Goal: Task Accomplishment & Management: Use online tool/utility

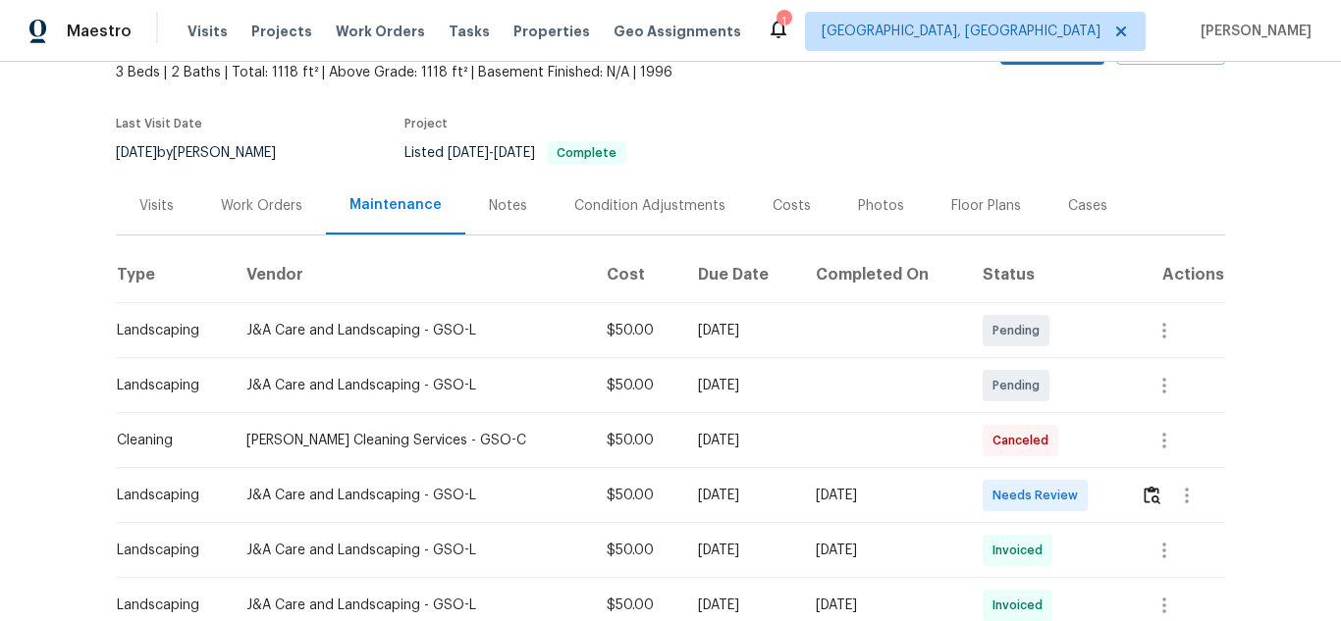
scroll to position [320, 0]
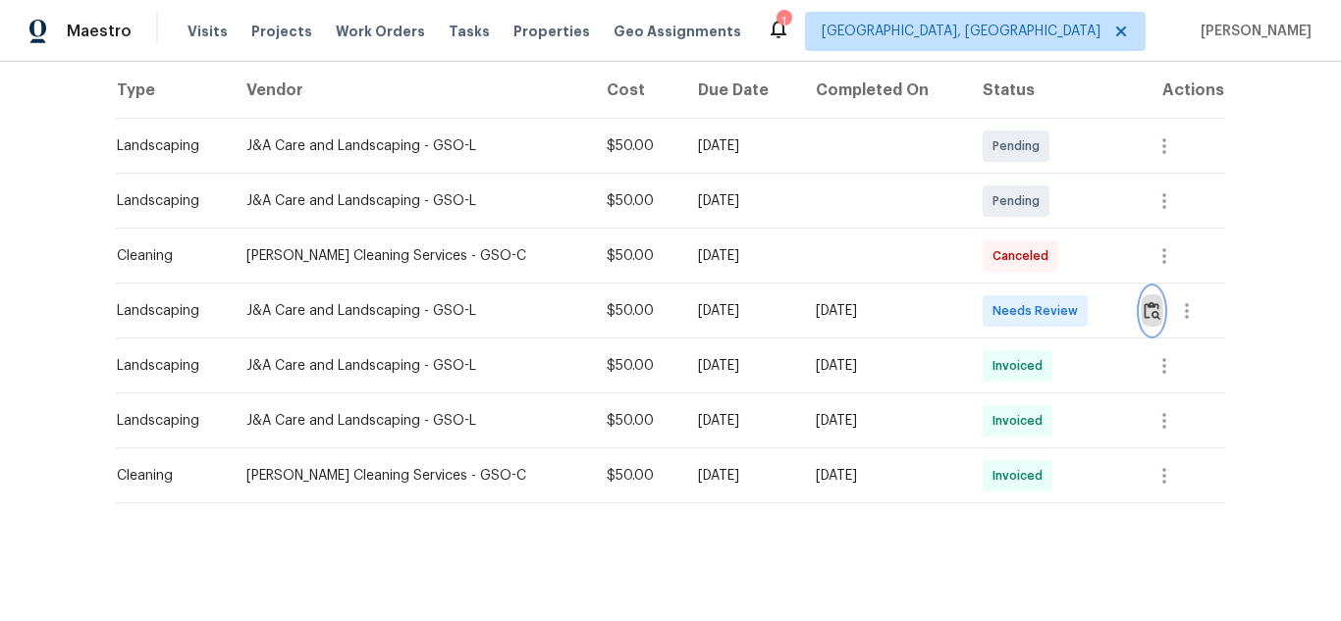
click at [1143, 288] on button "button" at bounding box center [1152, 311] width 23 height 47
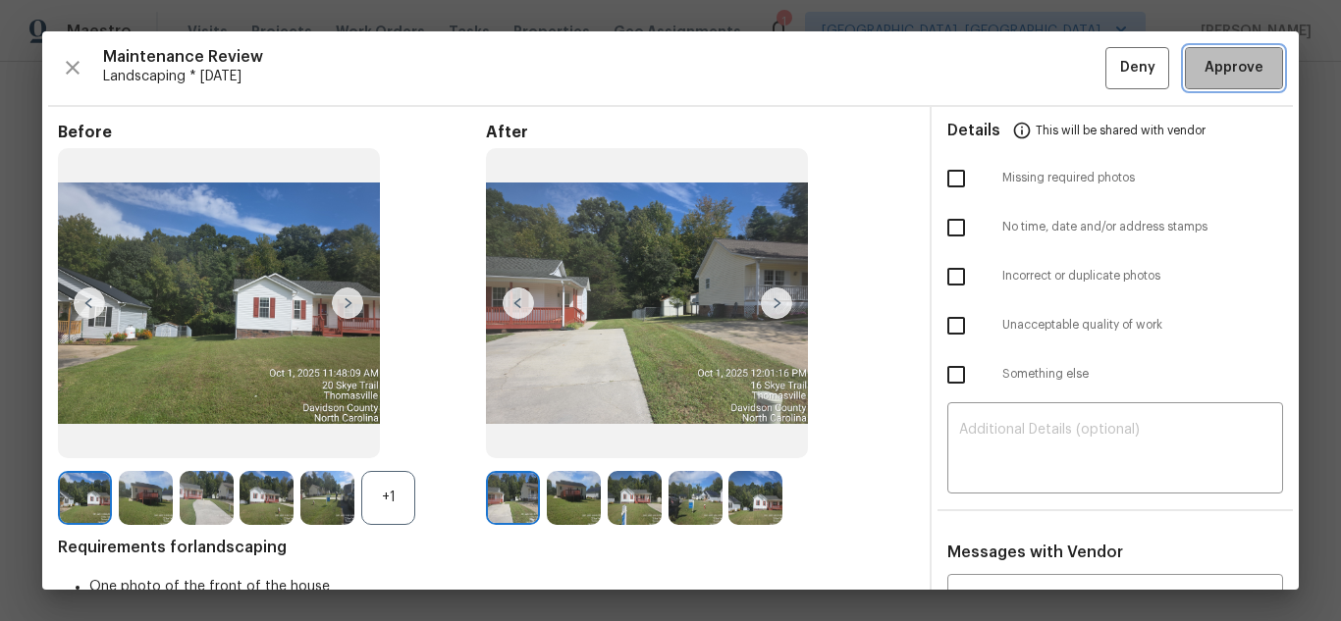
click at [1218, 72] on span "Approve" at bounding box center [1234, 68] width 59 height 25
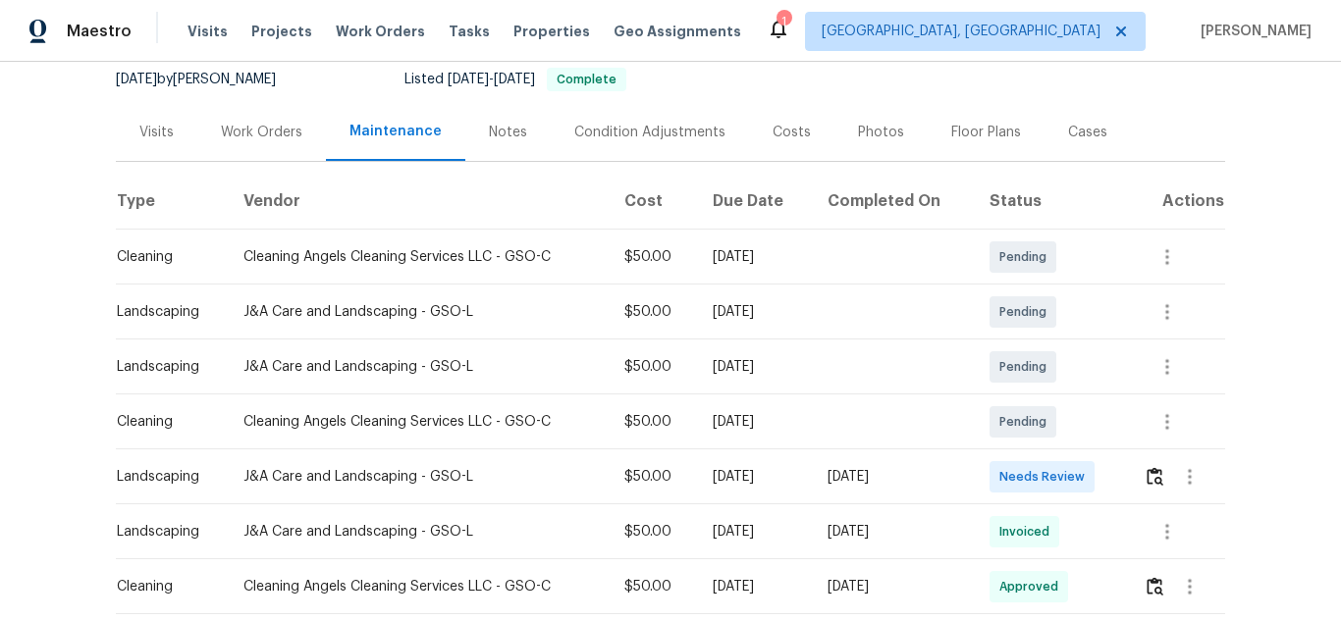
scroll to position [196, 0]
click at [1147, 474] on img "button" at bounding box center [1155, 474] width 17 height 19
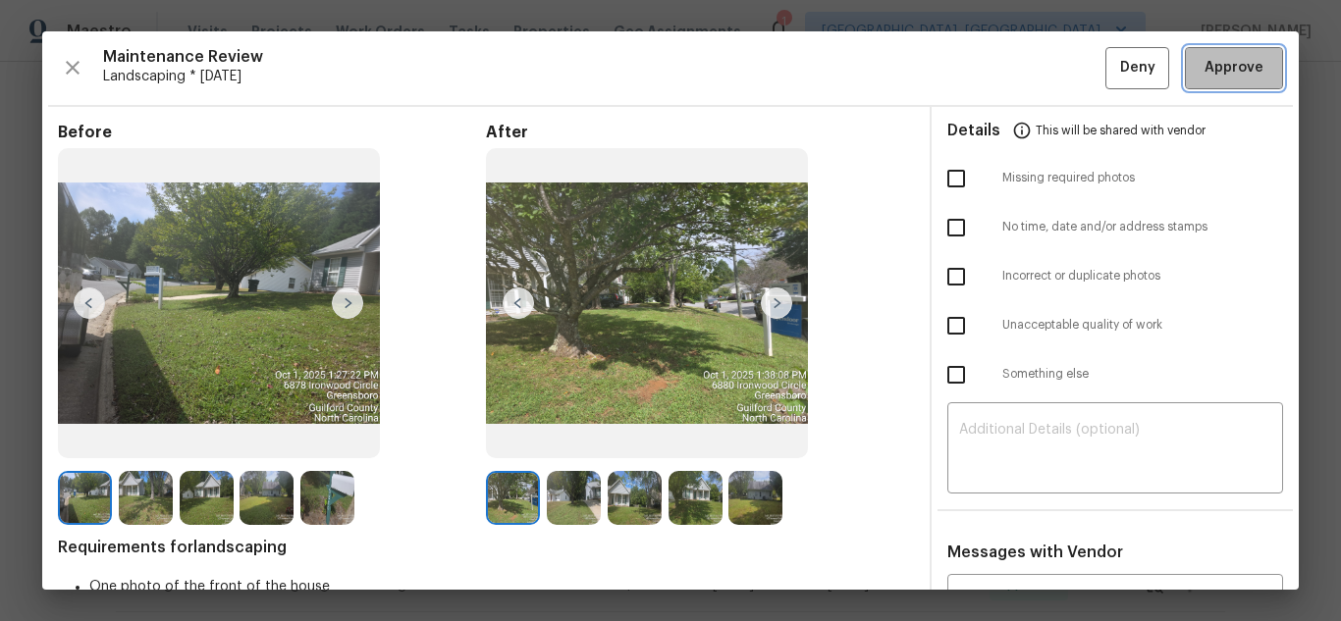
click at [1218, 72] on span "Approve" at bounding box center [1234, 68] width 59 height 25
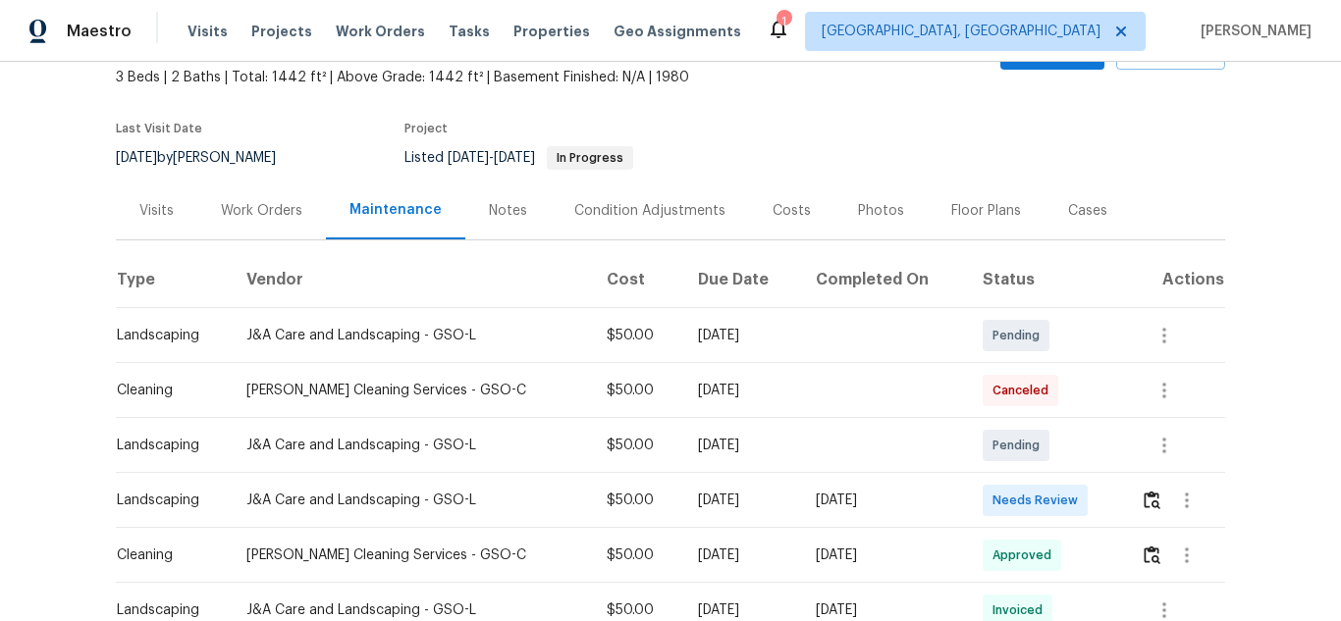
scroll to position [393, 0]
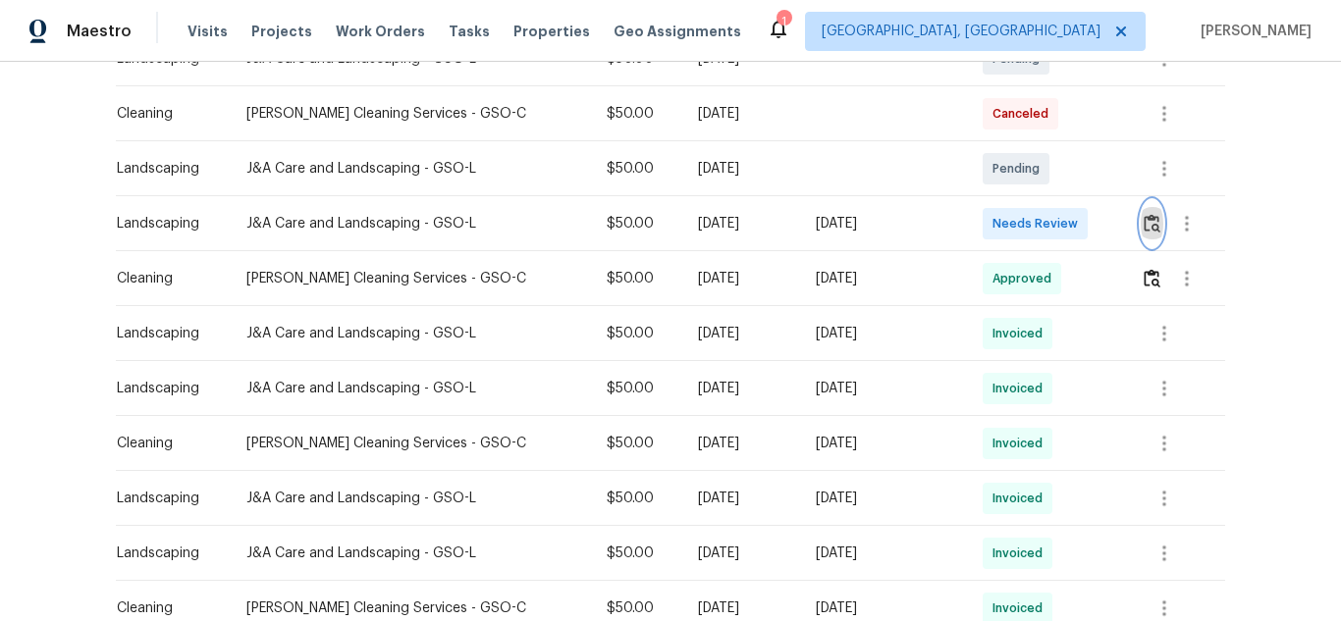
click at [1144, 226] on img "button" at bounding box center [1152, 223] width 17 height 19
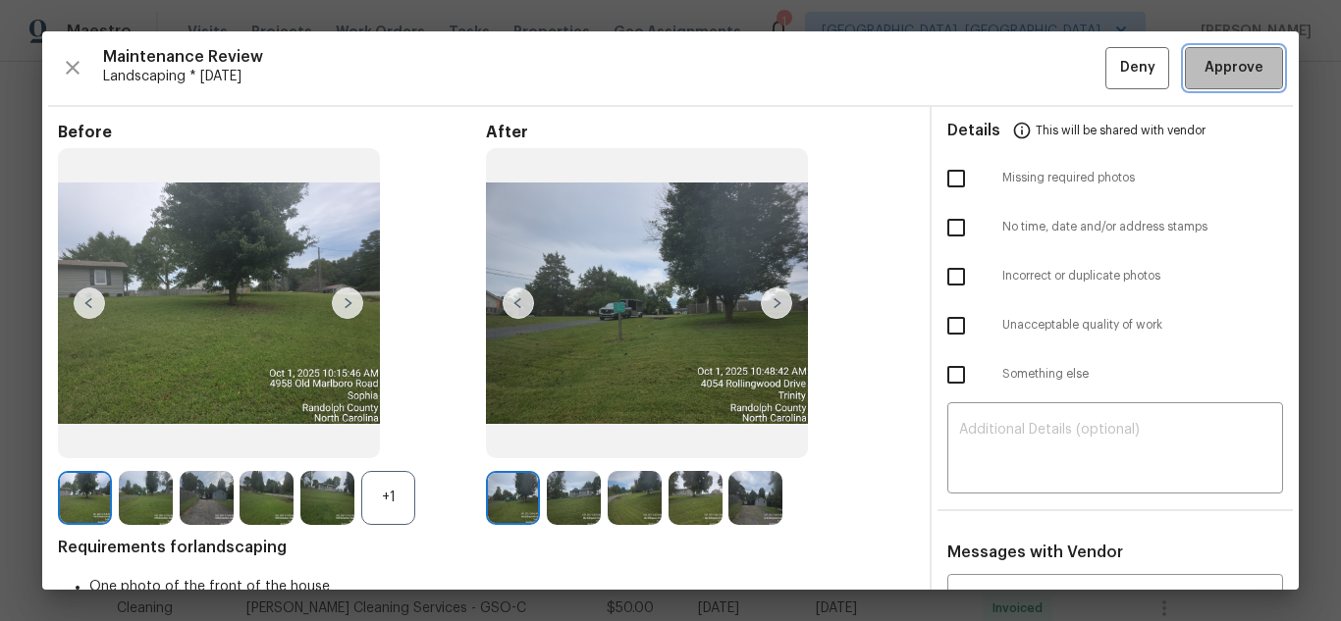
click at [1218, 72] on span "Approve" at bounding box center [1234, 68] width 59 height 25
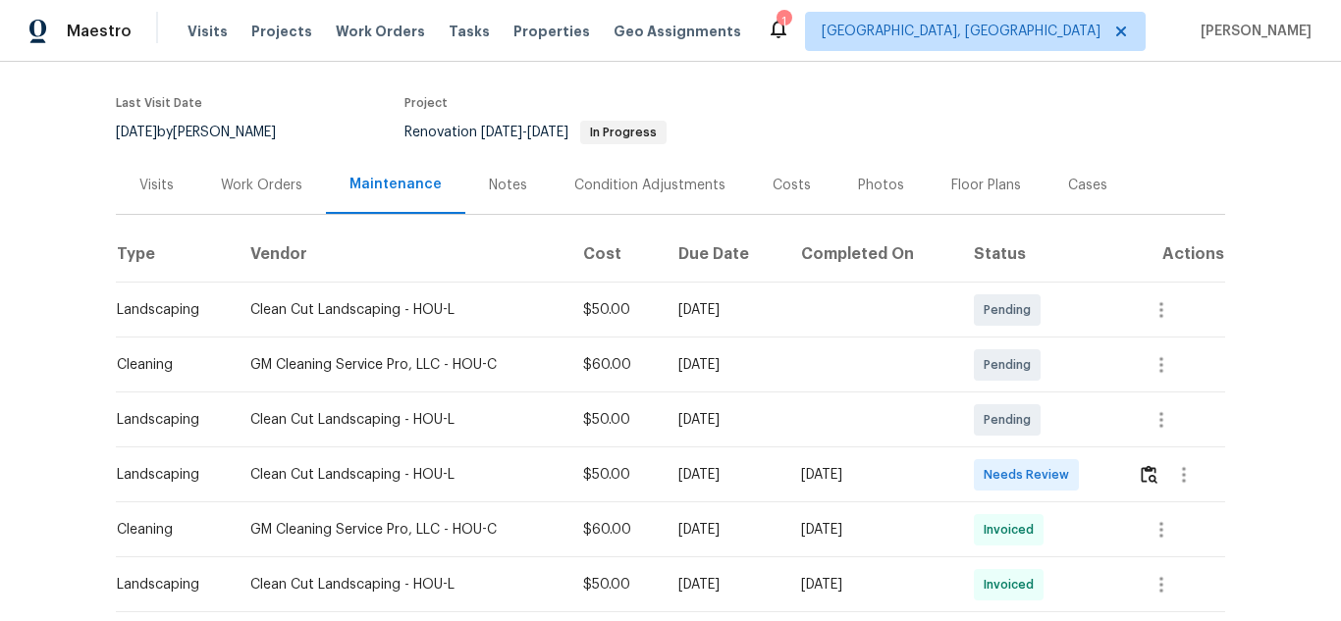
scroll to position [295, 0]
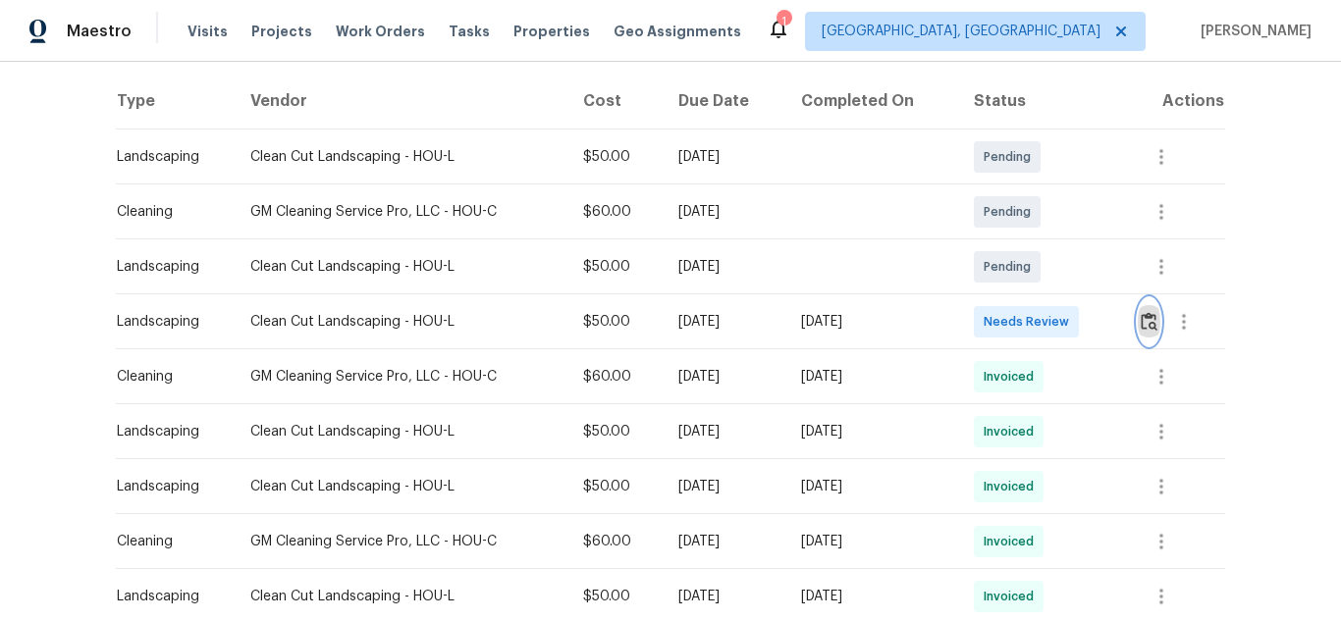
click at [1147, 303] on button "button" at bounding box center [1149, 321] width 23 height 47
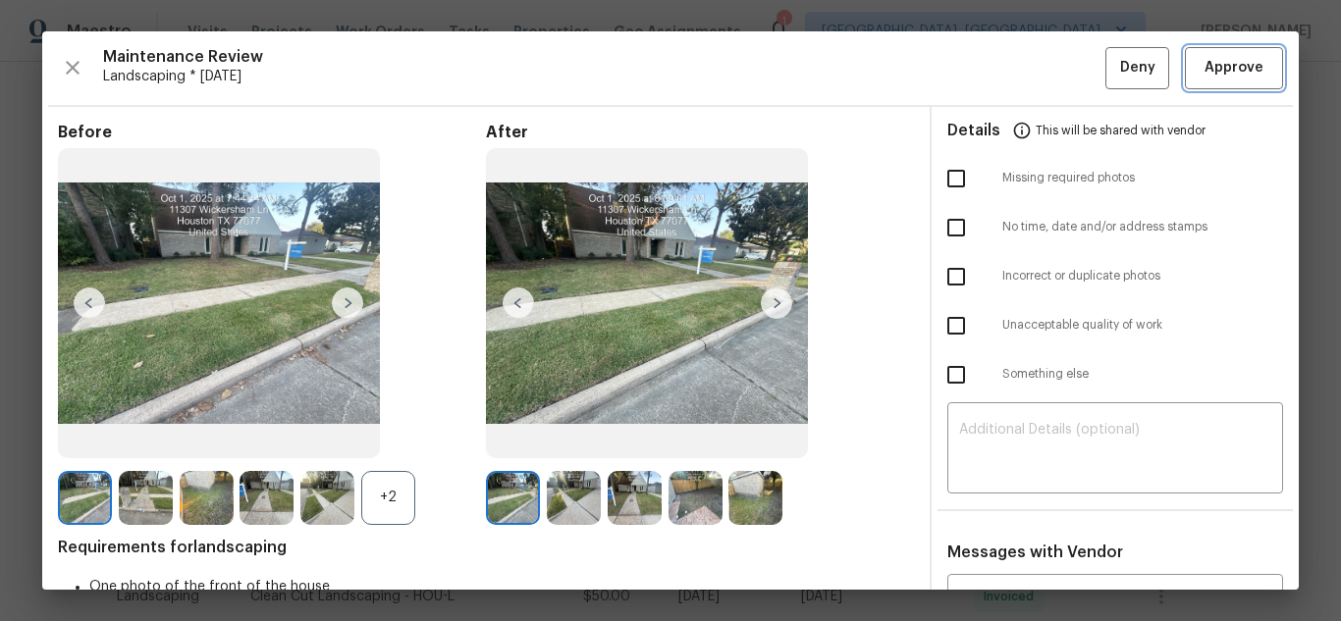
click at [1218, 72] on span "Approve" at bounding box center [1234, 68] width 59 height 25
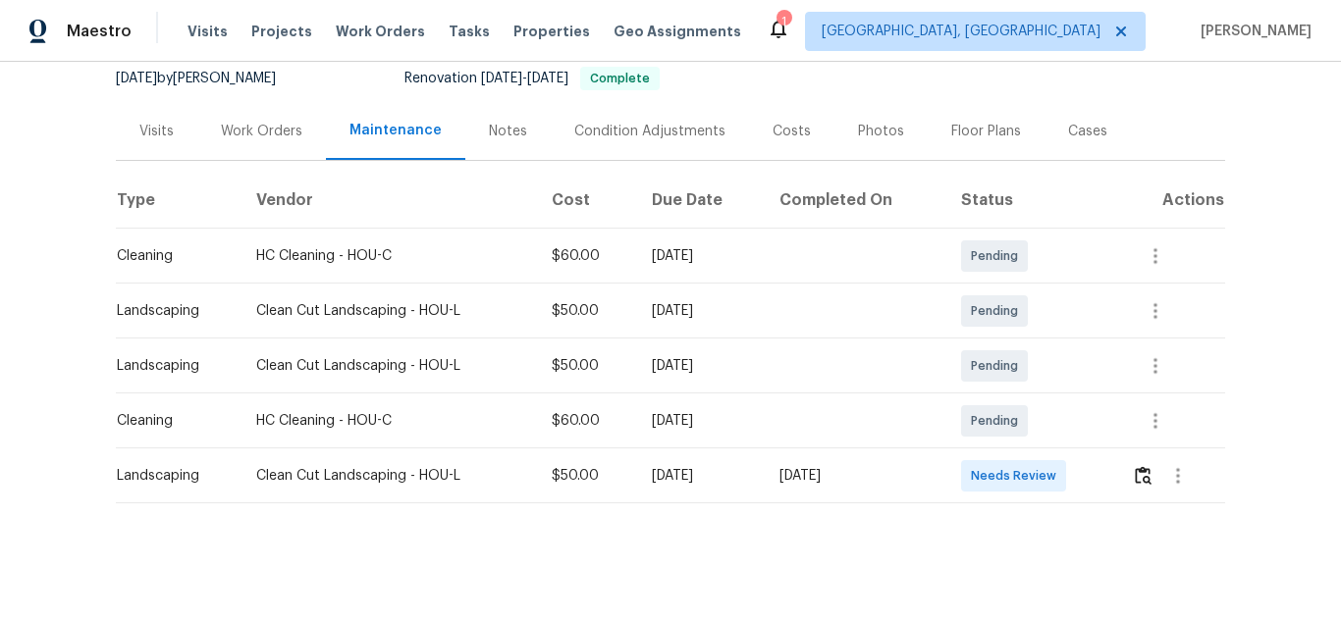
scroll to position [210, 0]
click at [1143, 468] on img "button" at bounding box center [1143, 475] width 17 height 19
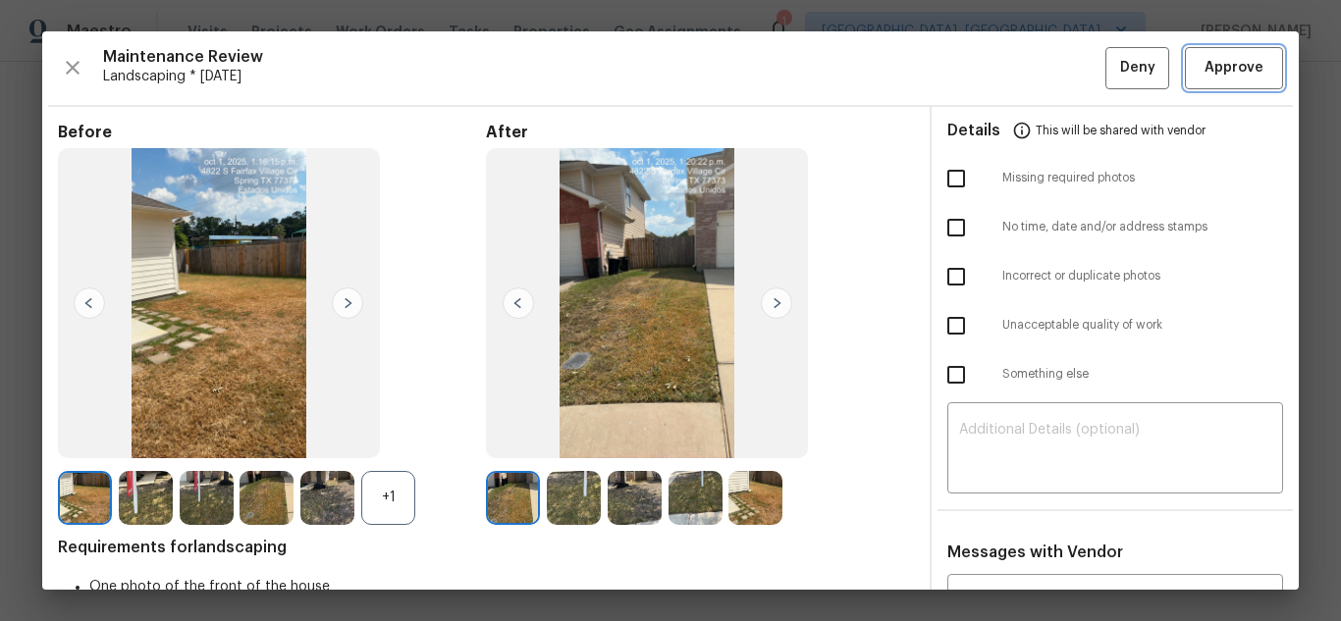
click at [1218, 72] on span "Approve" at bounding box center [1234, 68] width 59 height 25
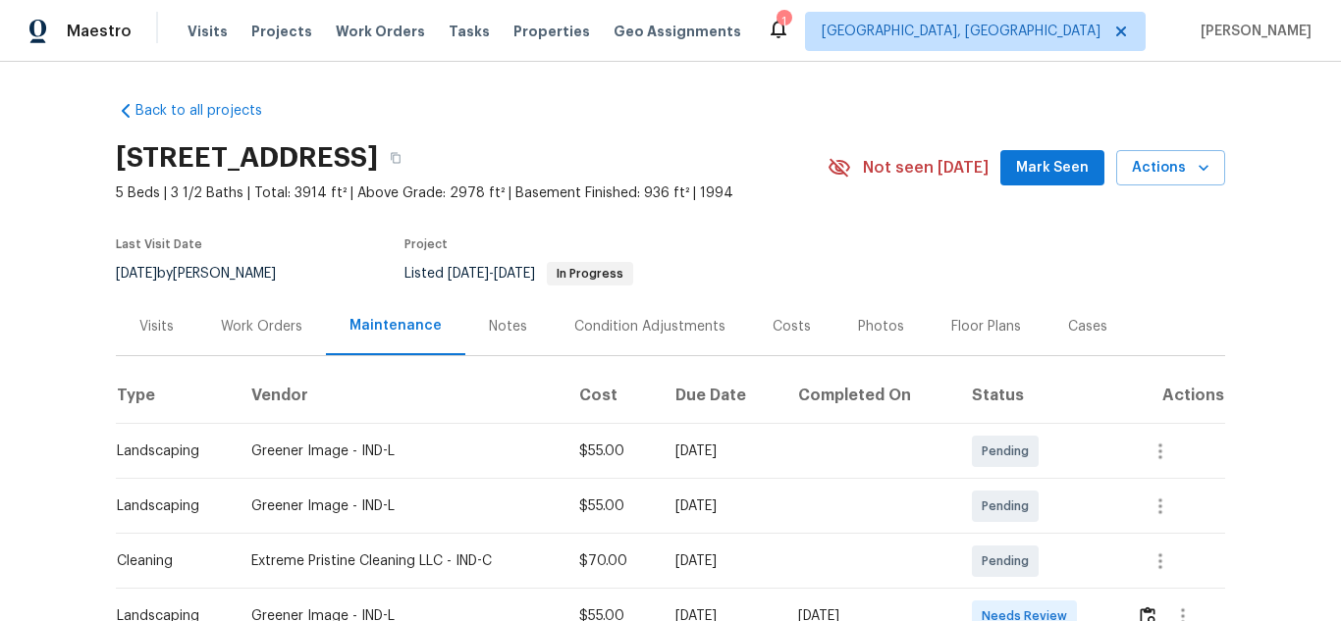
scroll to position [265, 0]
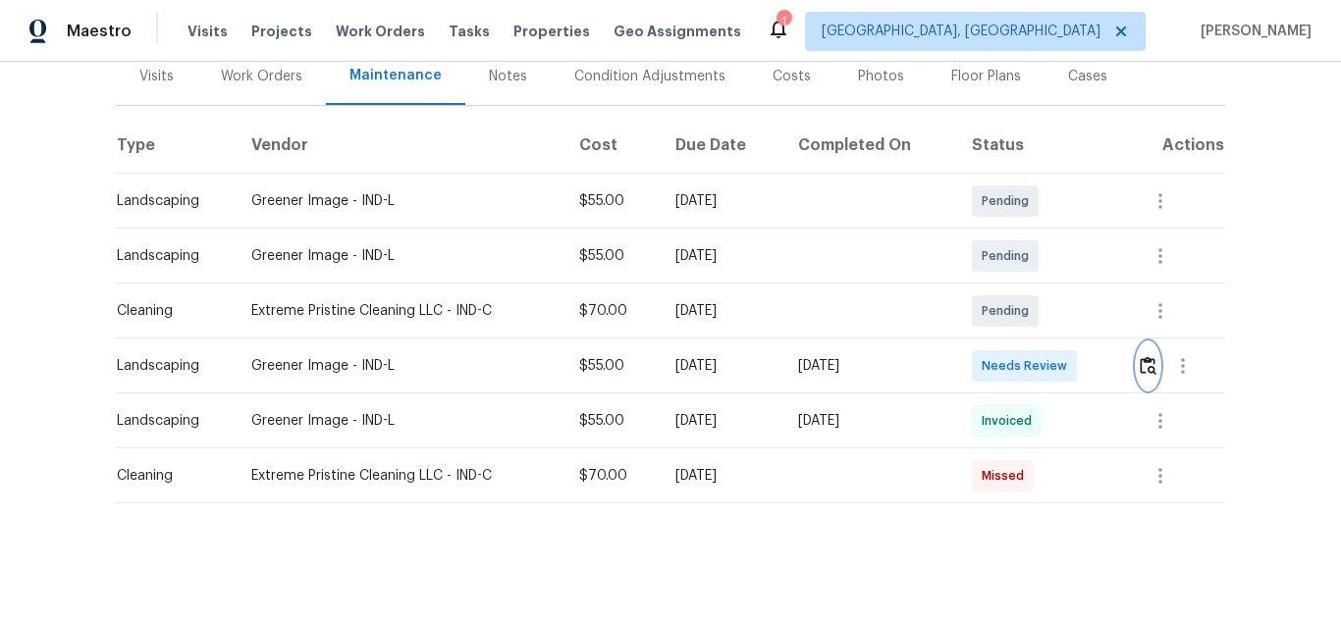
click at [1140, 356] on img "button" at bounding box center [1148, 365] width 17 height 19
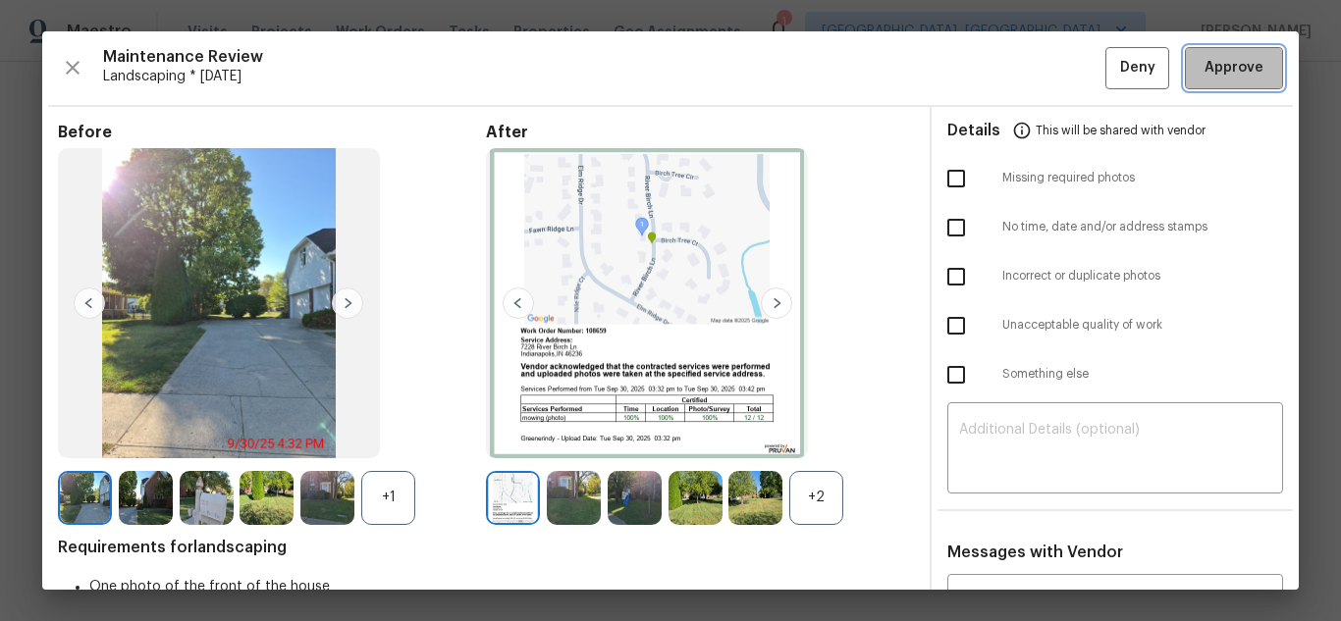
click at [1218, 72] on span "Approve" at bounding box center [1234, 68] width 59 height 25
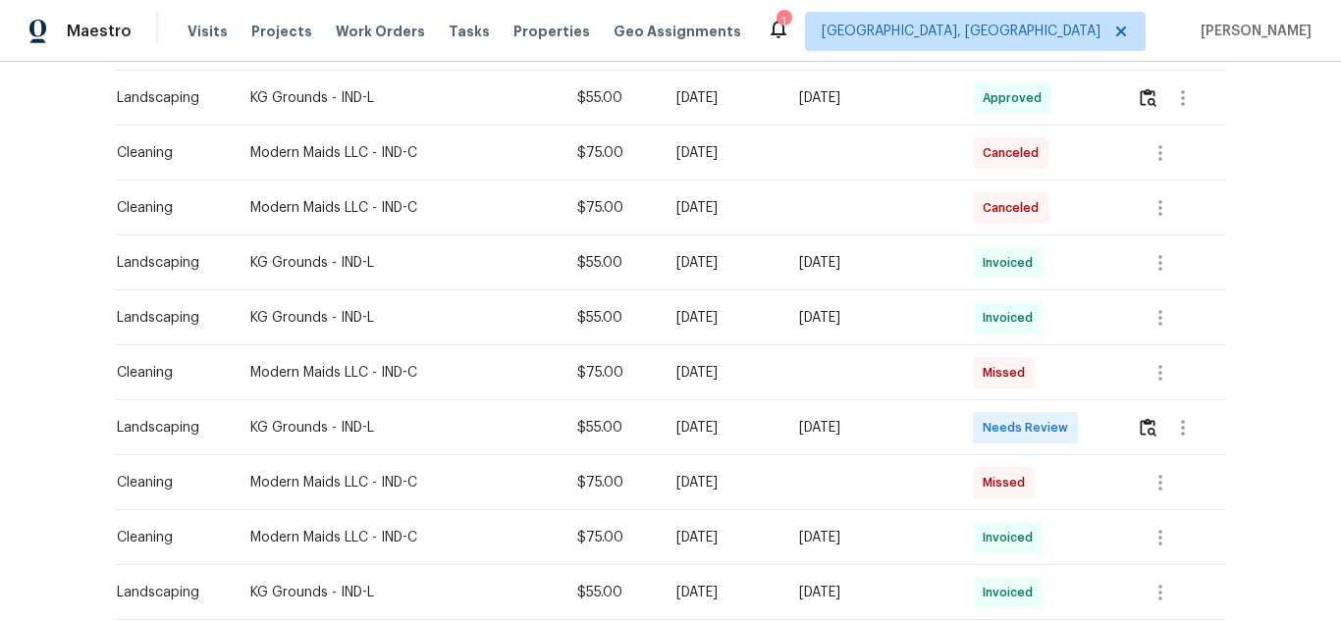
scroll to position [884, 0]
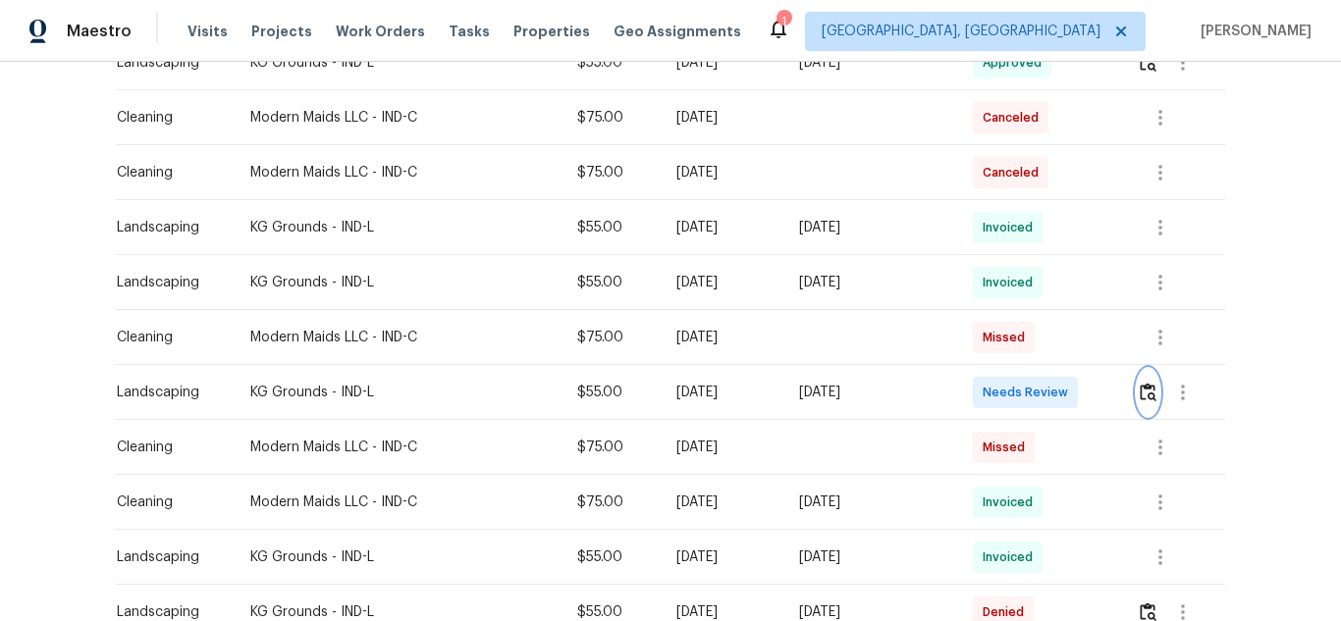
click at [1140, 400] on img "button" at bounding box center [1148, 392] width 17 height 19
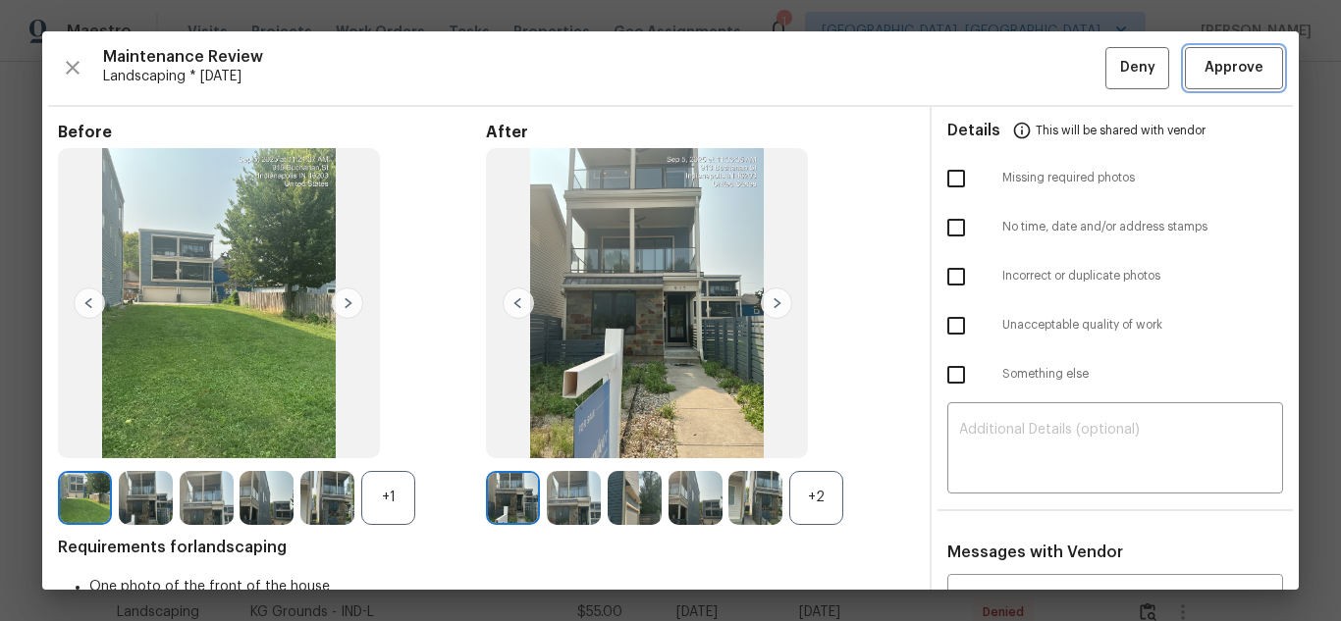
click at [1218, 72] on span "Approve" at bounding box center [1234, 68] width 59 height 25
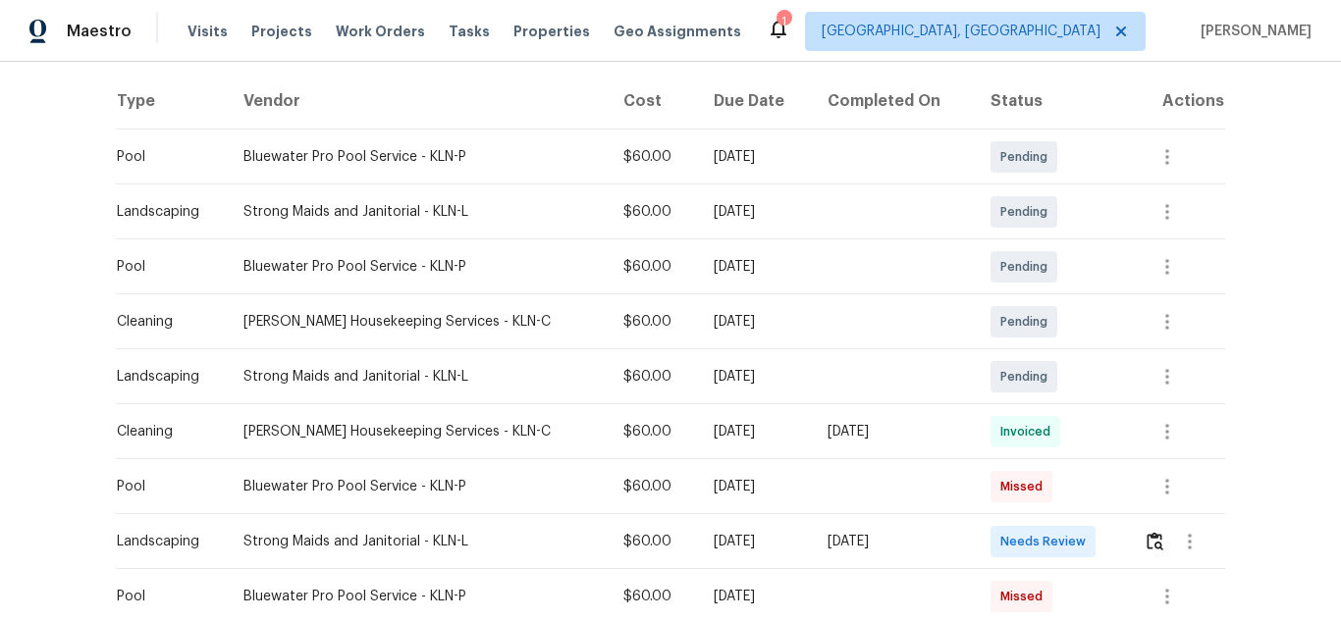
scroll to position [491, 0]
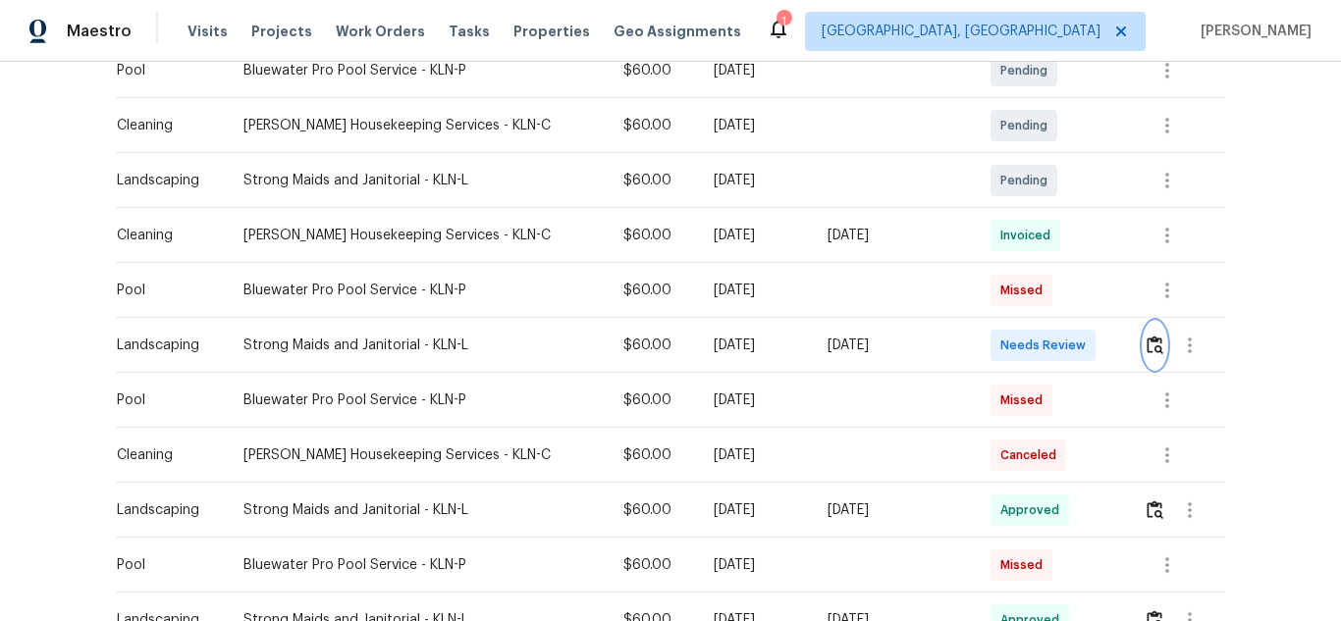
click at [1147, 350] on img "button" at bounding box center [1155, 345] width 17 height 19
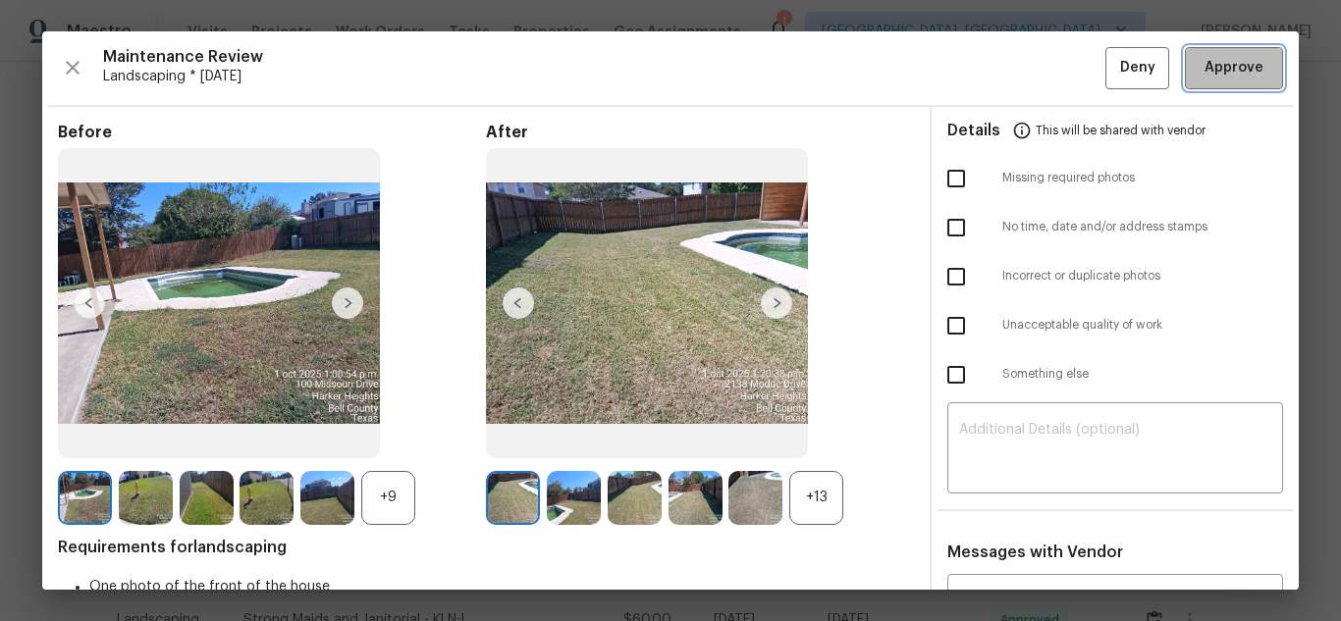
click at [1201, 72] on span "Approve" at bounding box center [1234, 68] width 67 height 25
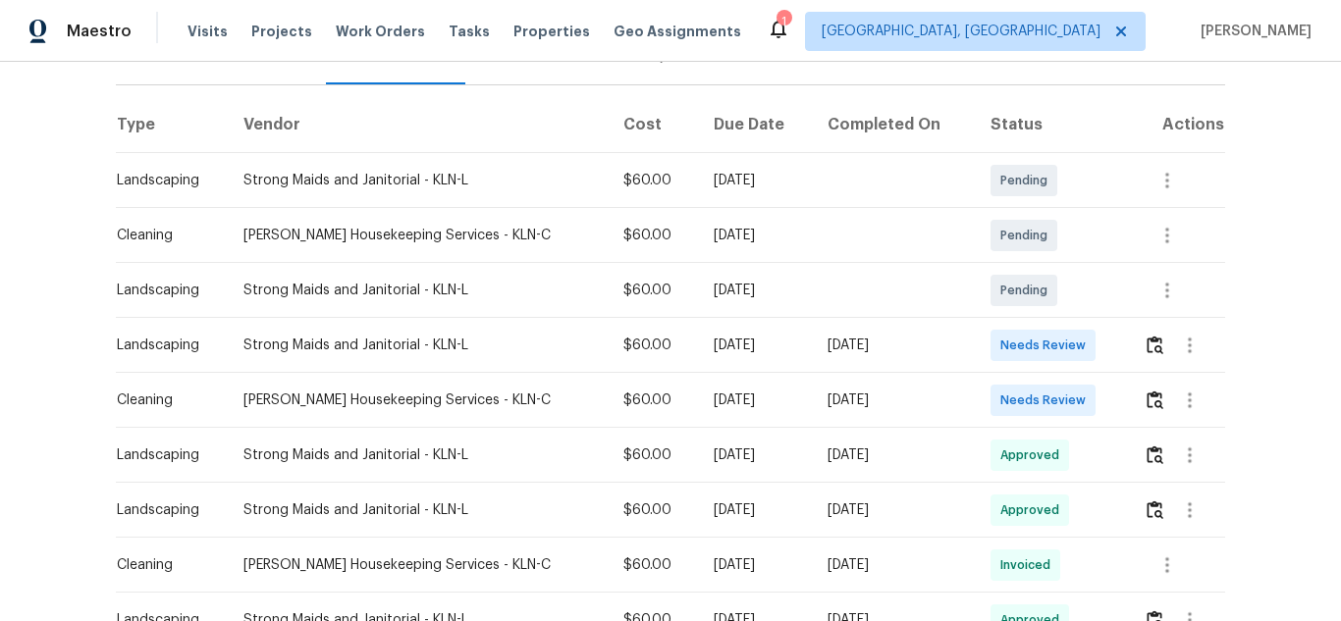
scroll to position [295, 0]
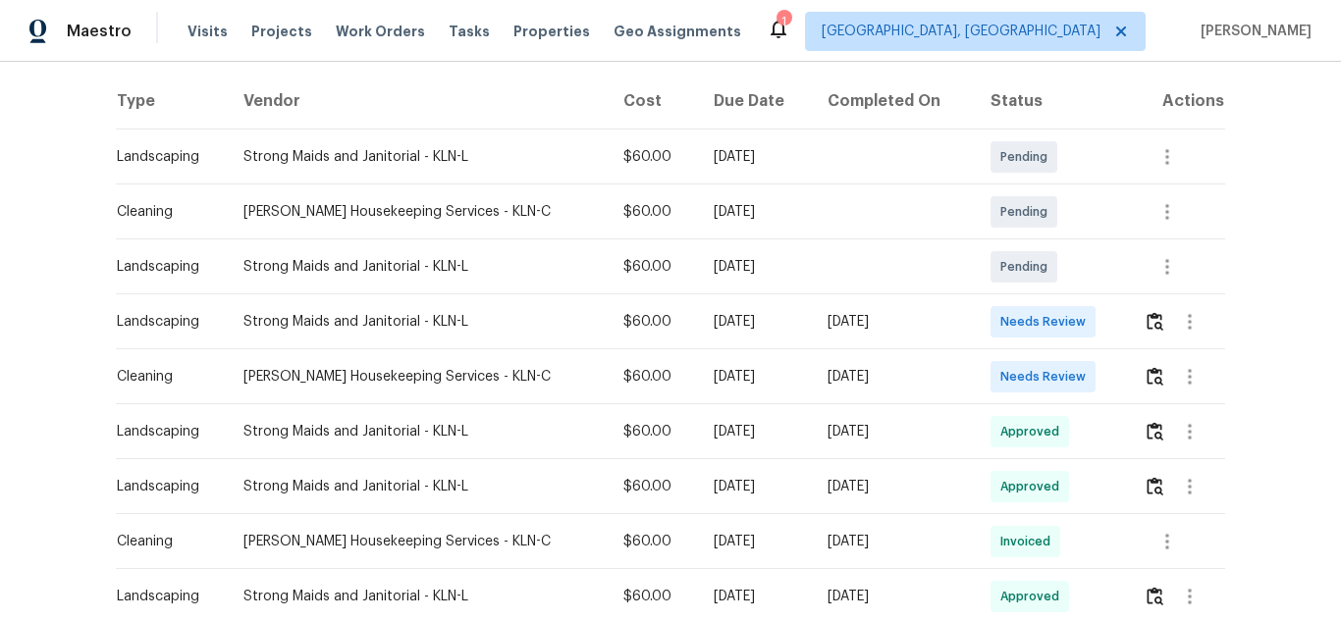
drag, startPoint x: 219, startPoint y: 320, endPoint x: 951, endPoint y: 320, distance: 732.4
click at [951, 320] on tr "Landscaping Strong Maids and Janitorial - KLN-L $60.00 Mon, Sep 29 2025 Wed, Oc…" at bounding box center [670, 322] width 1109 height 55
click at [1147, 329] on img "button" at bounding box center [1155, 321] width 17 height 19
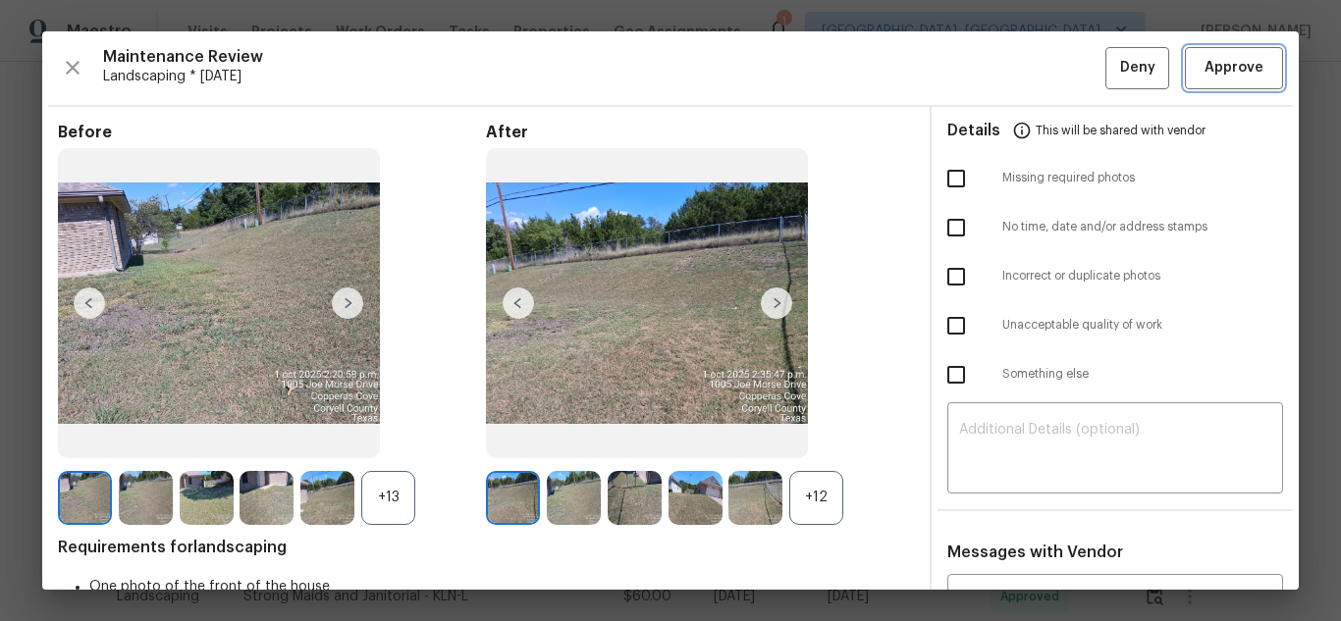
click at [1201, 72] on span "Approve" at bounding box center [1234, 68] width 67 height 25
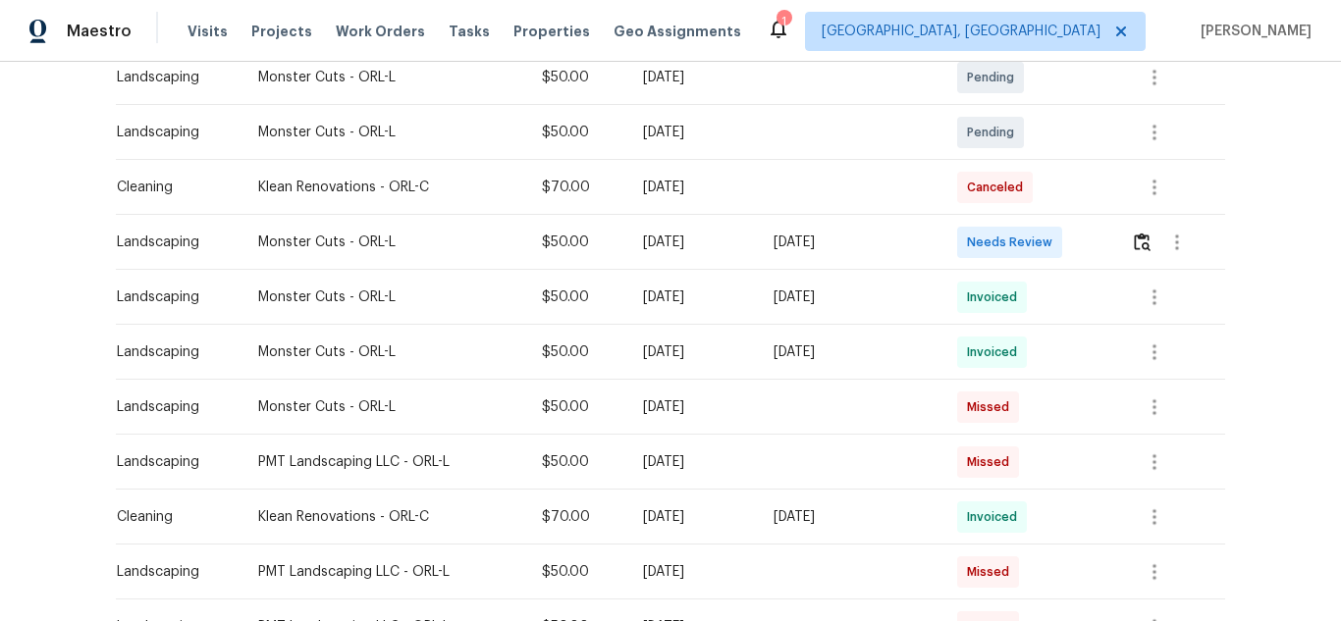
scroll to position [393, 0]
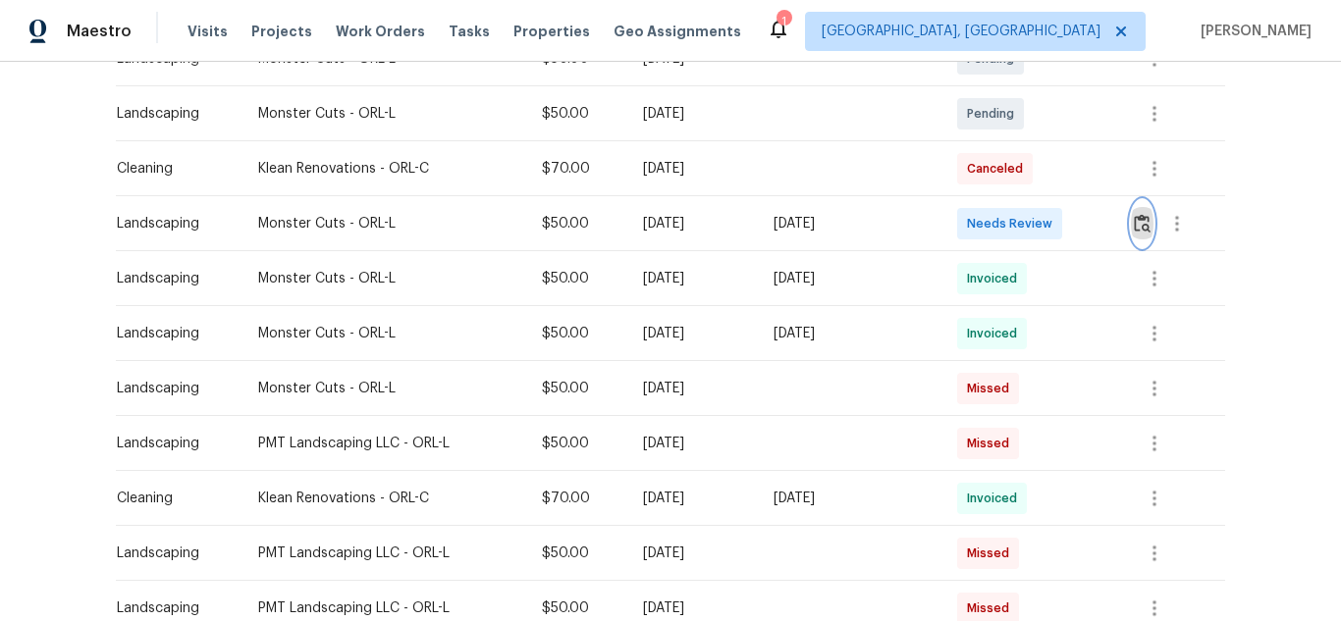
click at [1148, 224] on img "button" at bounding box center [1142, 223] width 17 height 19
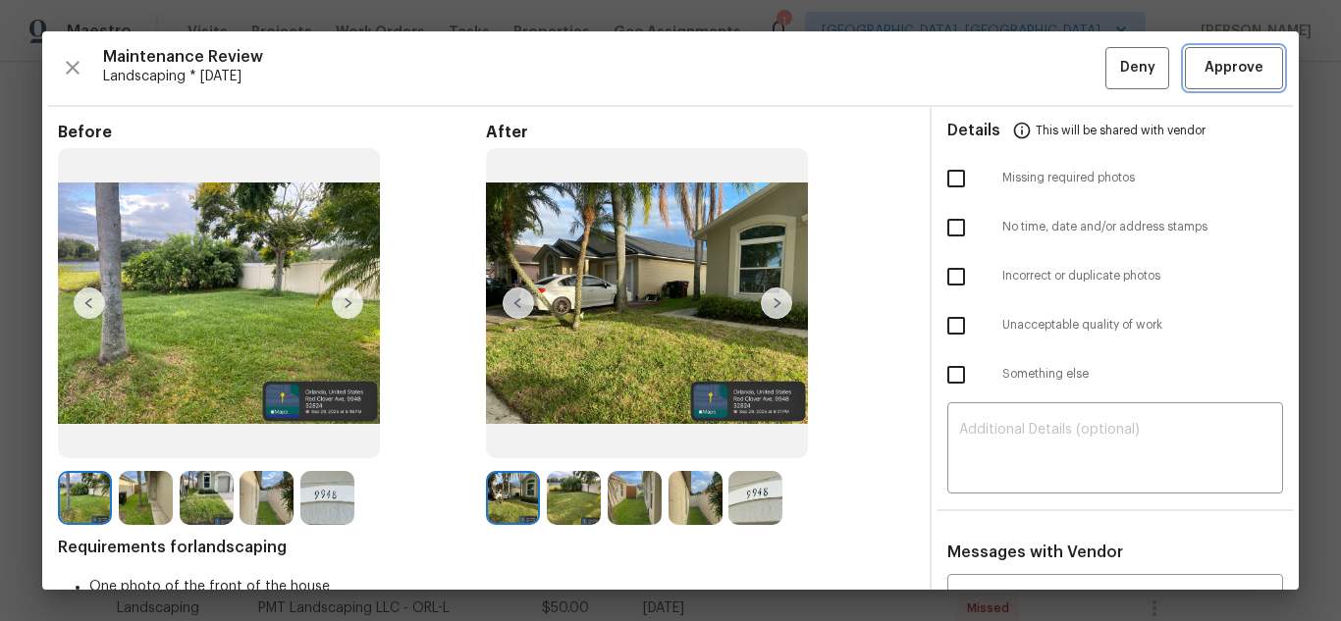
click at [1185, 72] on button "Approve" at bounding box center [1234, 68] width 98 height 42
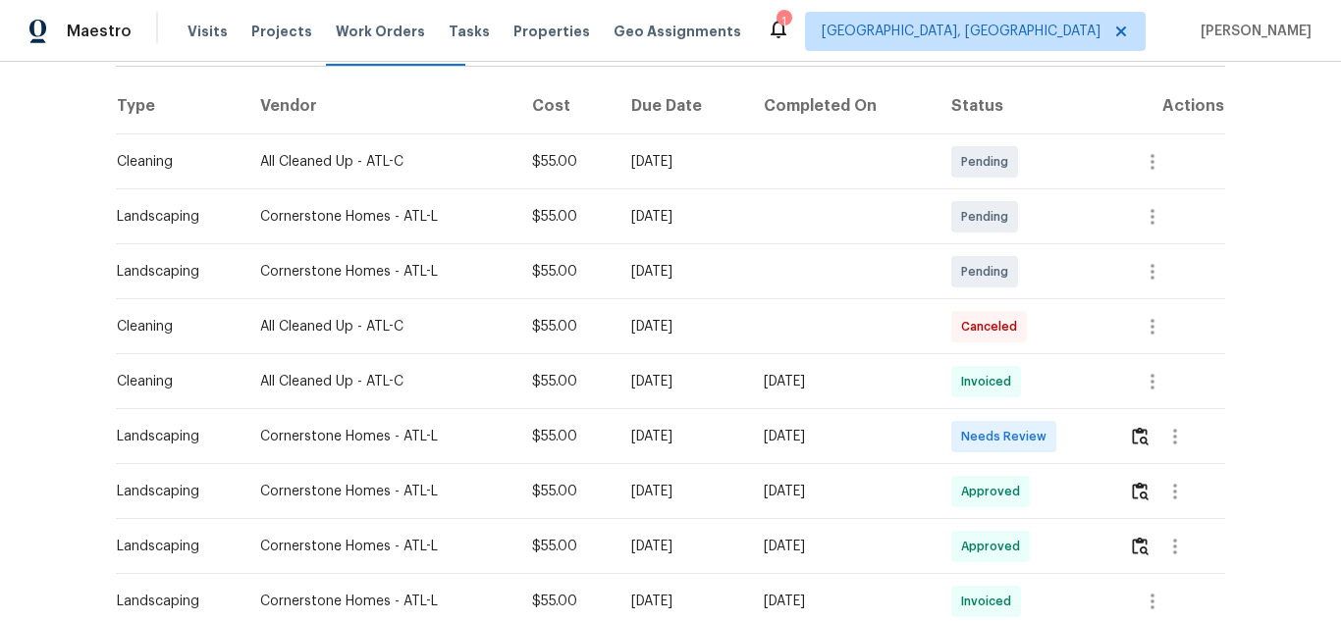
scroll to position [295, 0]
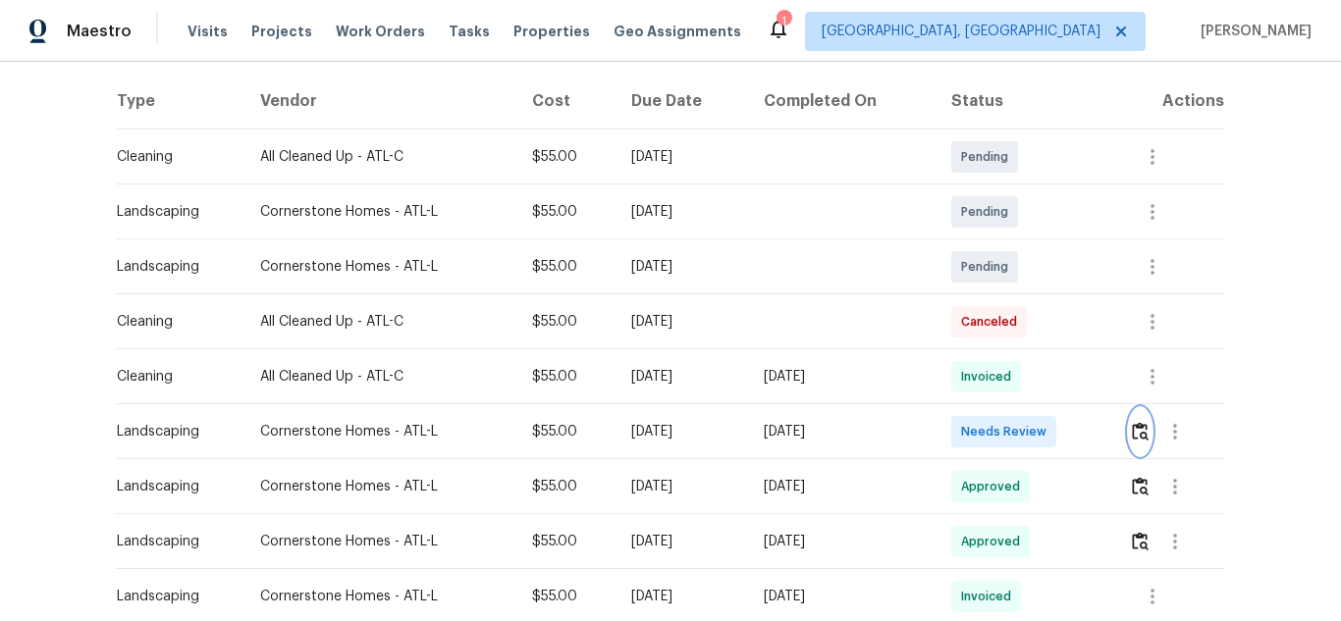
click at [1137, 435] on img "button" at bounding box center [1140, 431] width 17 height 19
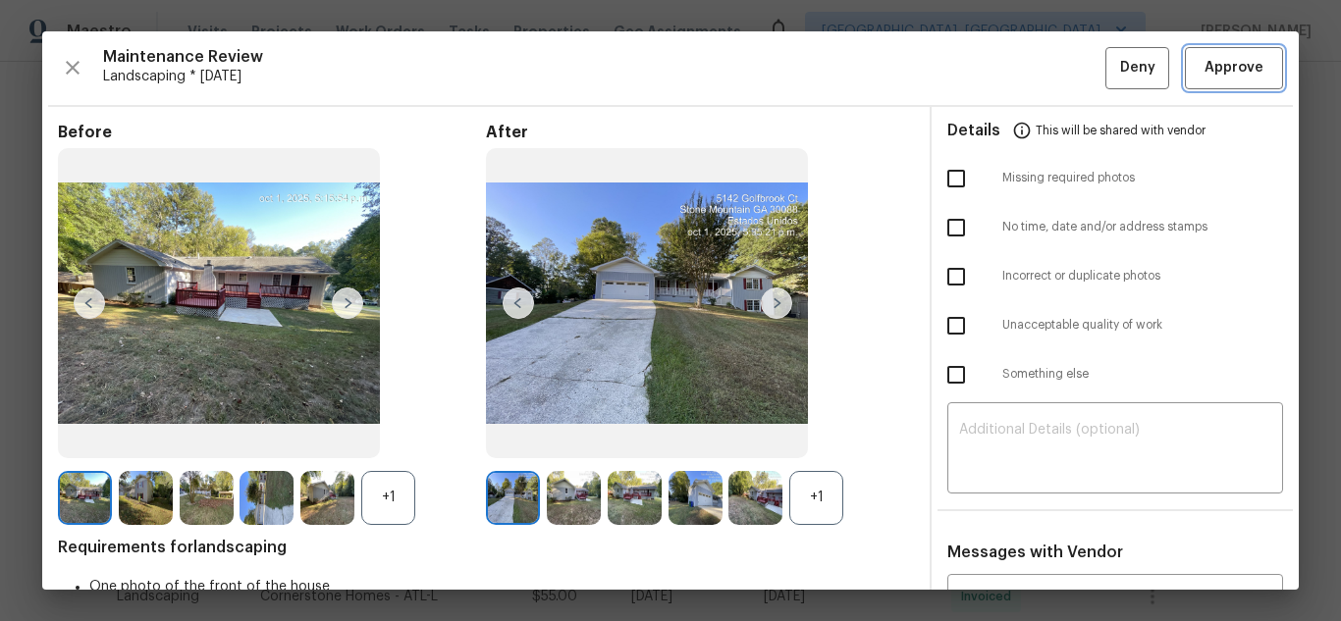
click at [1212, 81] on button "Approve" at bounding box center [1234, 68] width 98 height 42
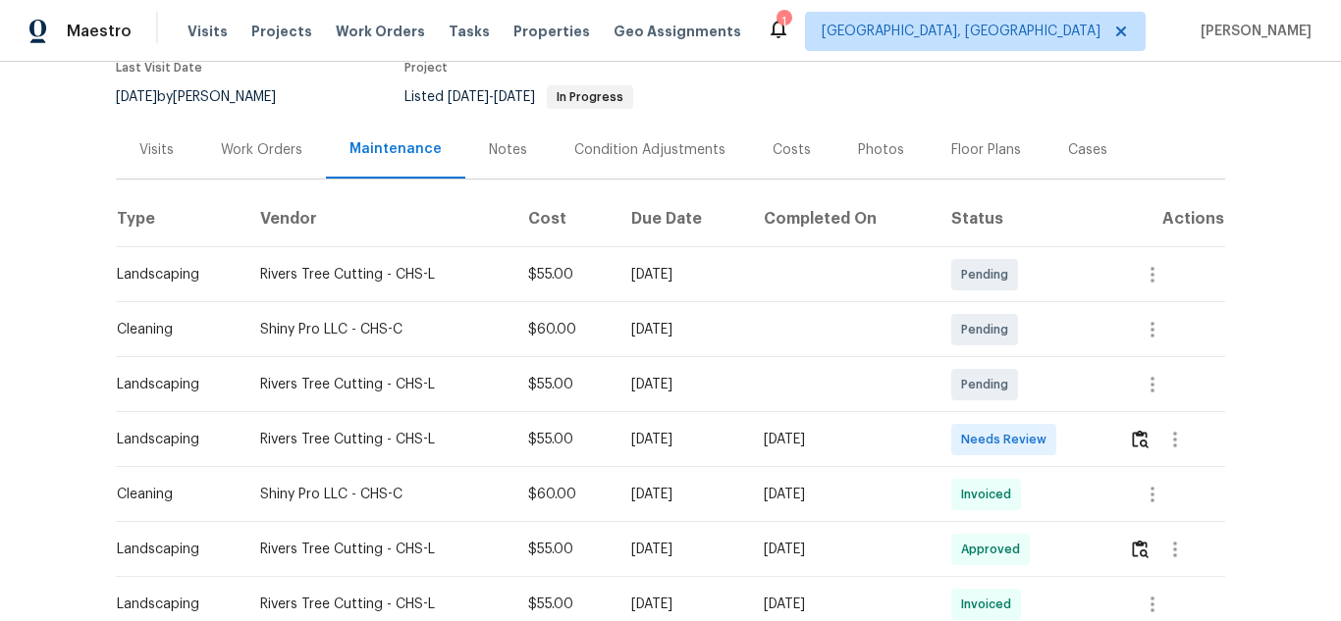
scroll to position [196, 0]
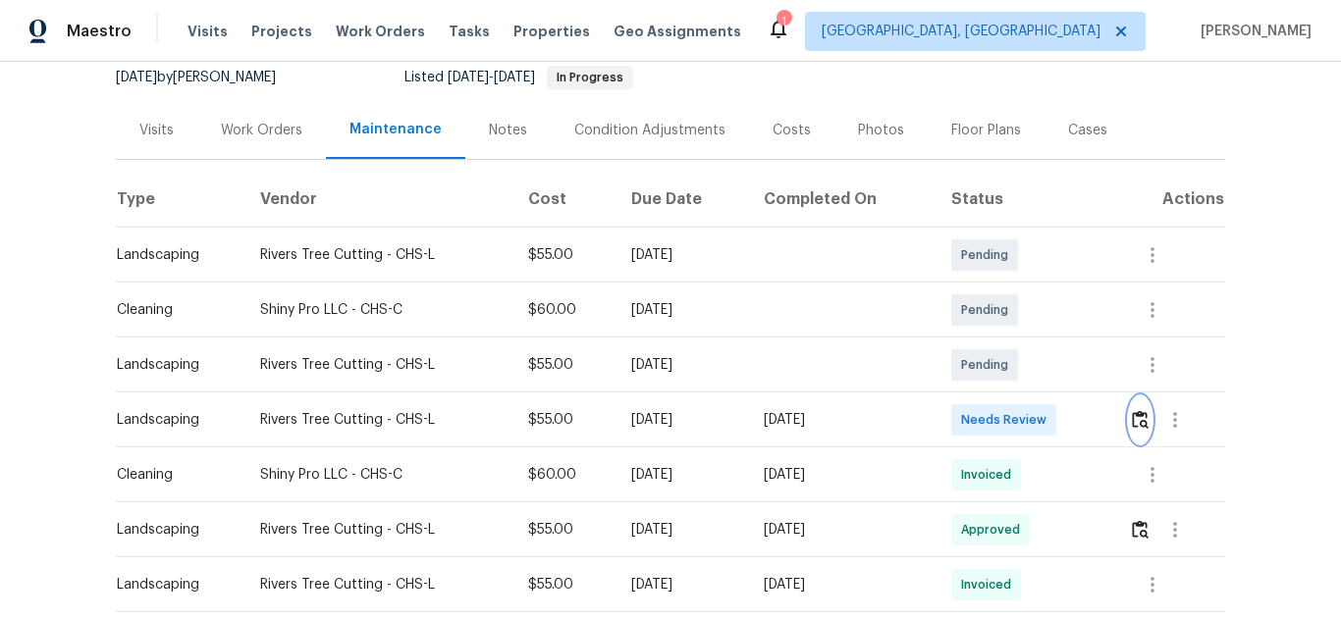
click at [1129, 427] on button "button" at bounding box center [1140, 420] width 23 height 47
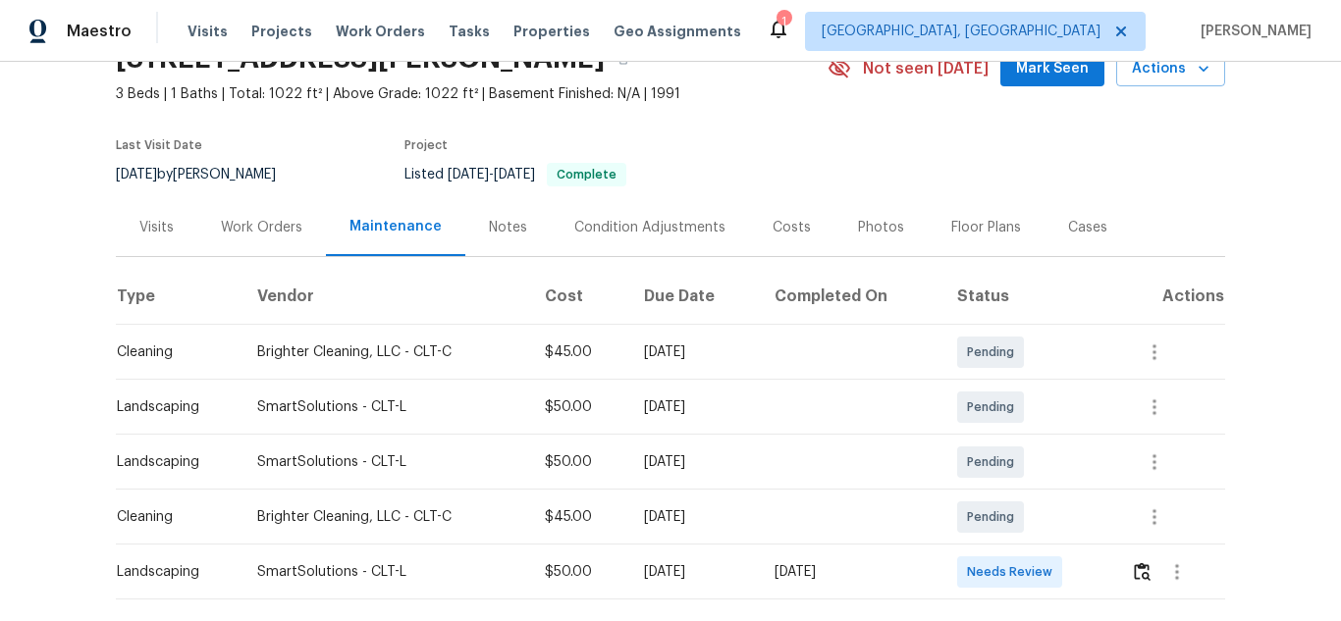
scroll to position [196, 0]
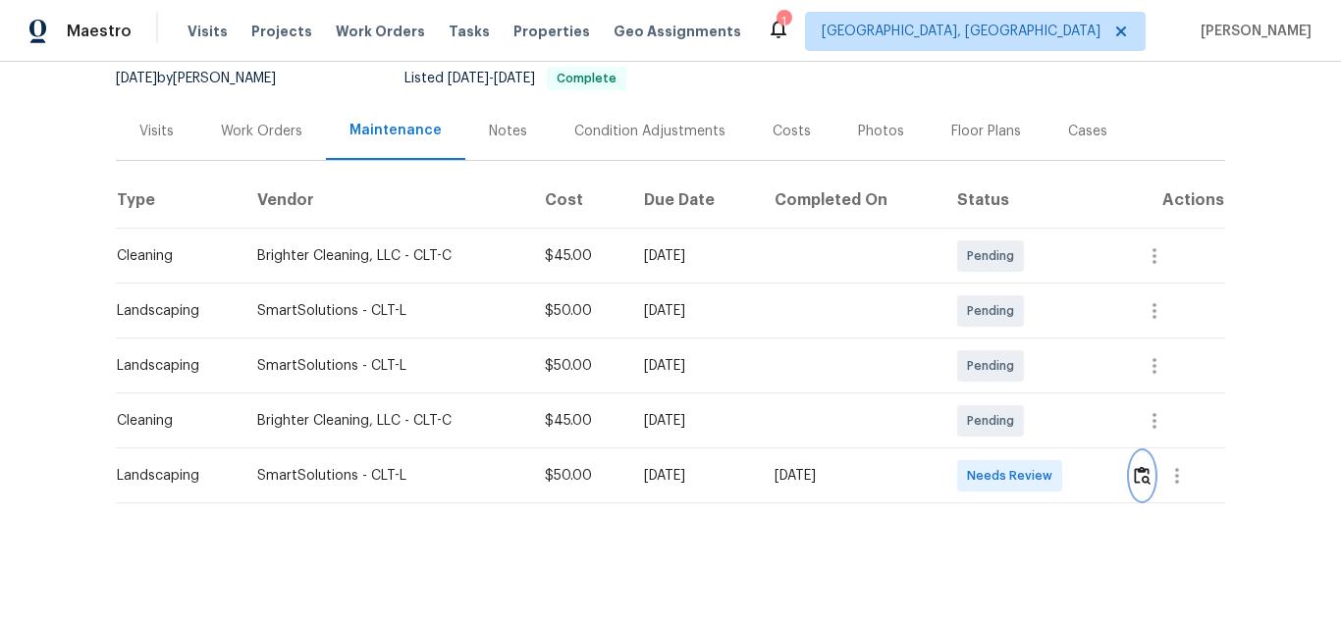
click at [1139, 469] on img "button" at bounding box center [1142, 475] width 17 height 19
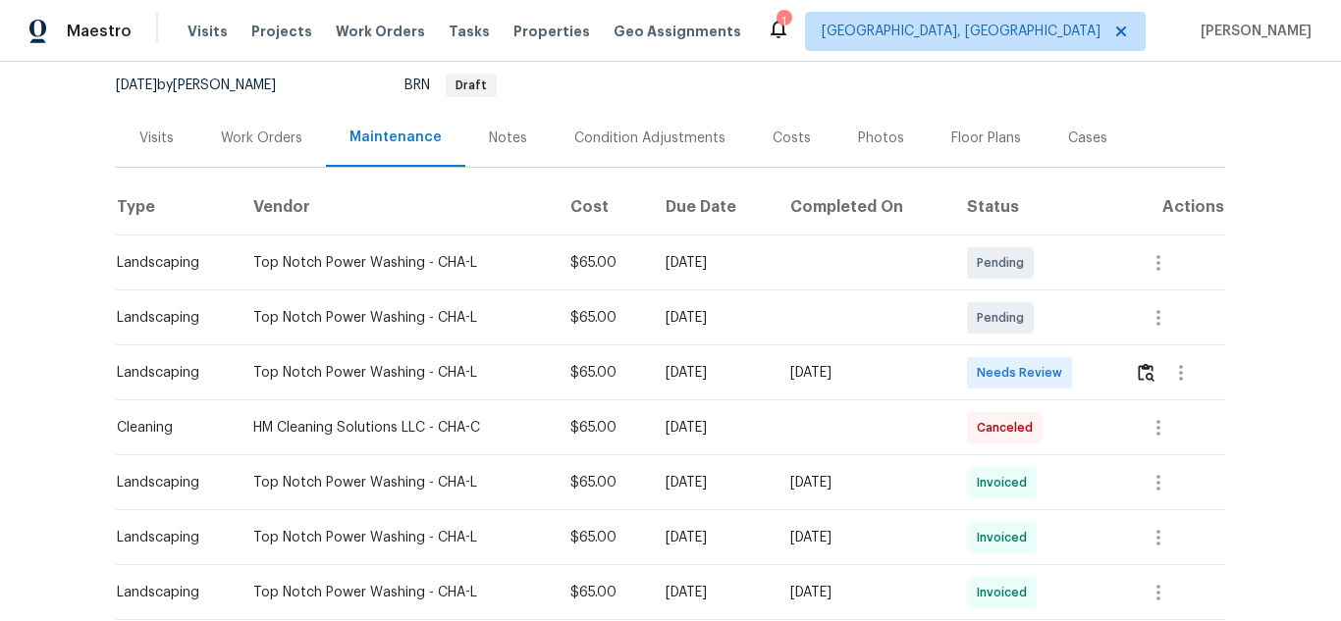
scroll to position [196, 0]
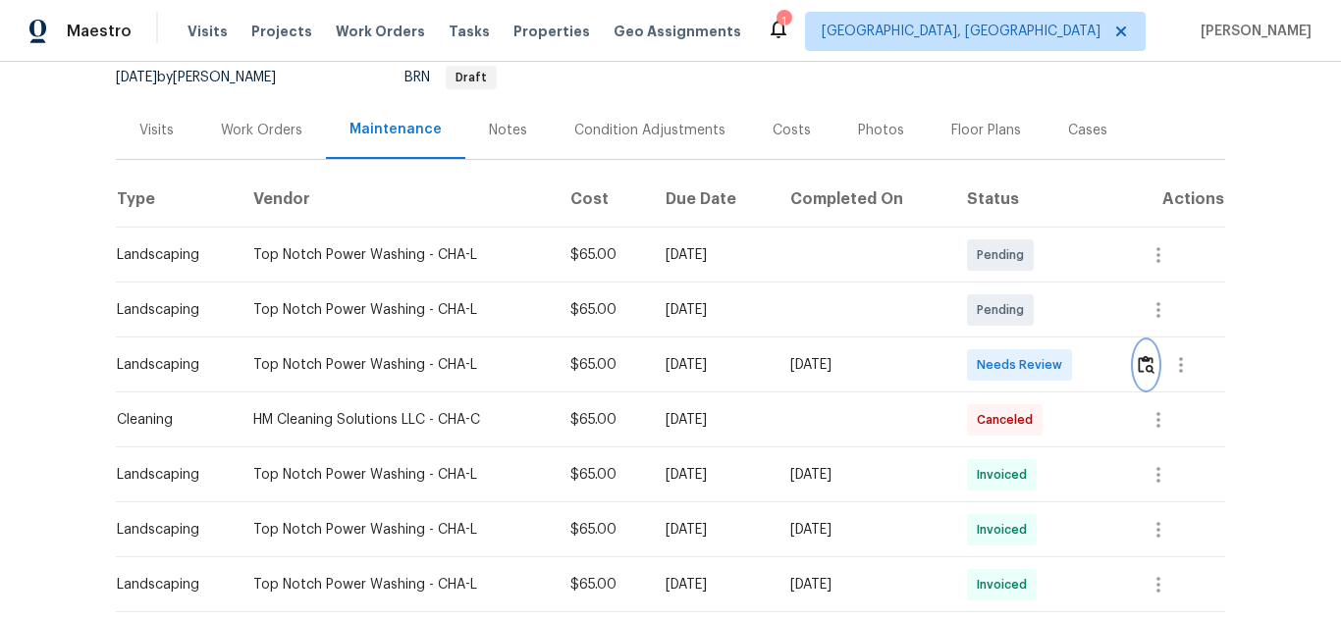
click at [1144, 351] on button "button" at bounding box center [1146, 365] width 23 height 47
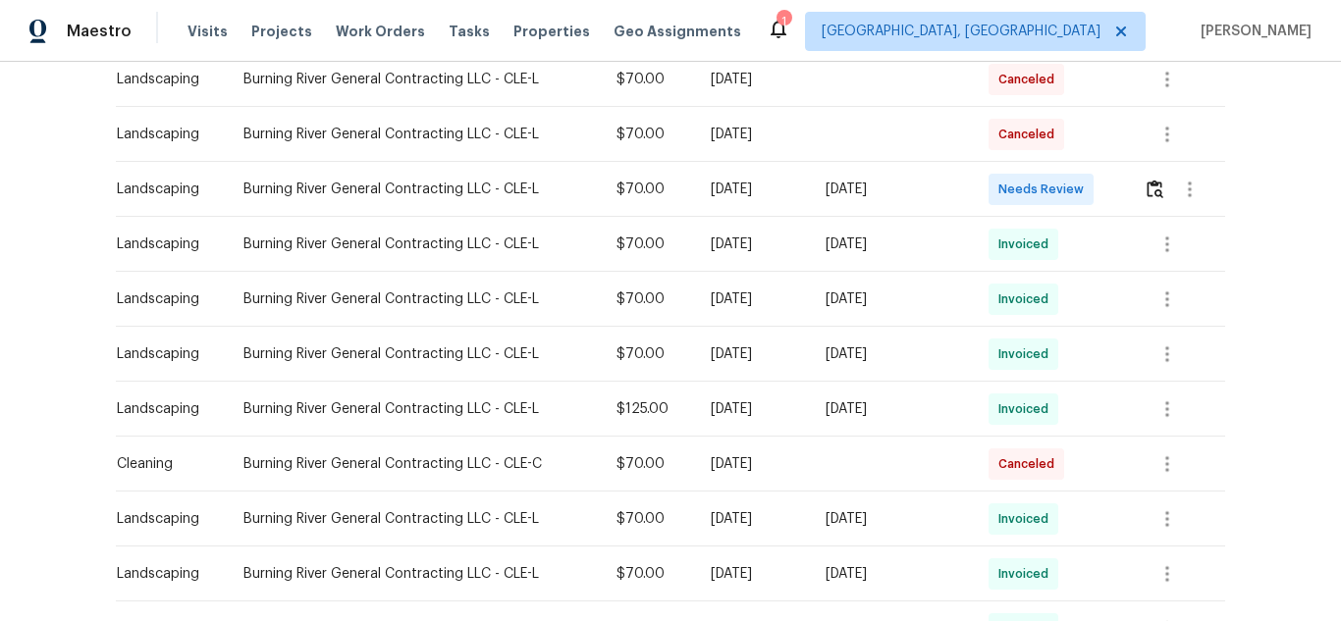
scroll to position [393, 0]
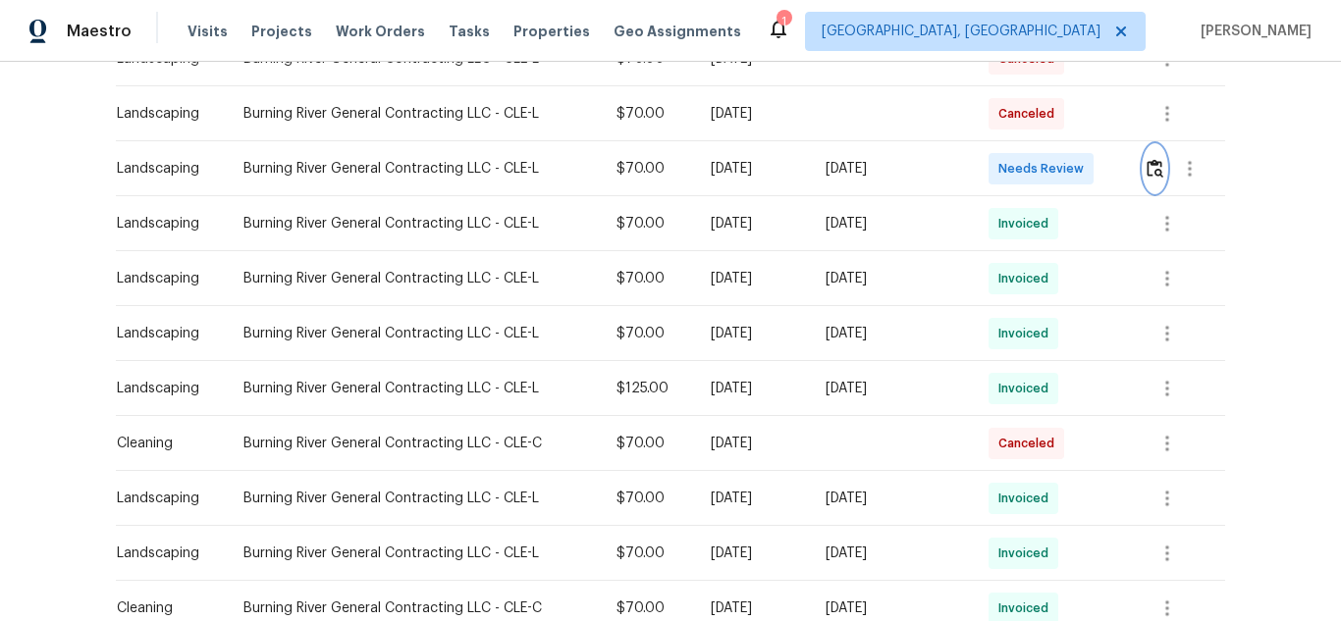
click at [1154, 161] on img "button" at bounding box center [1155, 168] width 17 height 19
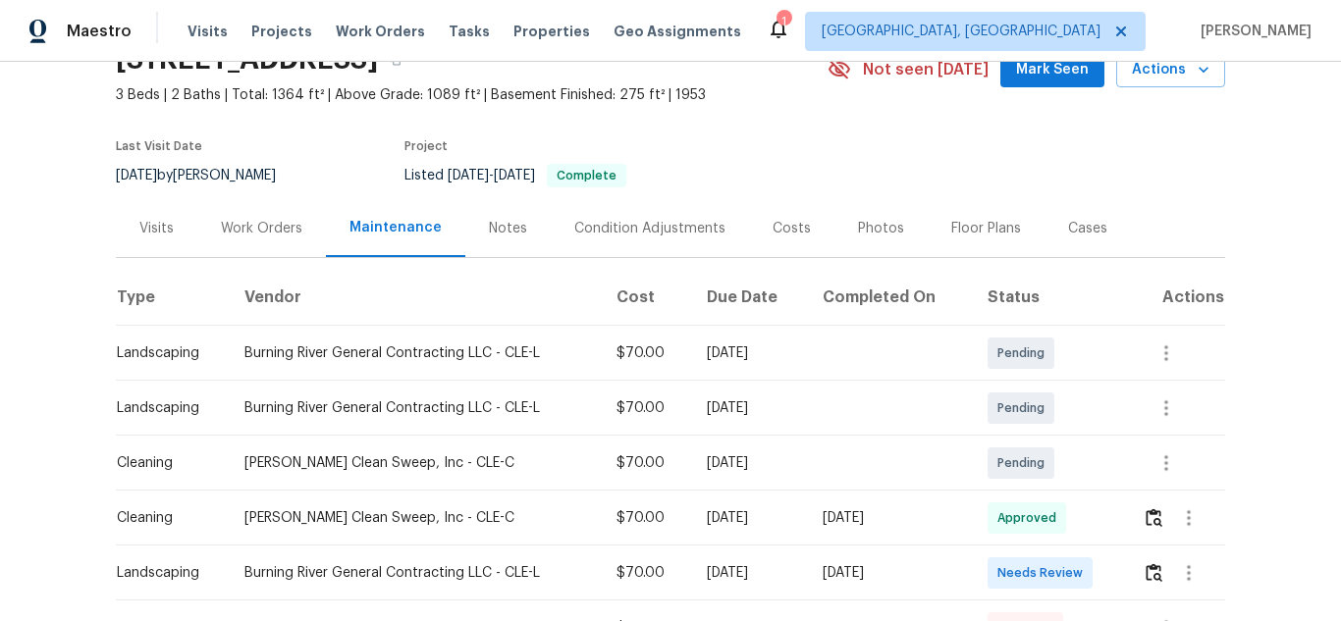
scroll to position [196, 0]
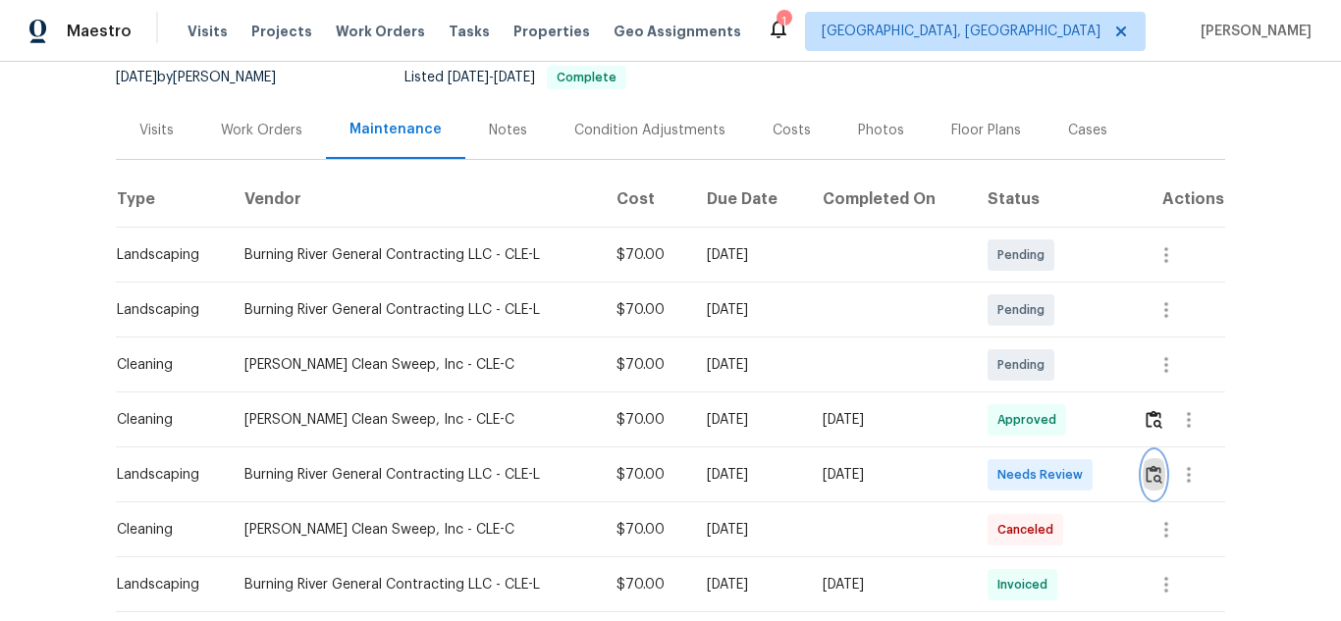
click at [1149, 476] on img "button" at bounding box center [1154, 474] width 17 height 19
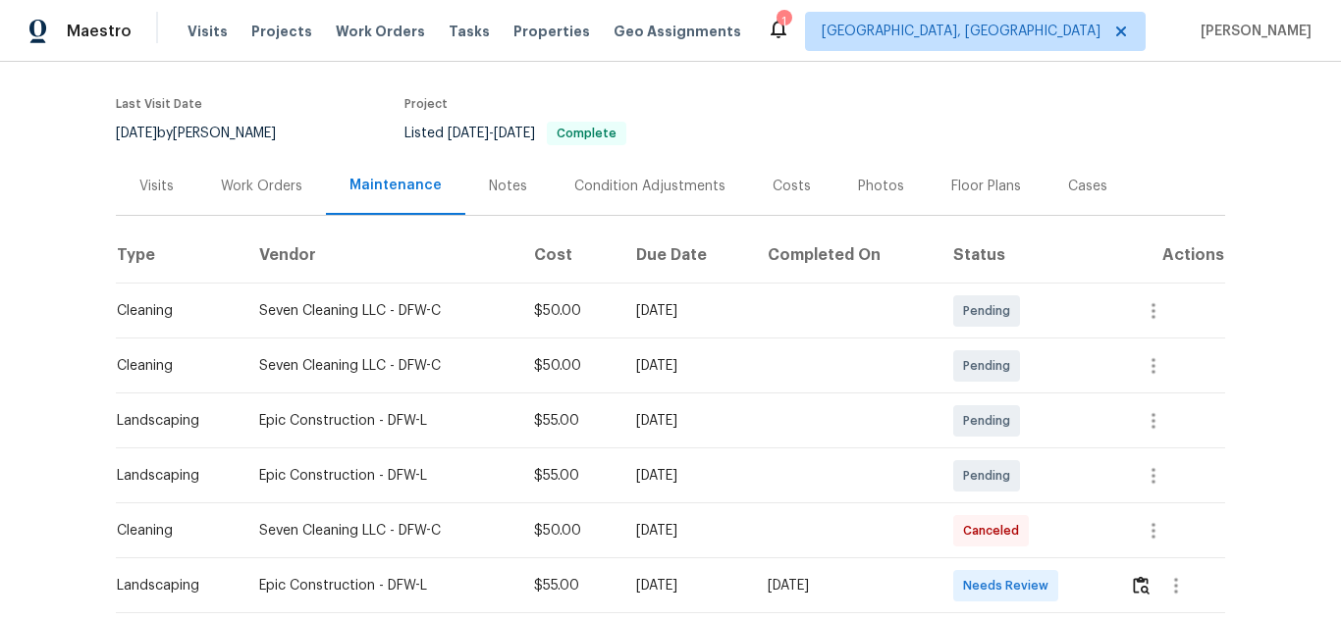
scroll to position [295, 0]
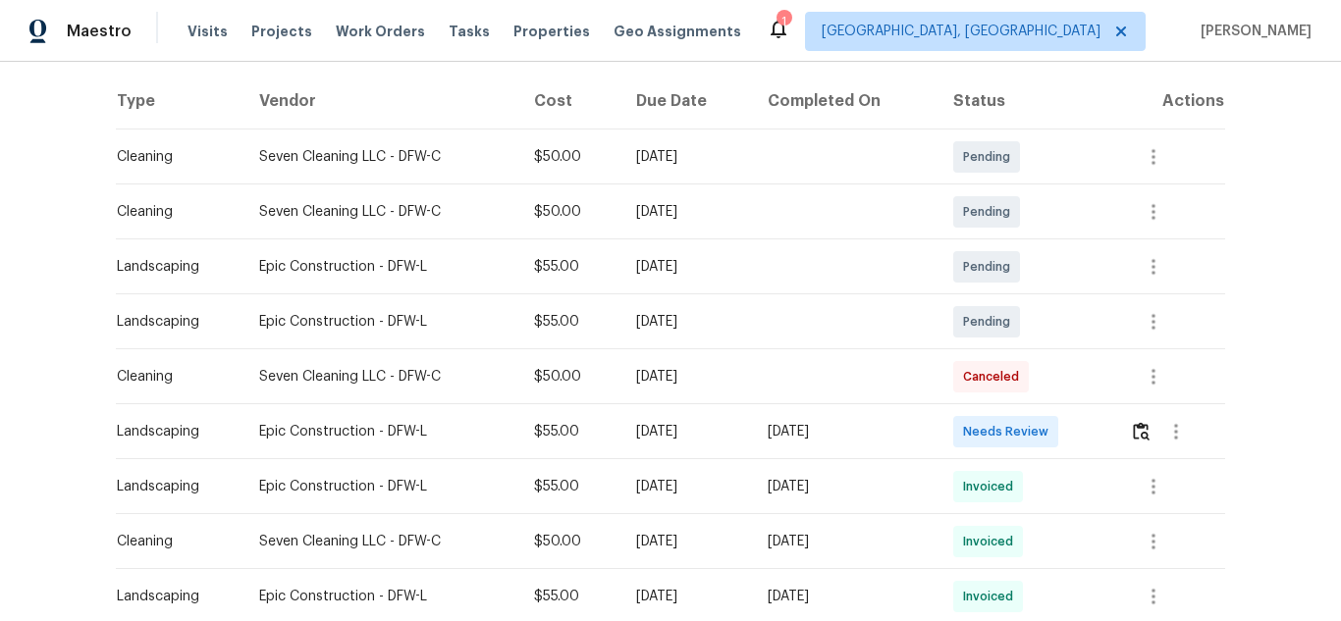
click at [1126, 437] on td at bounding box center [1169, 431] width 111 height 55
click at [1133, 439] on img "button" at bounding box center [1141, 431] width 17 height 19
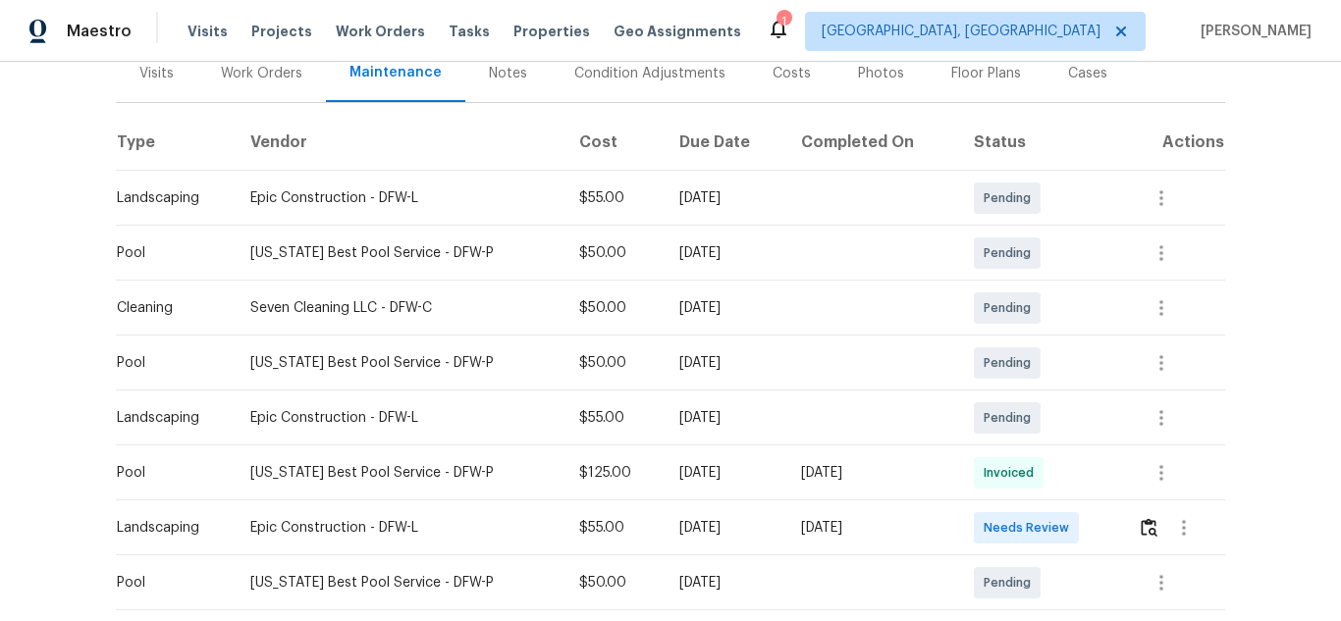
scroll to position [295, 0]
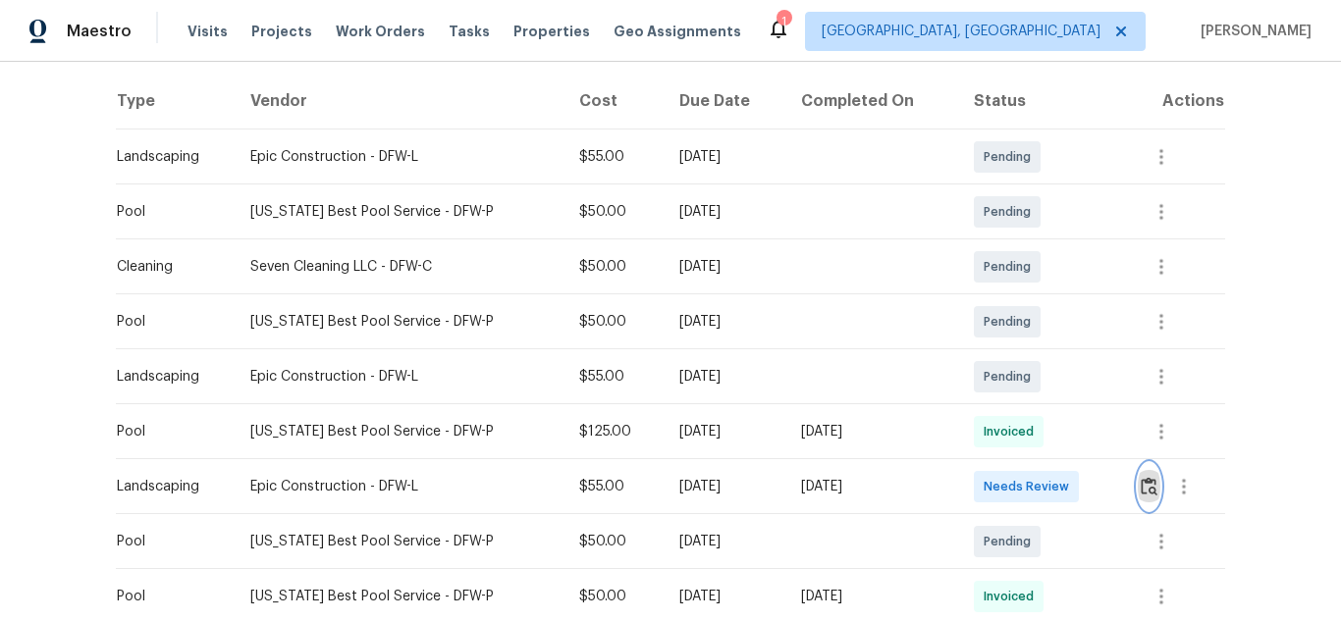
click at [1141, 482] on img "button" at bounding box center [1149, 486] width 17 height 19
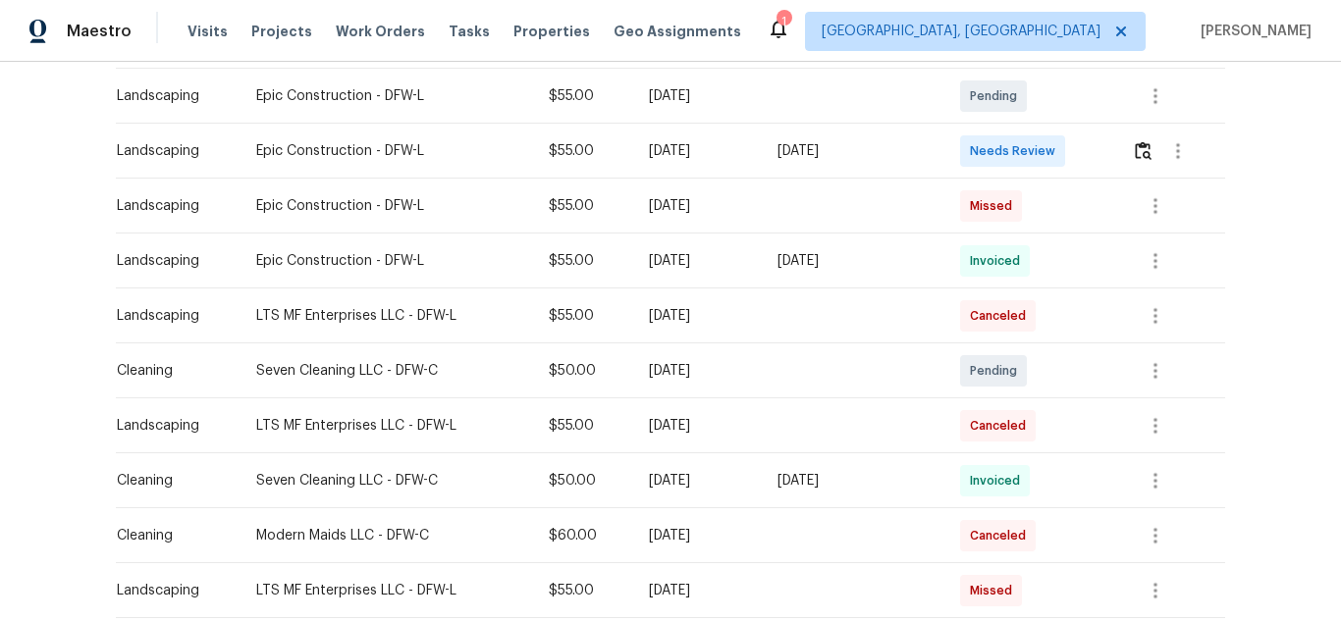
scroll to position [491, 0]
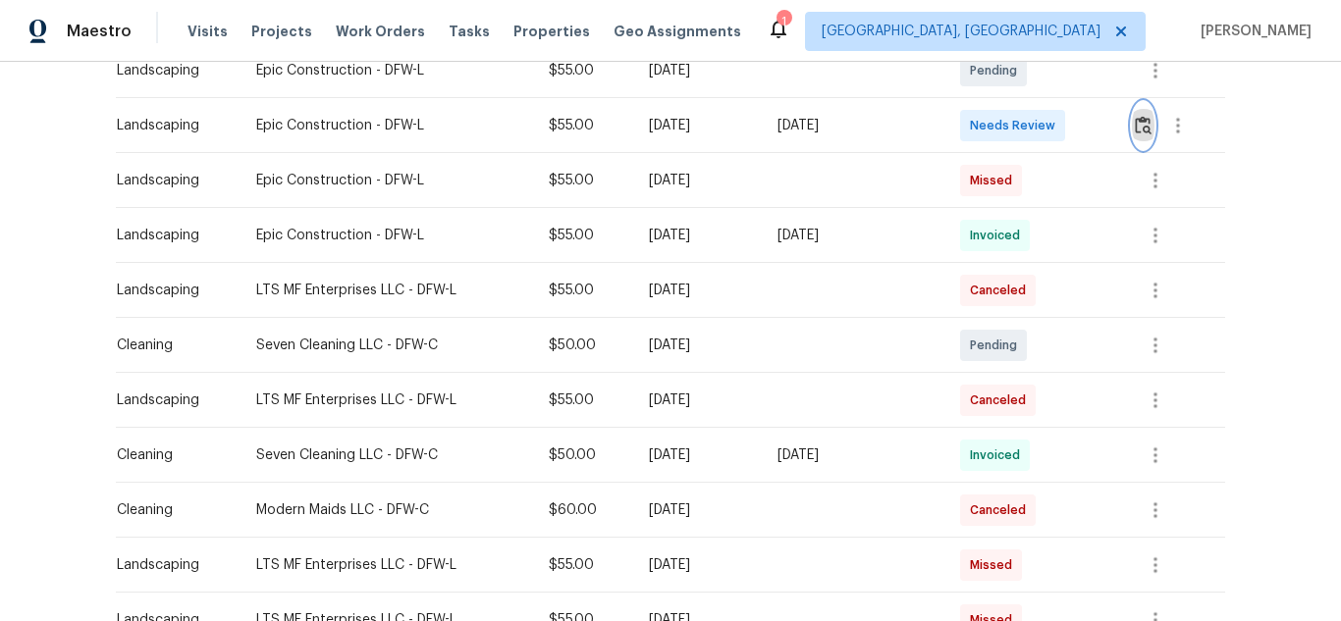
click at [1135, 125] on img "button" at bounding box center [1143, 125] width 17 height 19
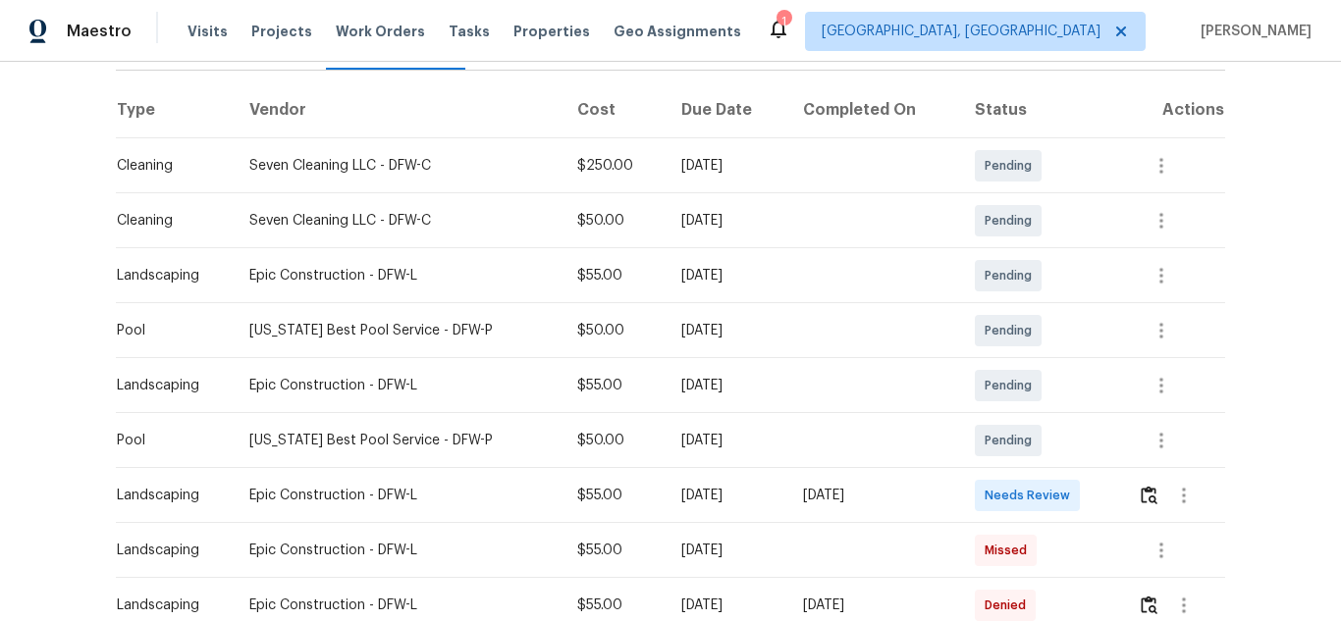
scroll to position [491, 0]
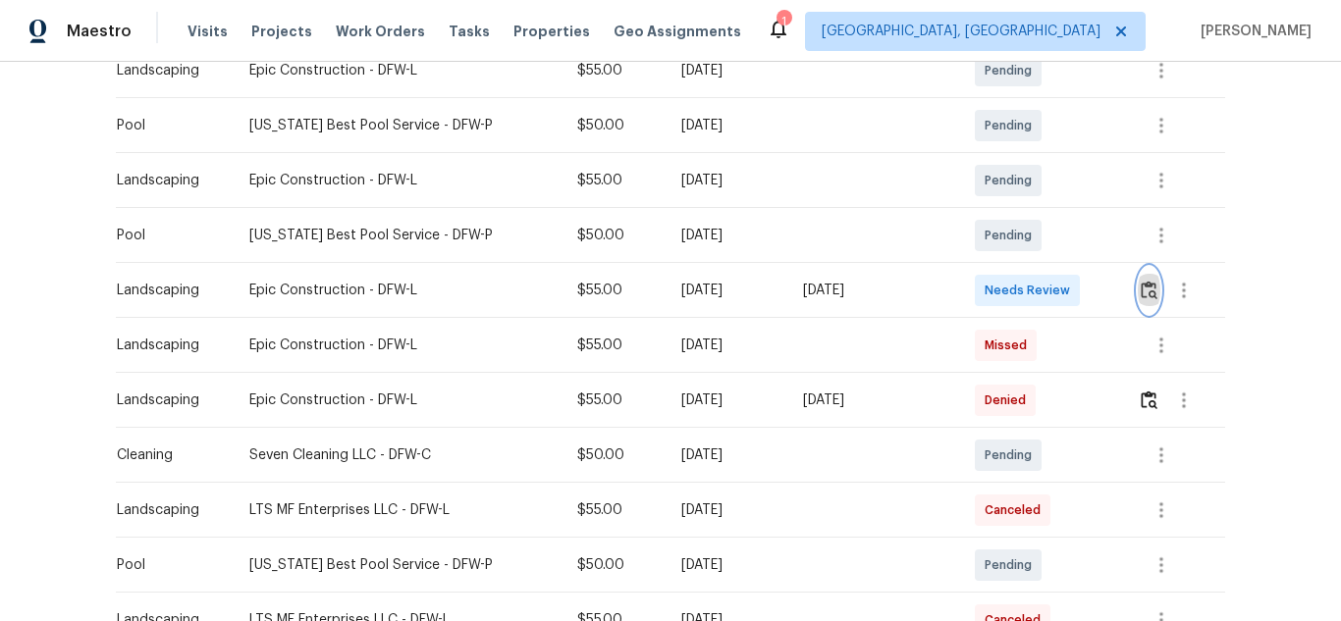
click at [1147, 285] on img "button" at bounding box center [1149, 290] width 17 height 19
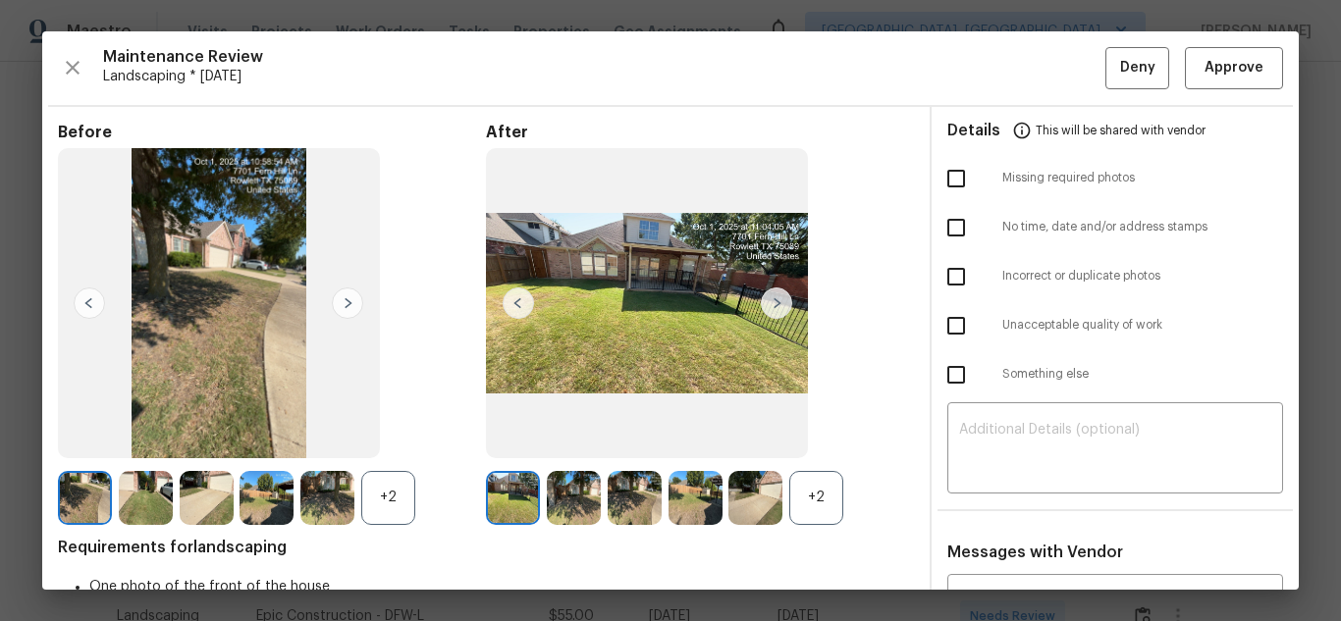
scroll to position [491, 0]
click at [1212, 81] on button "Approve" at bounding box center [1234, 68] width 98 height 42
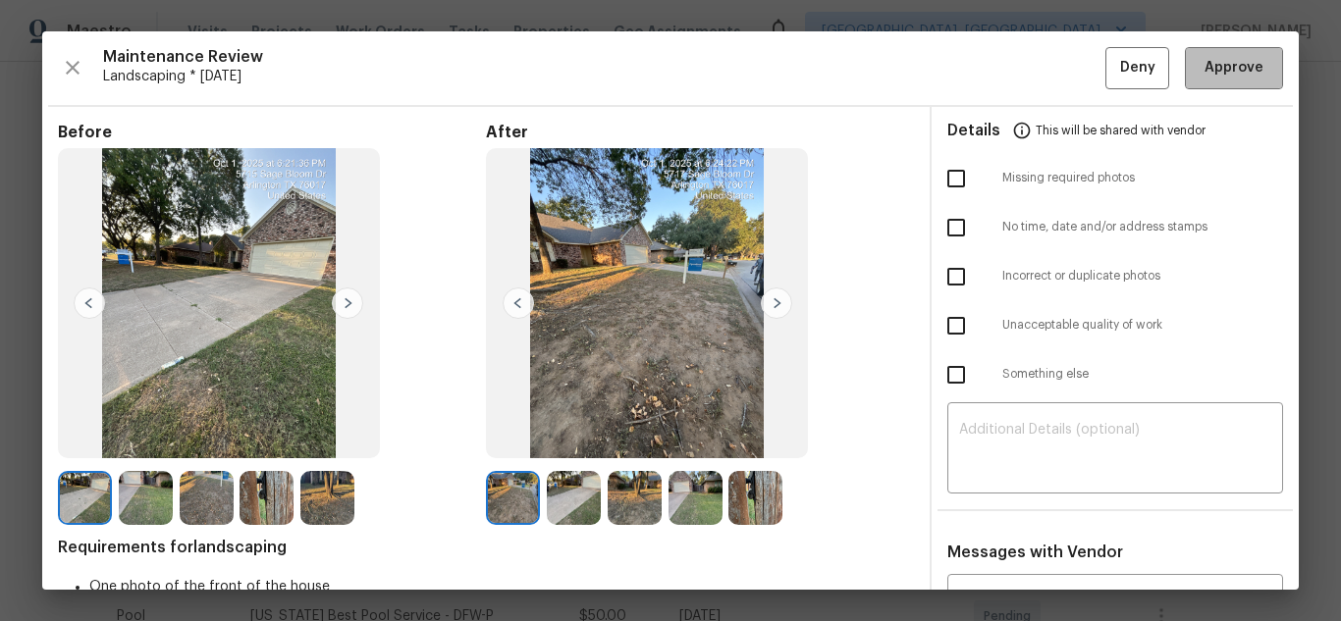
click at [1212, 81] on button "Approve" at bounding box center [1234, 68] width 98 height 42
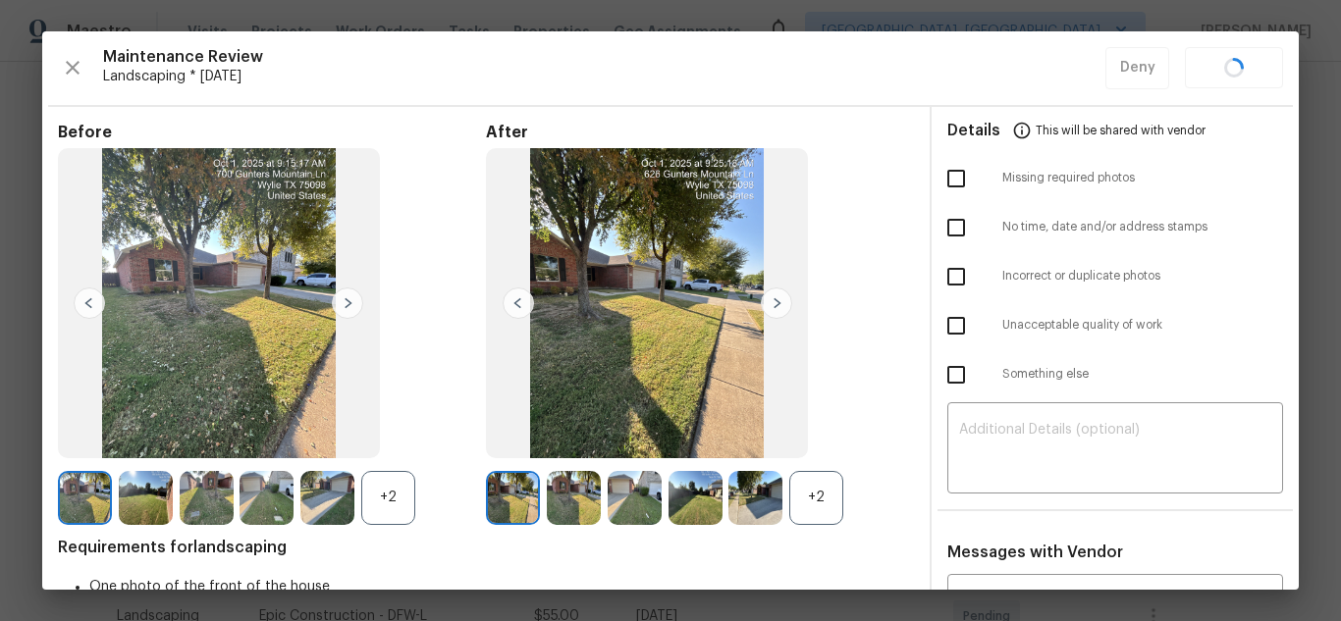
scroll to position [295, 0]
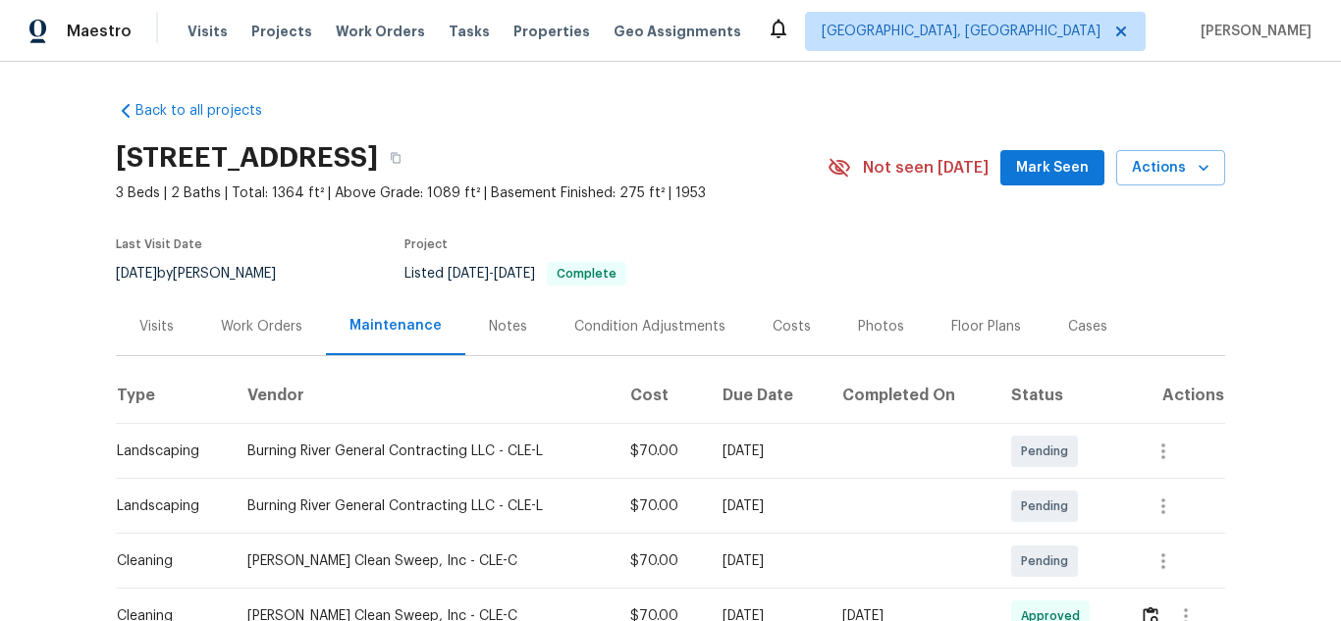
scroll to position [196, 0]
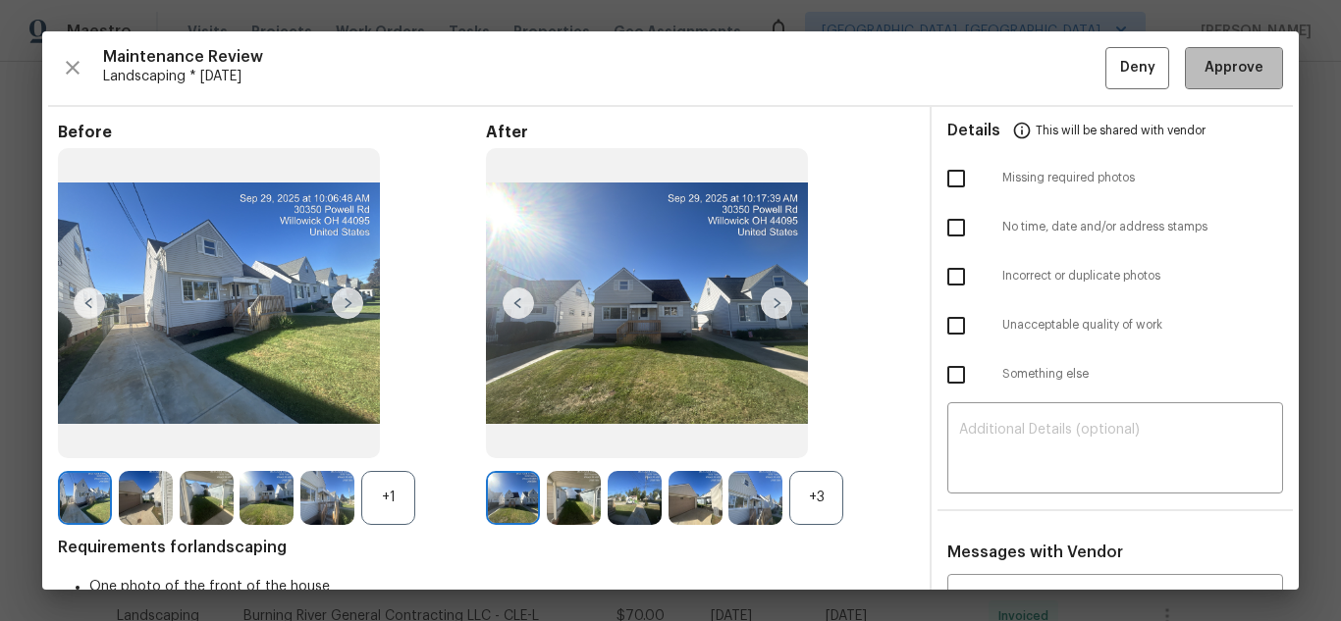
click at [1212, 81] on button "Approve" at bounding box center [1234, 68] width 98 height 42
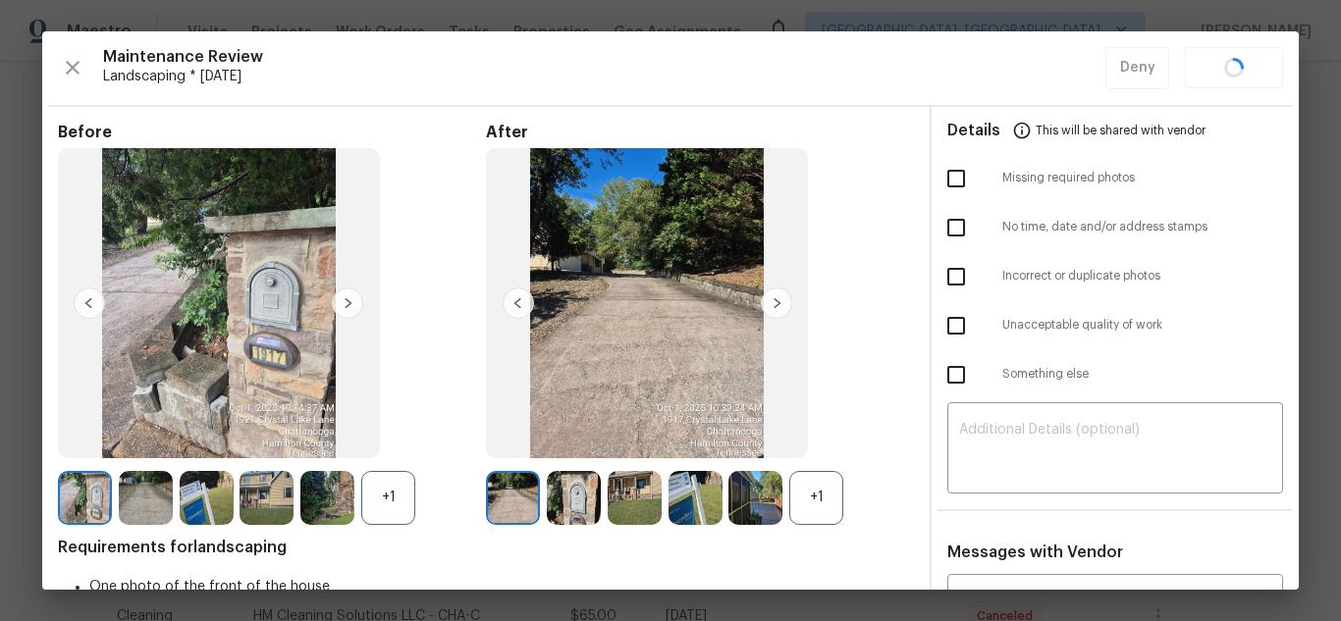
scroll to position [196, 0]
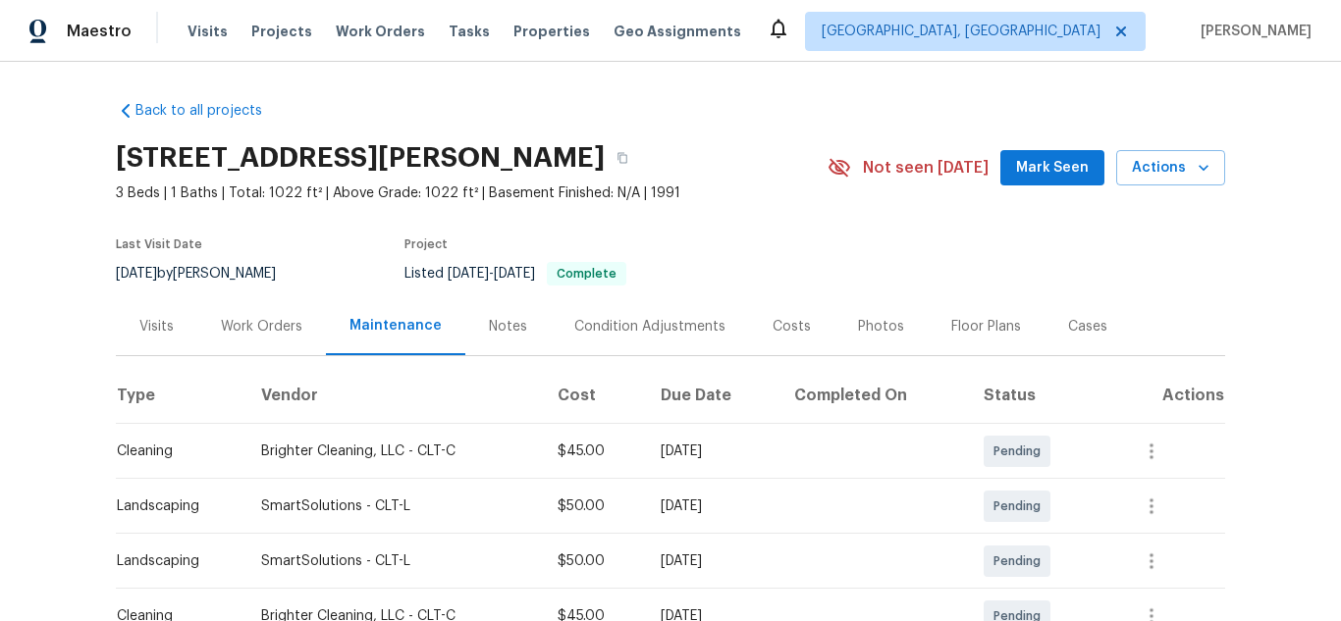
scroll to position [196, 0]
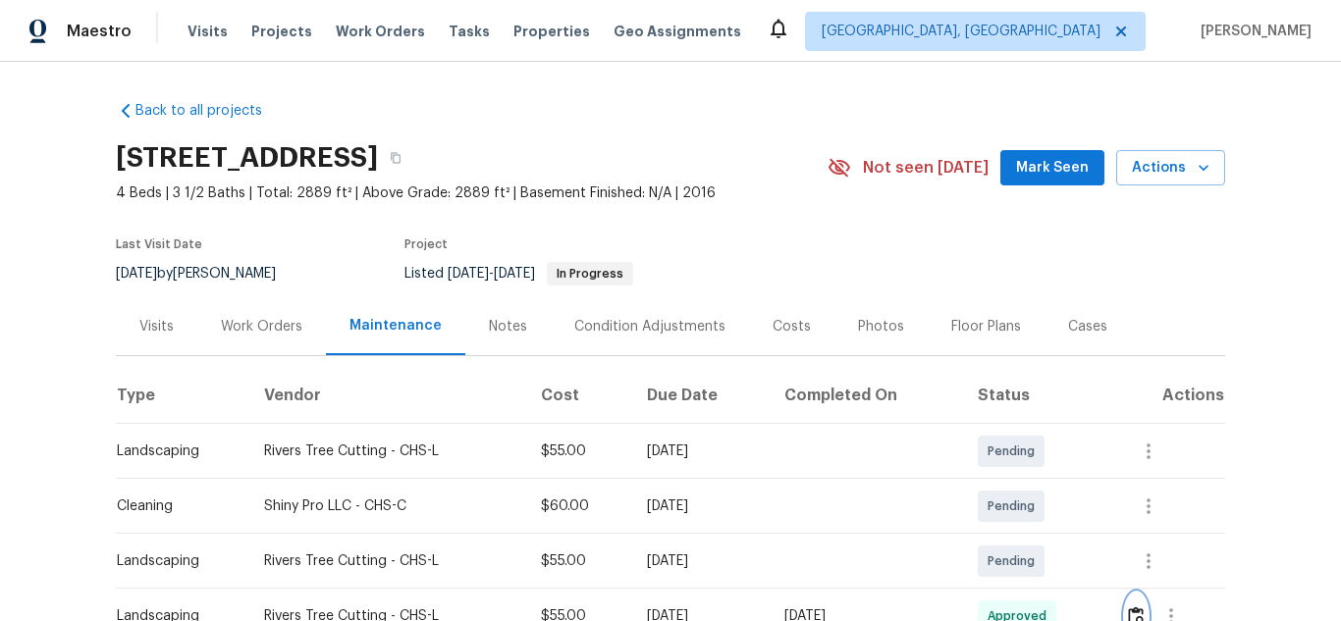
scroll to position [196, 0]
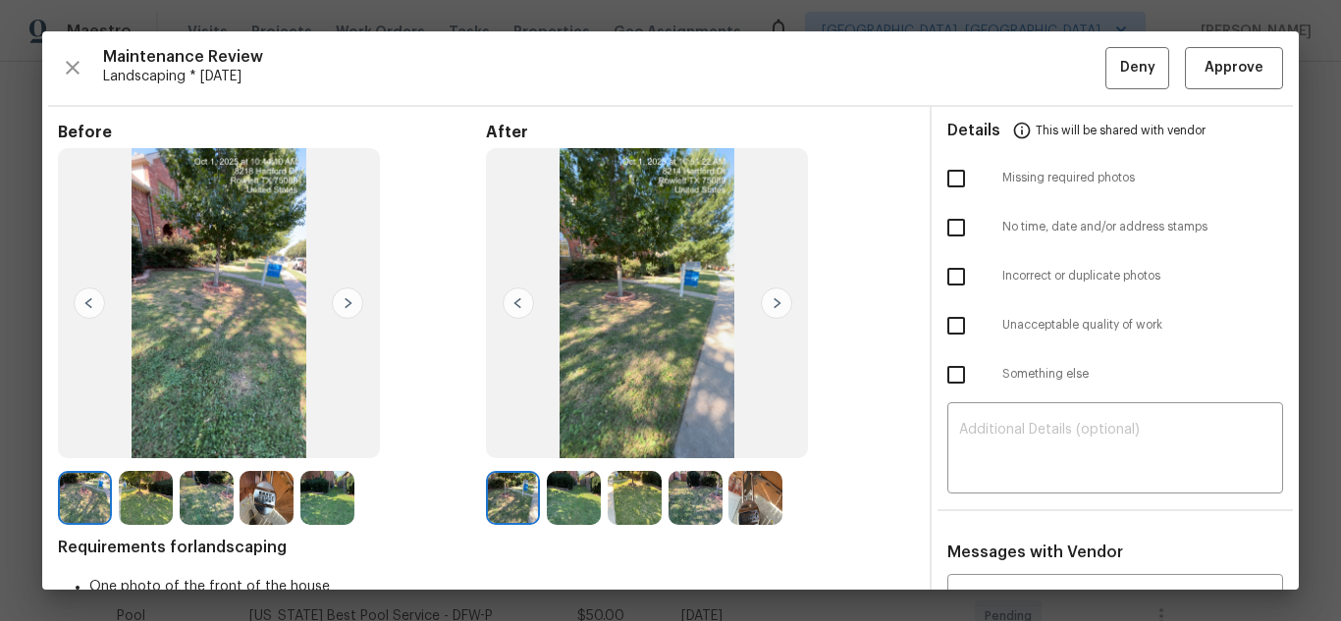
scroll to position [491, 0]
click at [751, 496] on img at bounding box center [755, 498] width 54 height 54
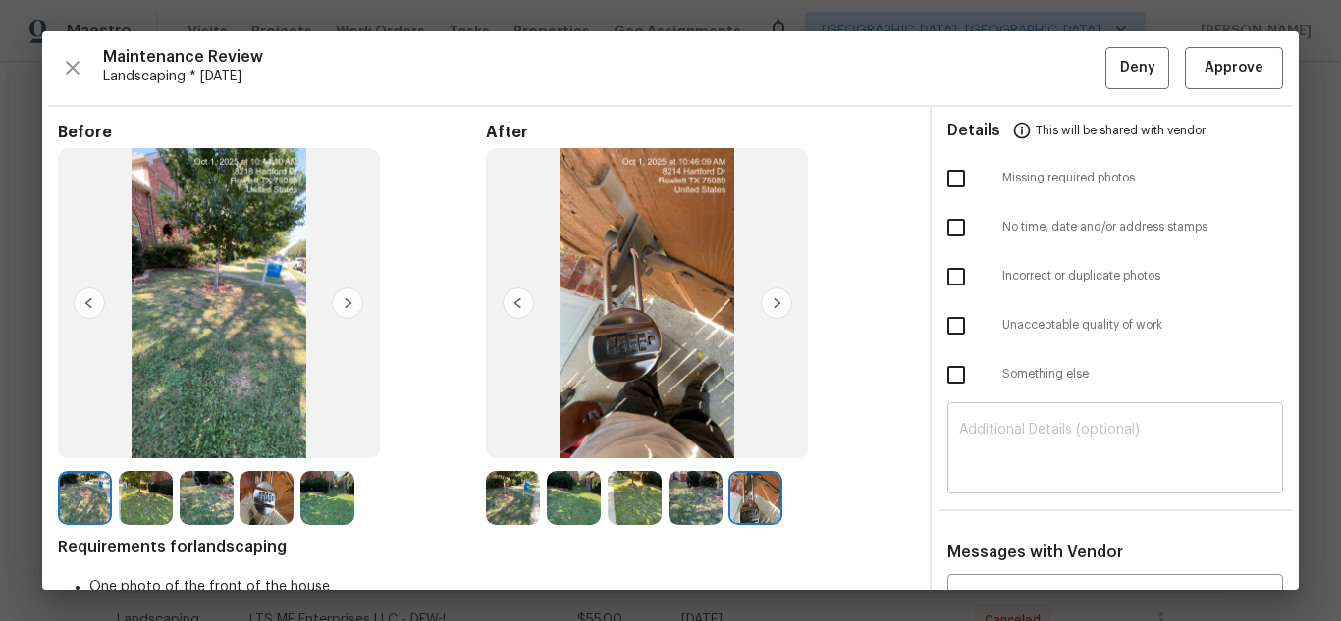
click at [1059, 460] on textarea at bounding box center [1115, 450] width 312 height 55
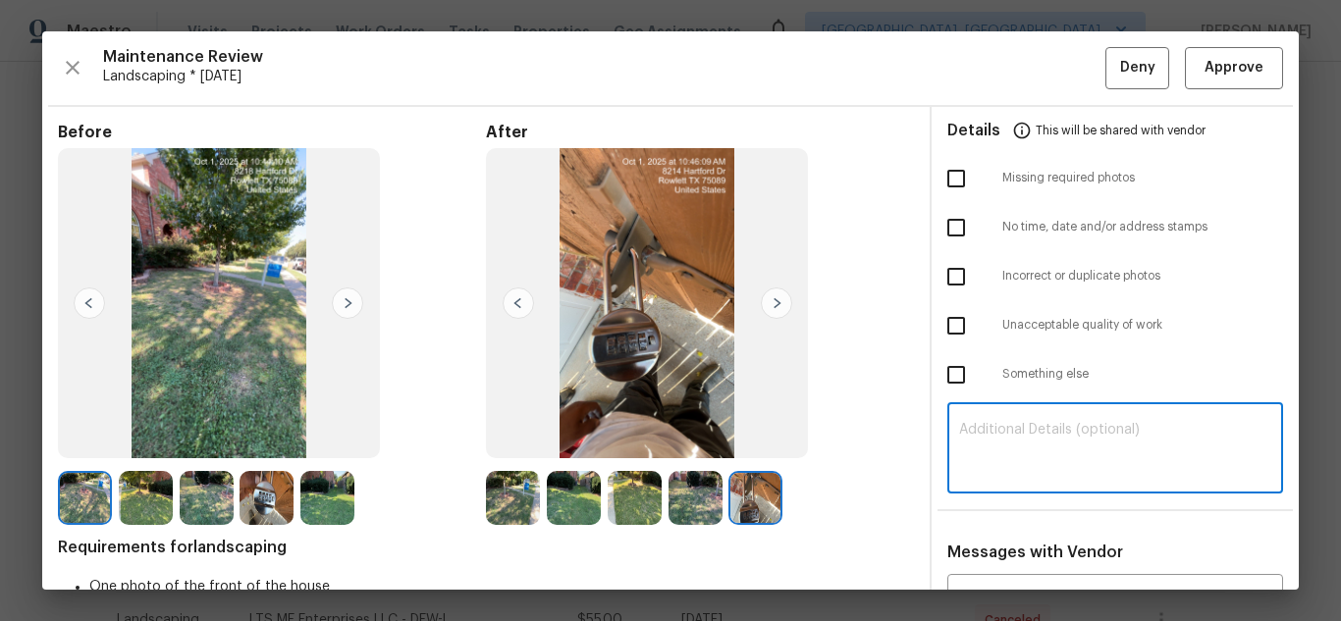
paste textarea "Maintenance Audit Team: Hello! Unfortunately, this landscaping visit completed …"
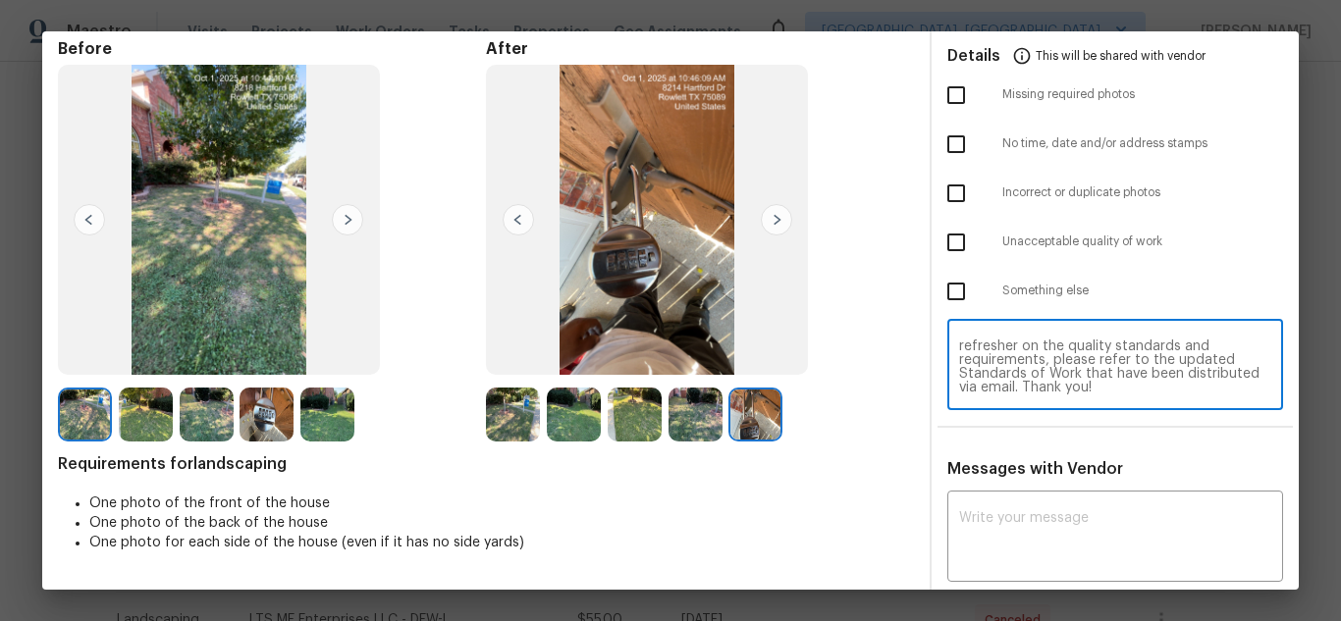
scroll to position [295, 0]
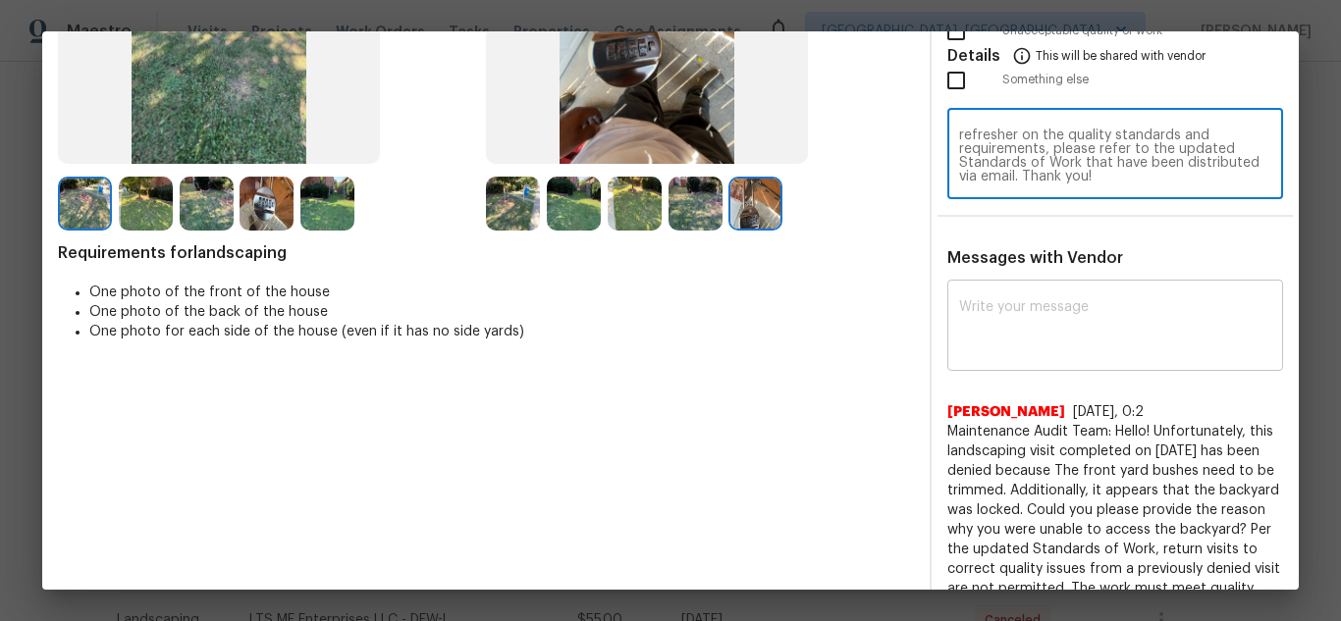
type textarea "Maintenance Audit Team: Hello! Unfortunately, this landscaping visit completed …"
click at [1071, 311] on textarea at bounding box center [1115, 327] width 312 height 55
paste textarea "Maintenance Audit Team: Hello! Unfortunately, this landscaping visit completed …"
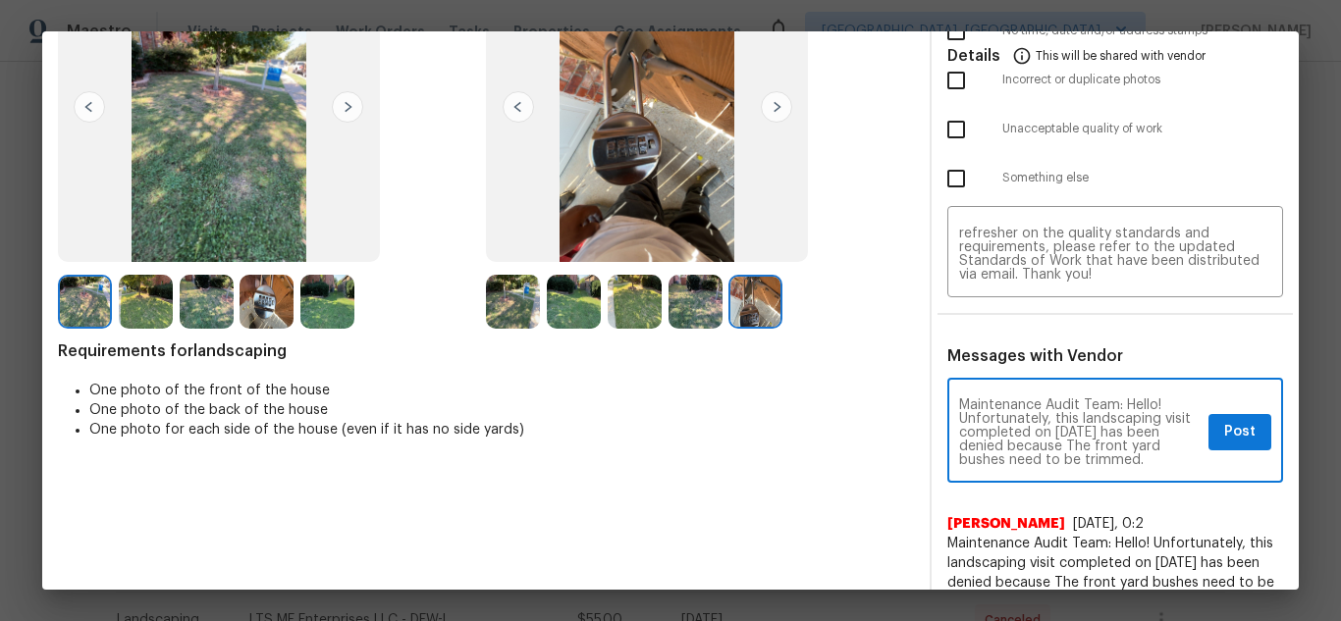
scroll to position [39, 0]
type textarea "Maintenance Audit Team: Hello! Unfortunately, this landscaping visit completed …"
click at [1227, 428] on span "Post" at bounding box center [1239, 432] width 31 height 25
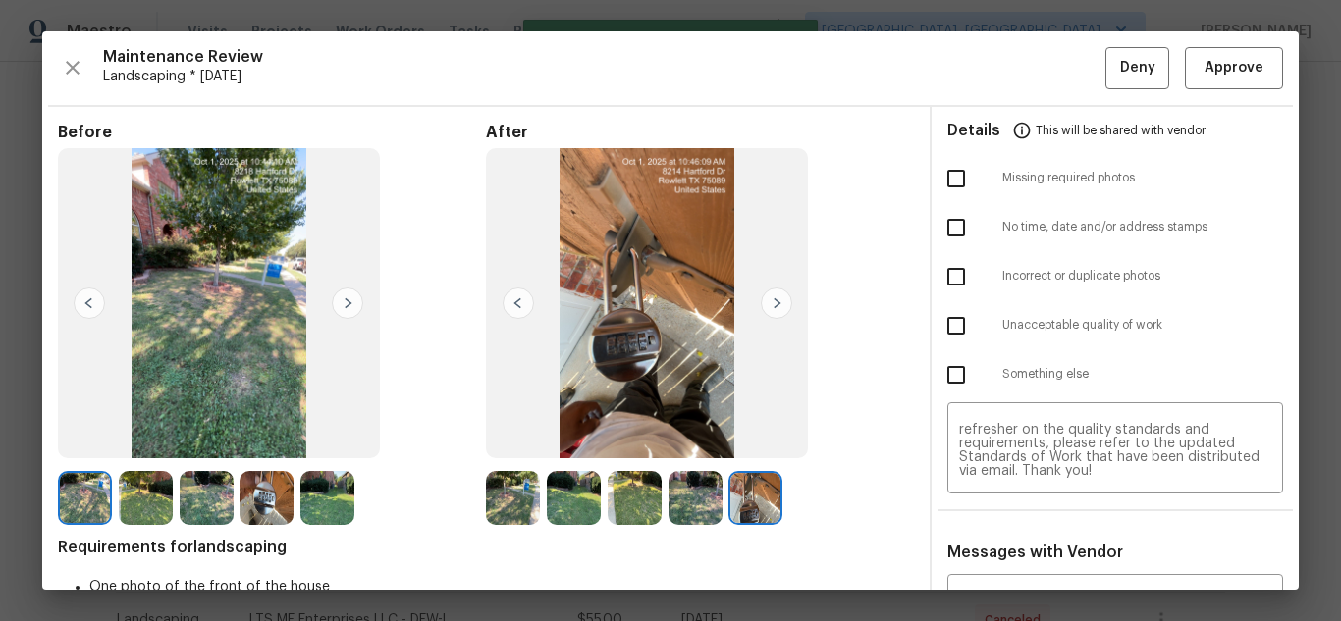
scroll to position [0, 0]
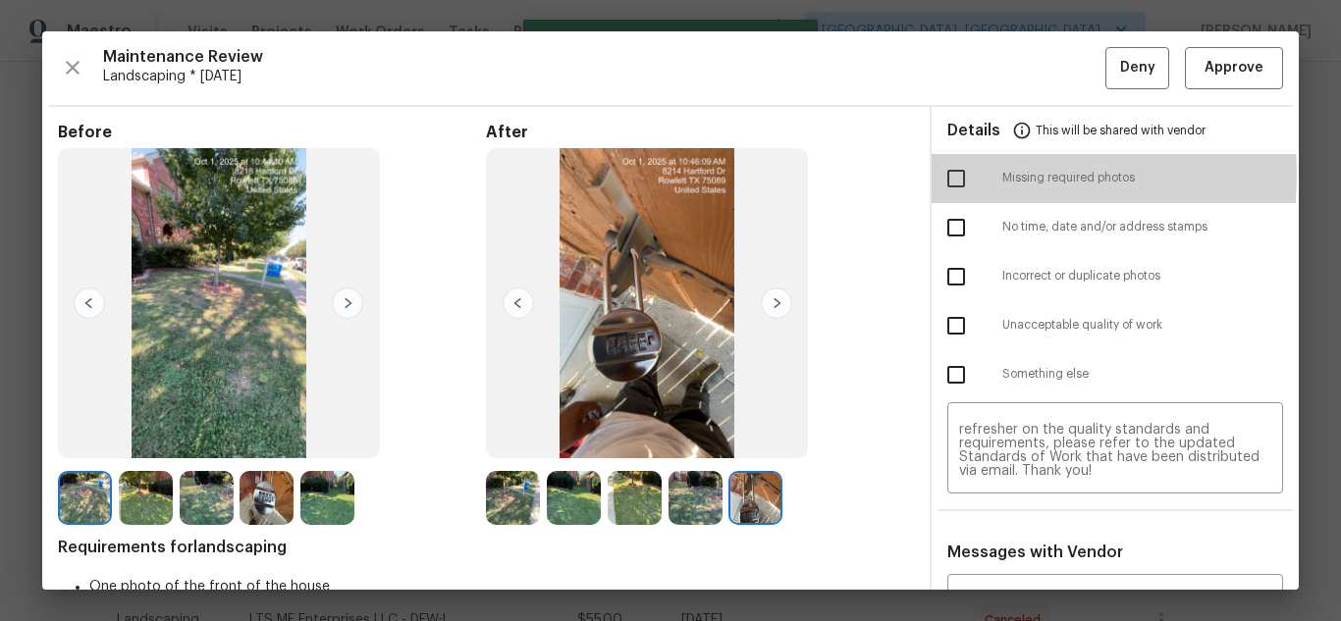
click at [953, 174] on input "checkbox" at bounding box center [956, 178] width 41 height 41
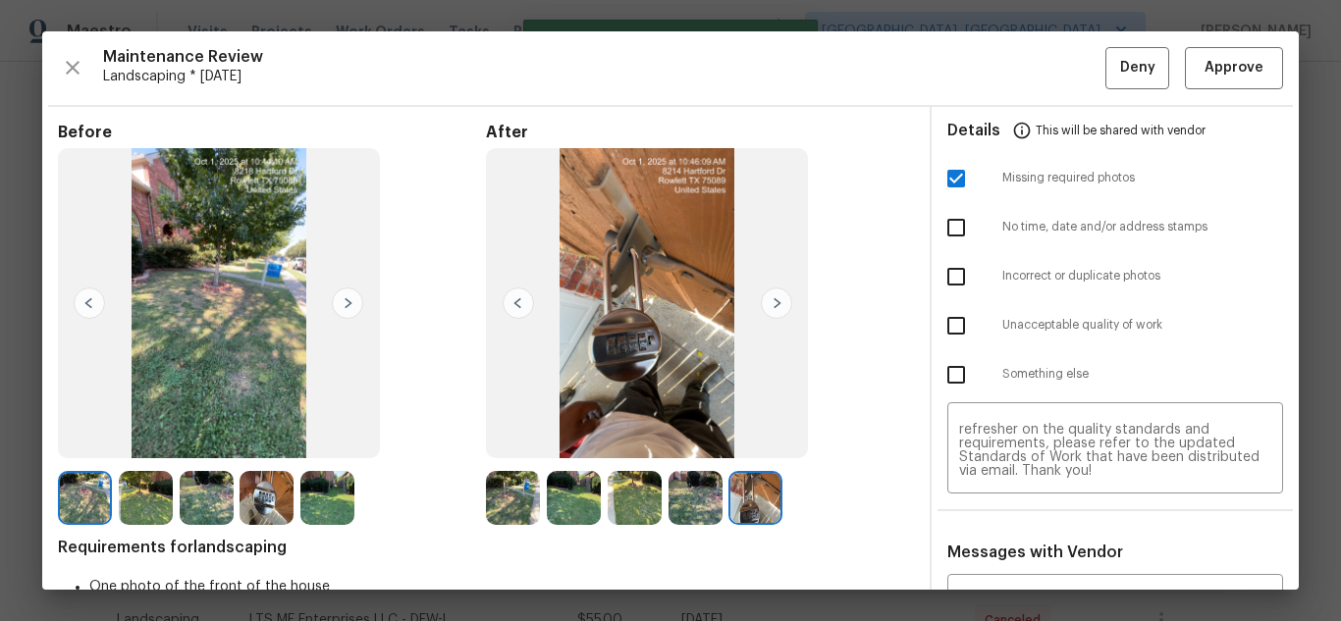
click at [940, 176] on input "checkbox" at bounding box center [956, 178] width 41 height 41
checkbox input "false"
click at [937, 323] on input "checkbox" at bounding box center [956, 325] width 41 height 41
checkbox input "true"
click at [952, 377] on input "checkbox" at bounding box center [956, 374] width 41 height 41
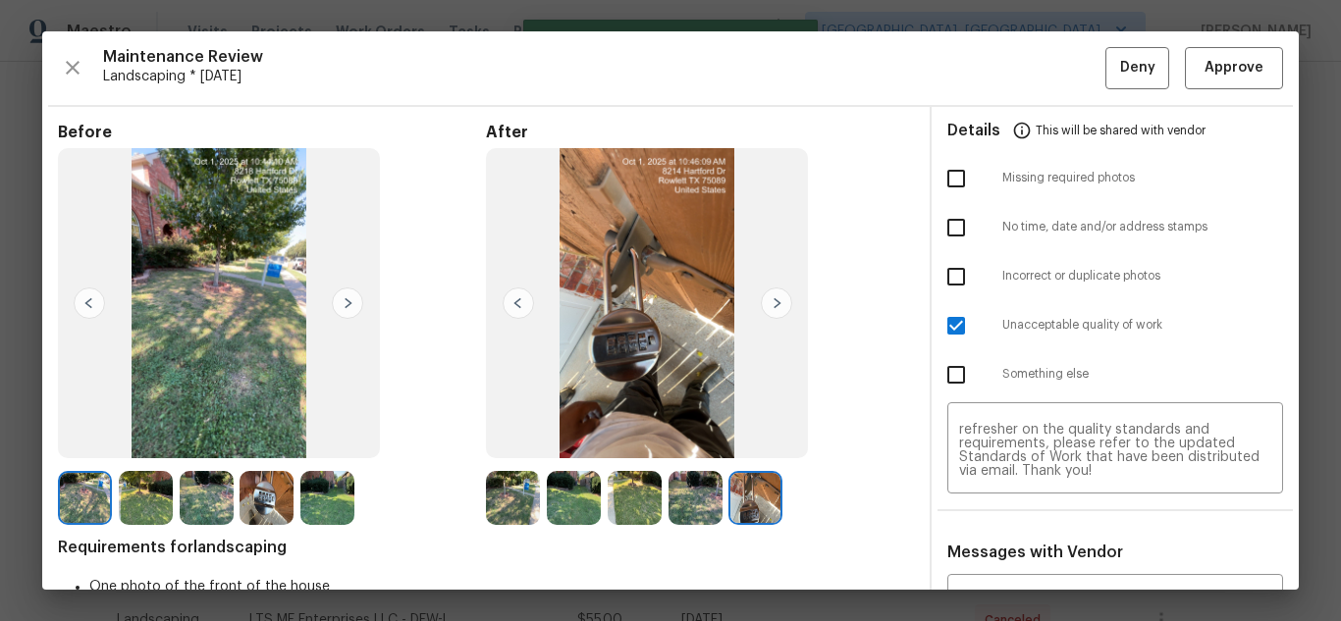
checkbox input "true"
click at [1105, 76] on button "Deny" at bounding box center [1137, 68] width 64 height 42
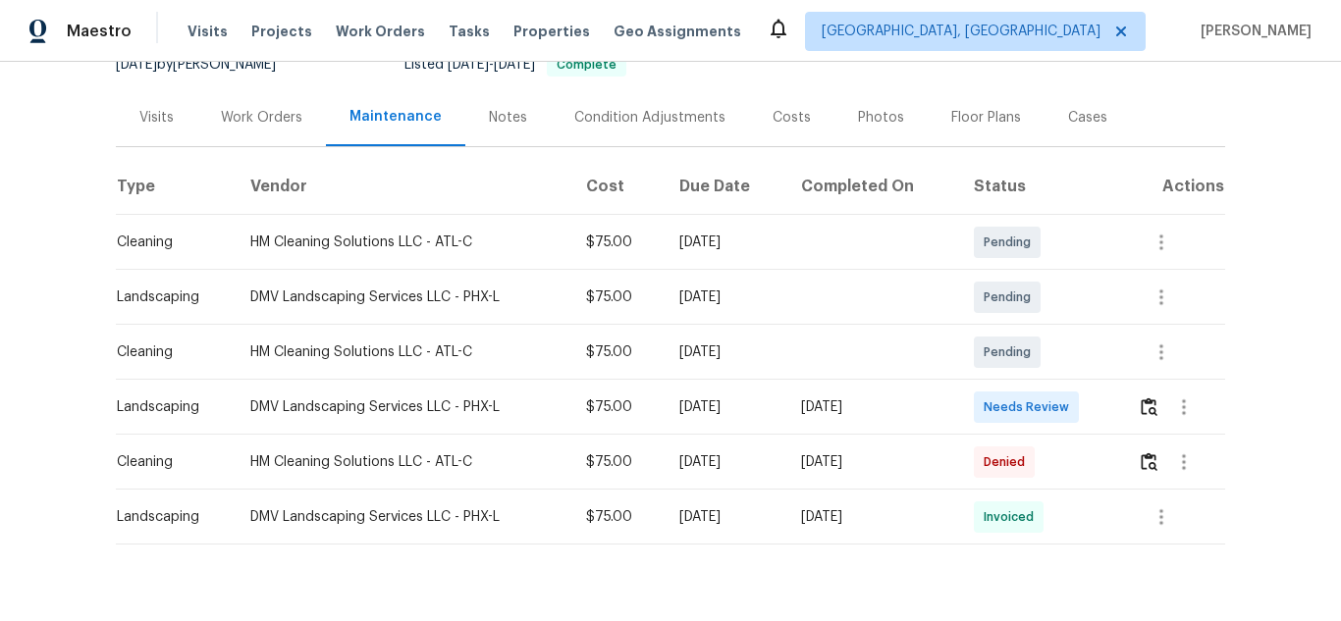
scroll to position [265, 0]
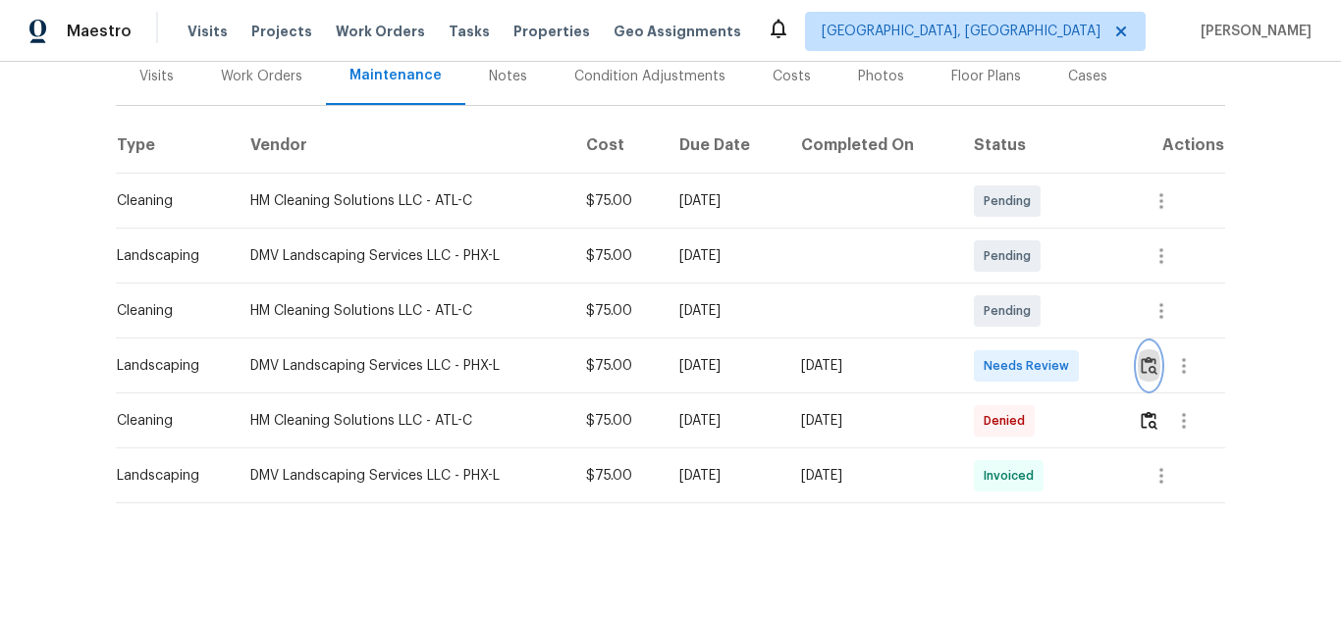
click at [1146, 363] on button "button" at bounding box center [1149, 366] width 23 height 47
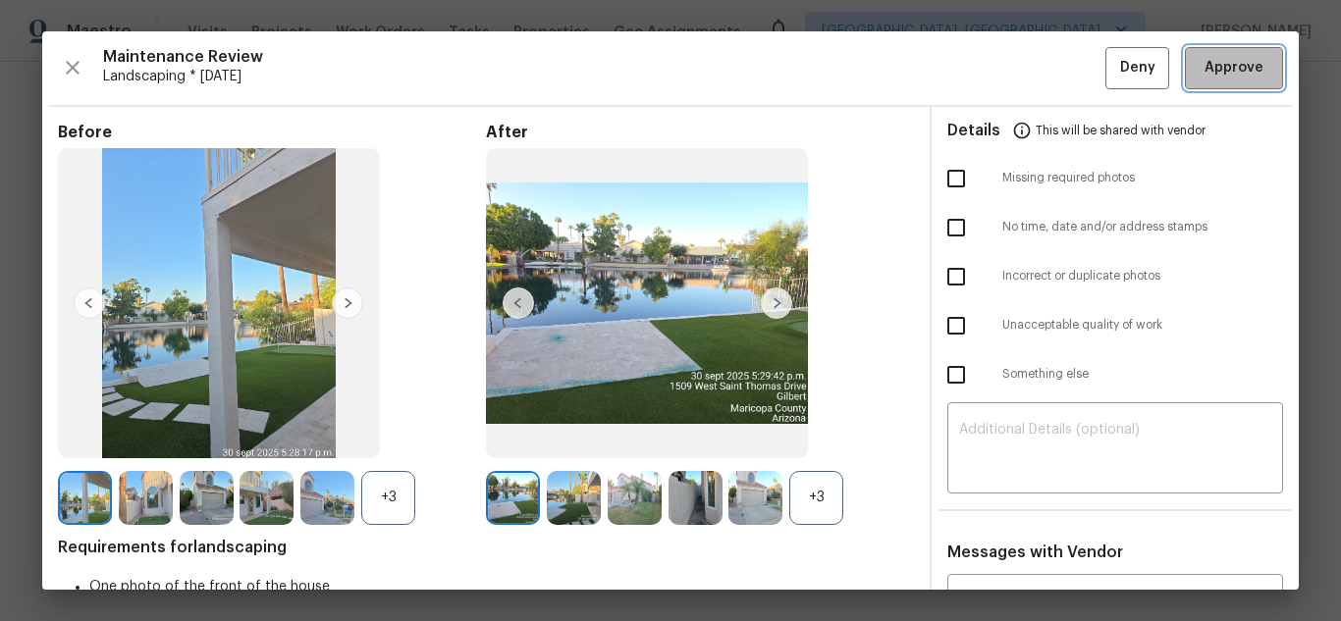
click at [1208, 59] on span "Approve" at bounding box center [1234, 68] width 59 height 25
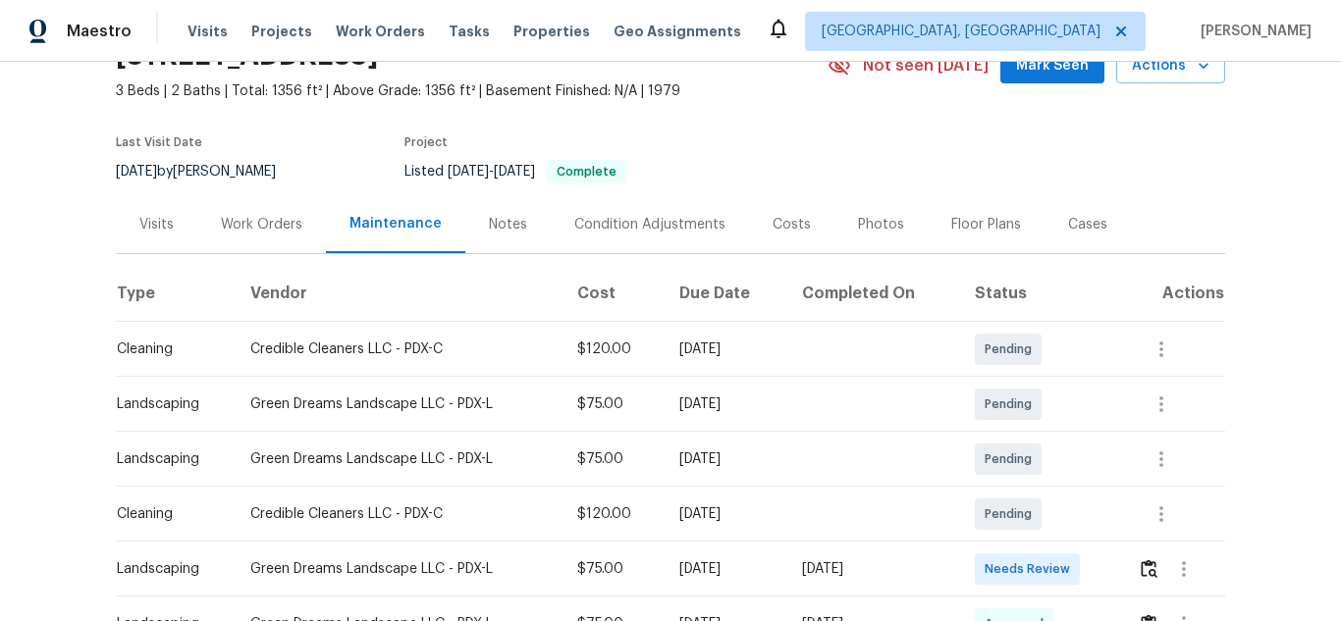
scroll to position [295, 0]
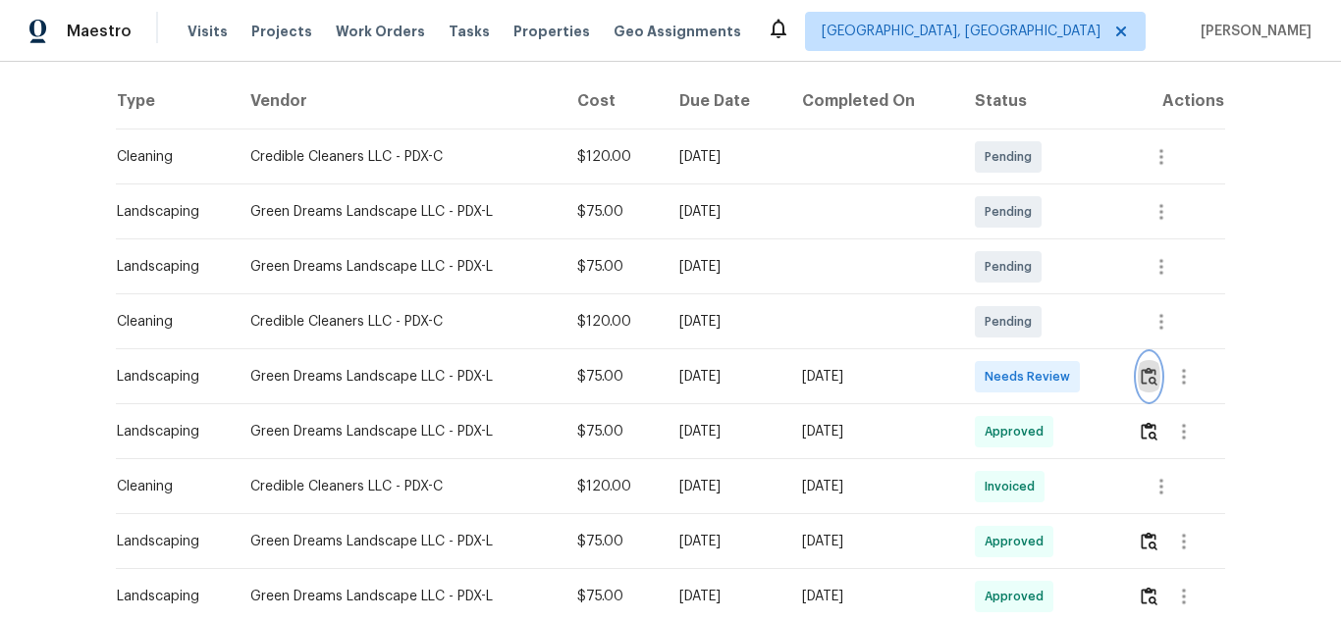
click at [1148, 359] on button "button" at bounding box center [1149, 376] width 23 height 47
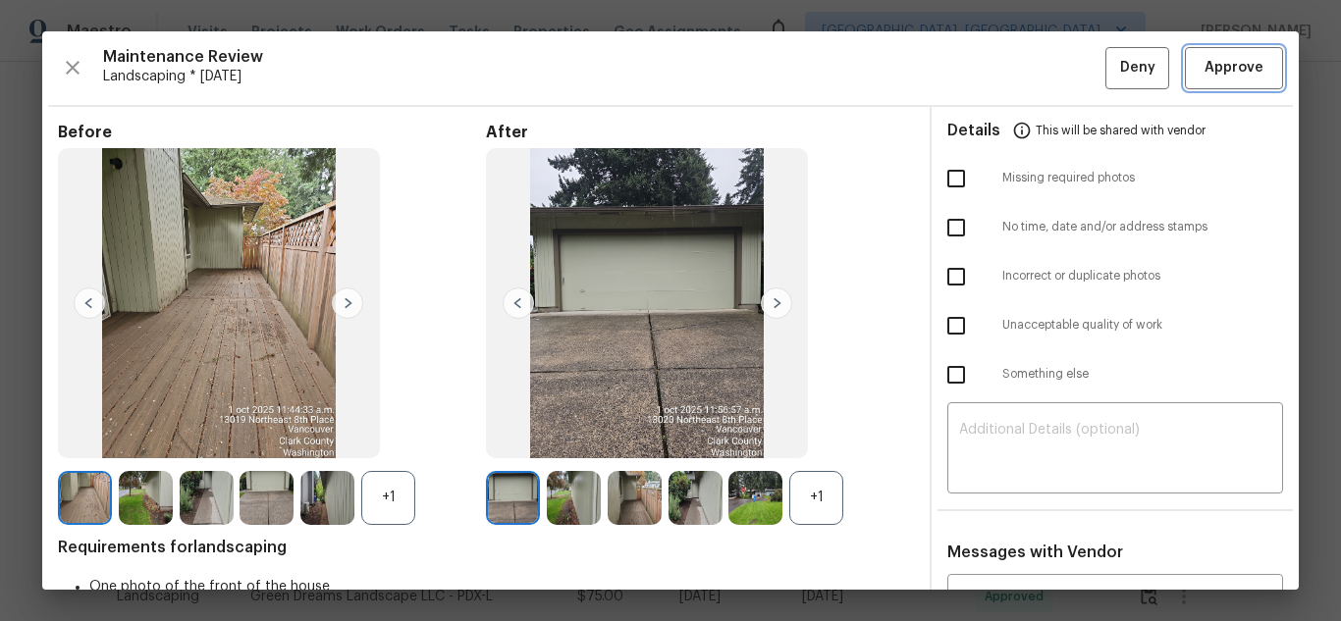
click at [1208, 59] on span "Approve" at bounding box center [1234, 68] width 59 height 25
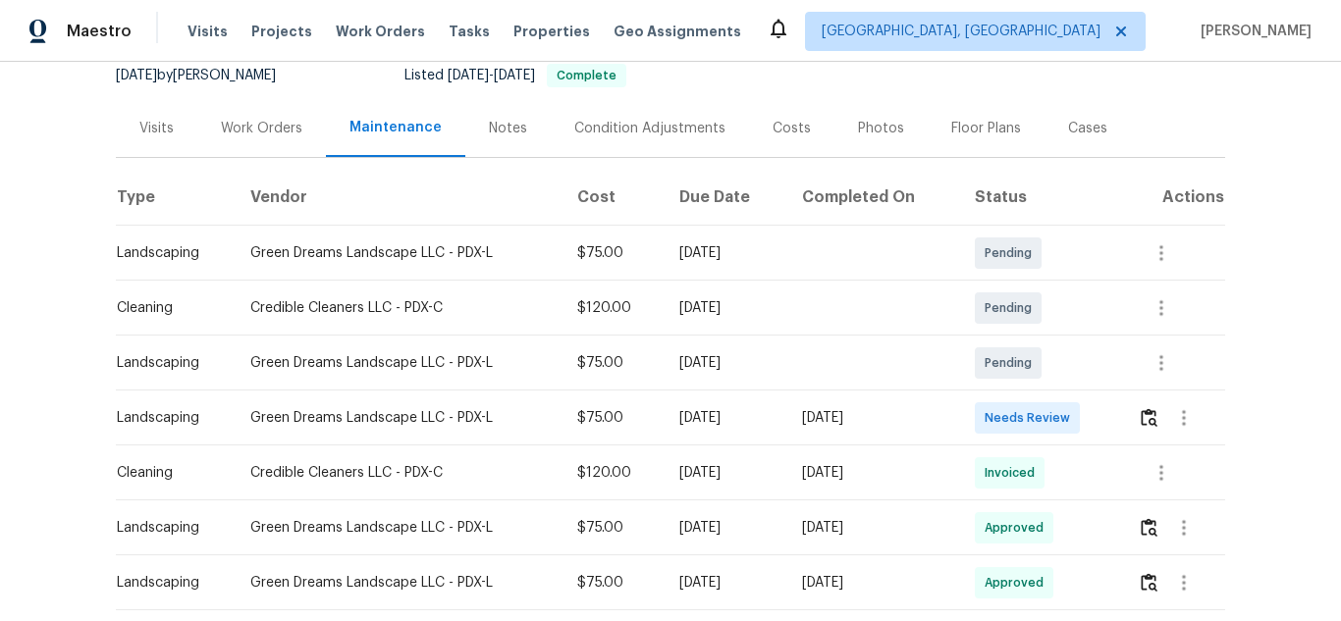
scroll to position [393, 0]
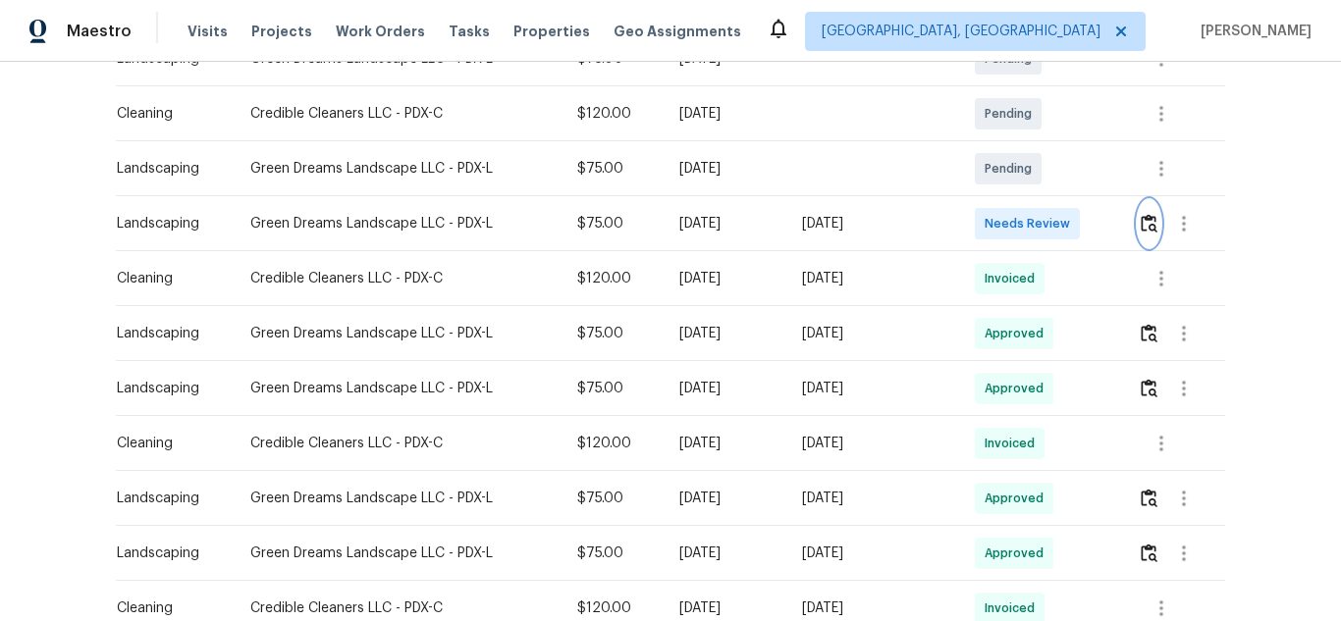
click at [1141, 220] on img "button" at bounding box center [1149, 223] width 17 height 19
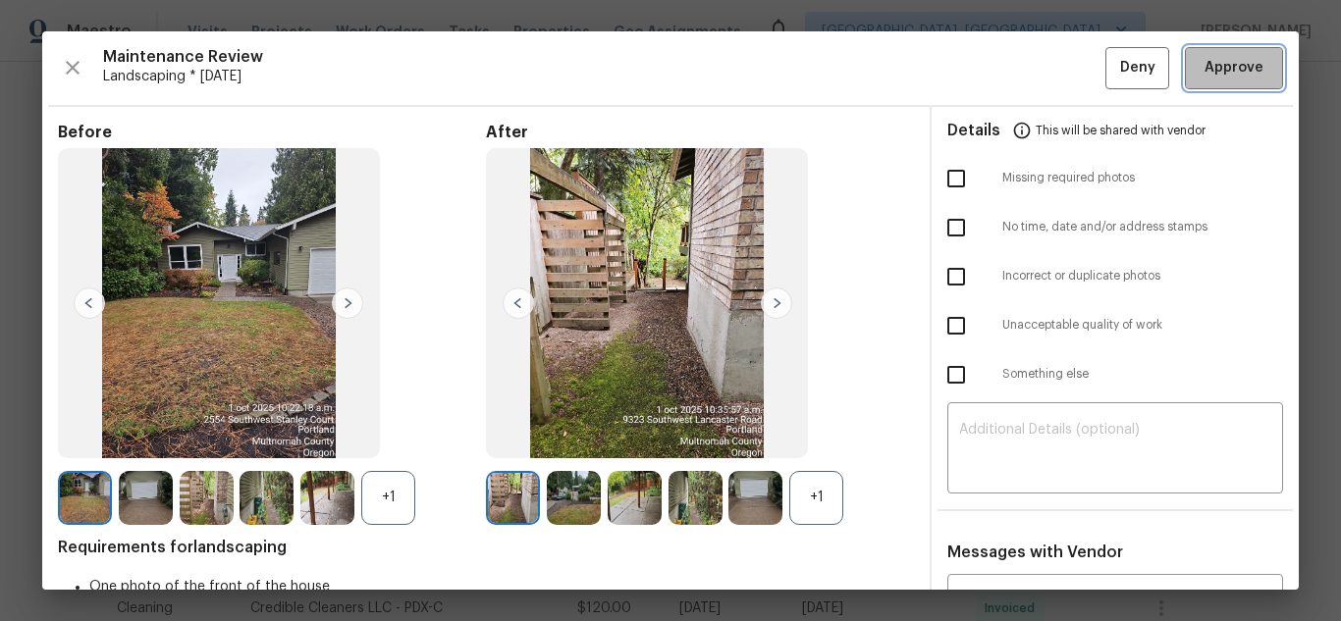
click at [1208, 59] on span "Approve" at bounding box center [1234, 68] width 59 height 25
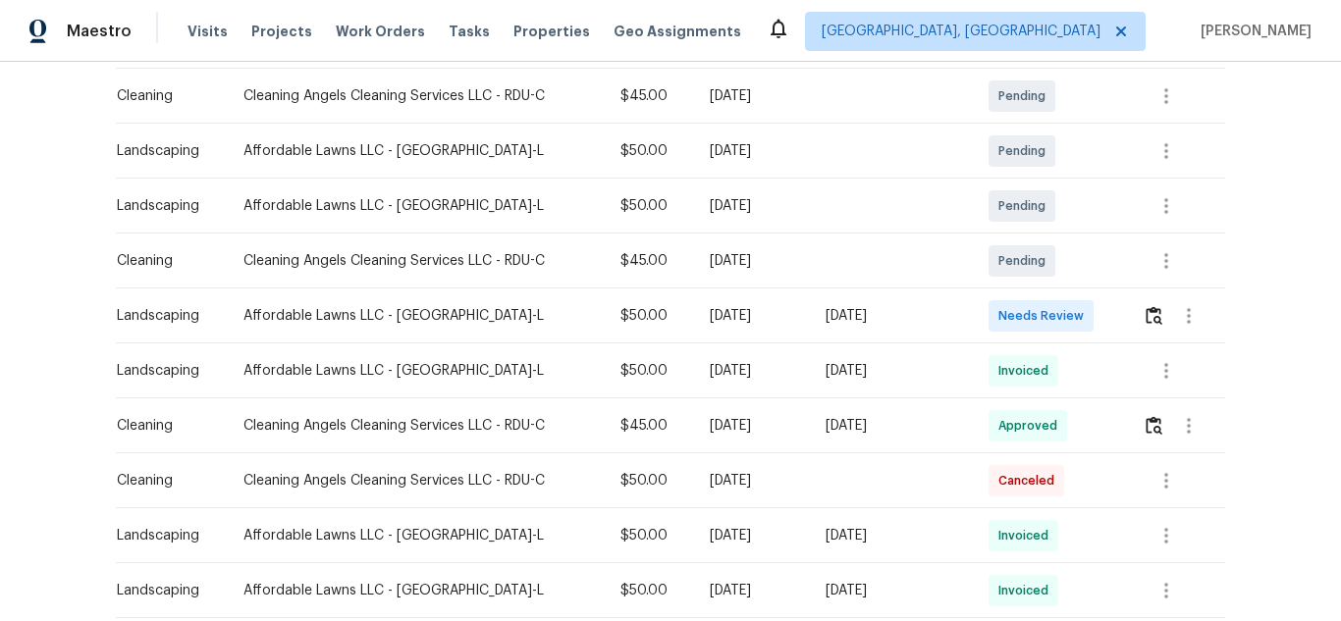
scroll to position [393, 0]
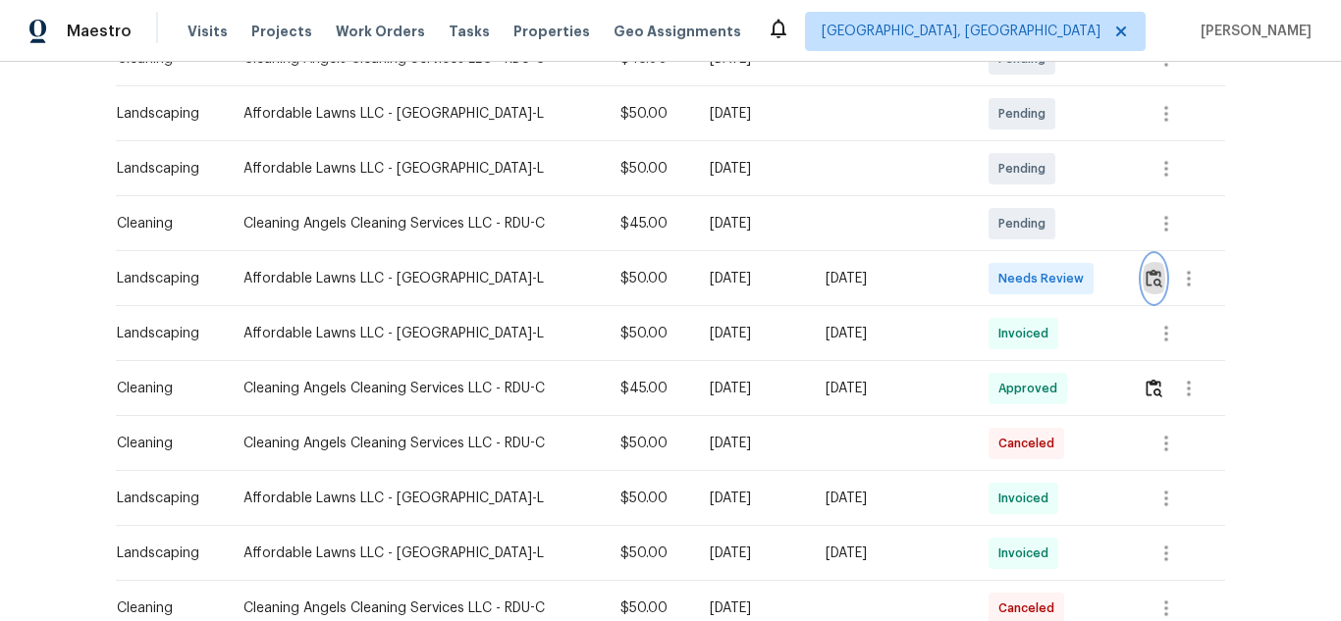
click at [1151, 276] on img "button" at bounding box center [1154, 278] width 17 height 19
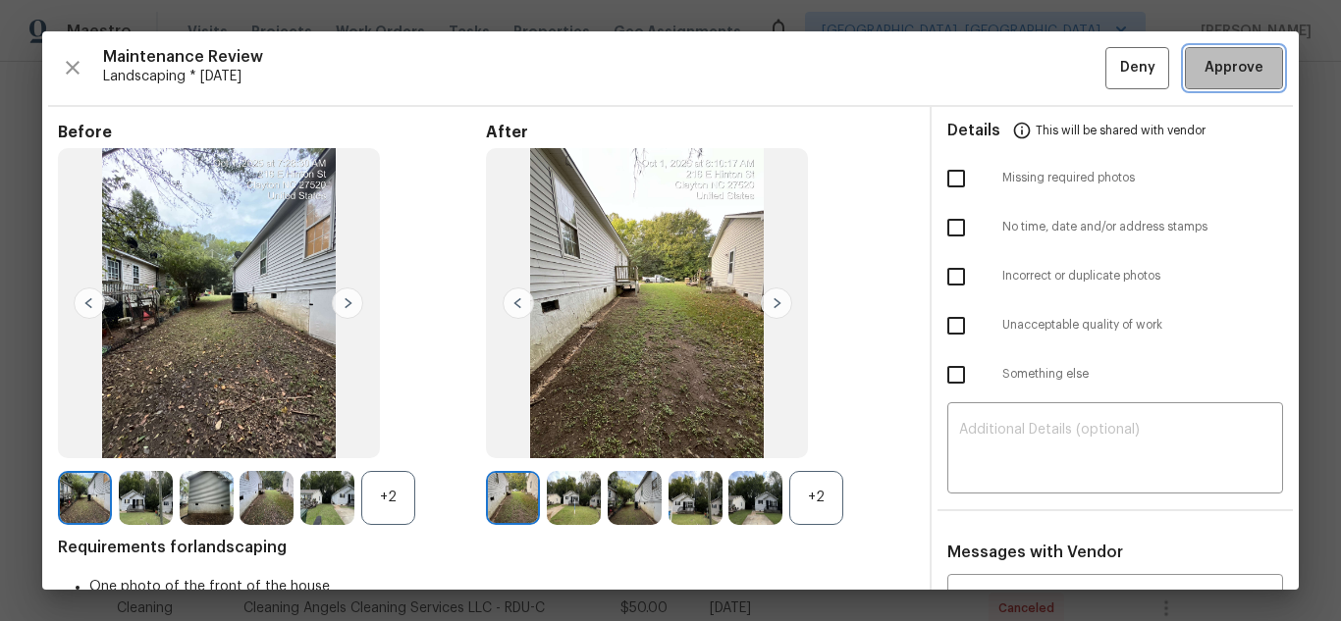
click at [1208, 59] on span "Approve" at bounding box center [1234, 68] width 59 height 25
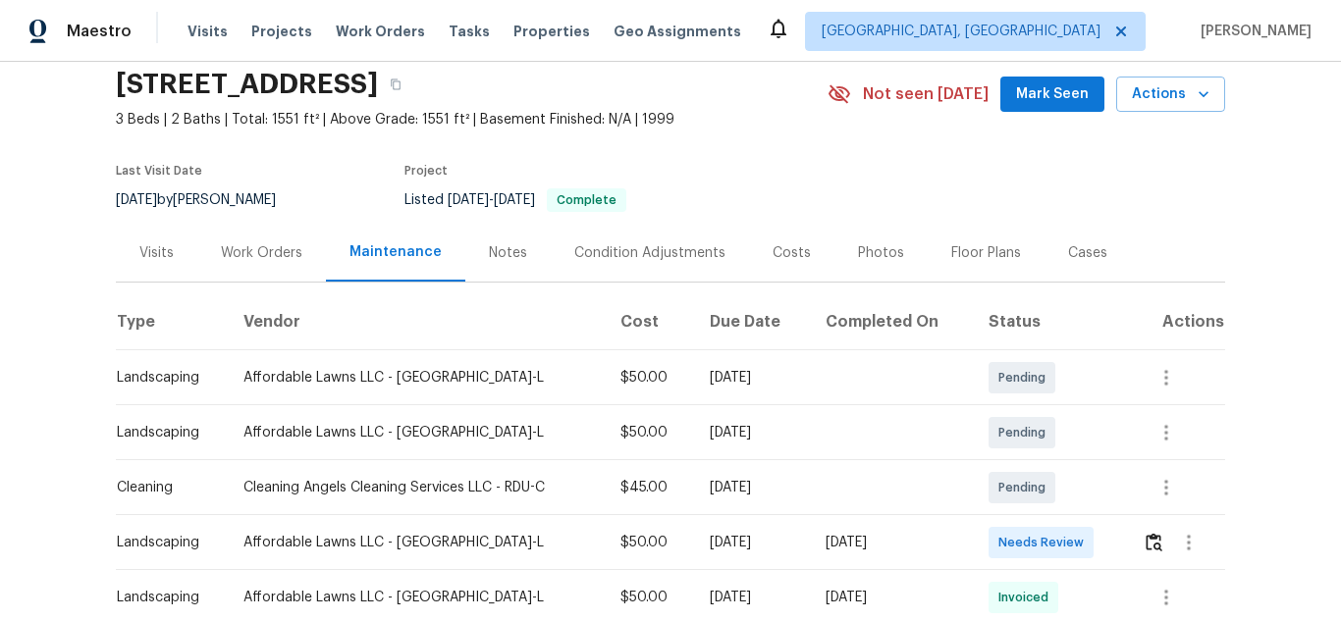
scroll to position [393, 0]
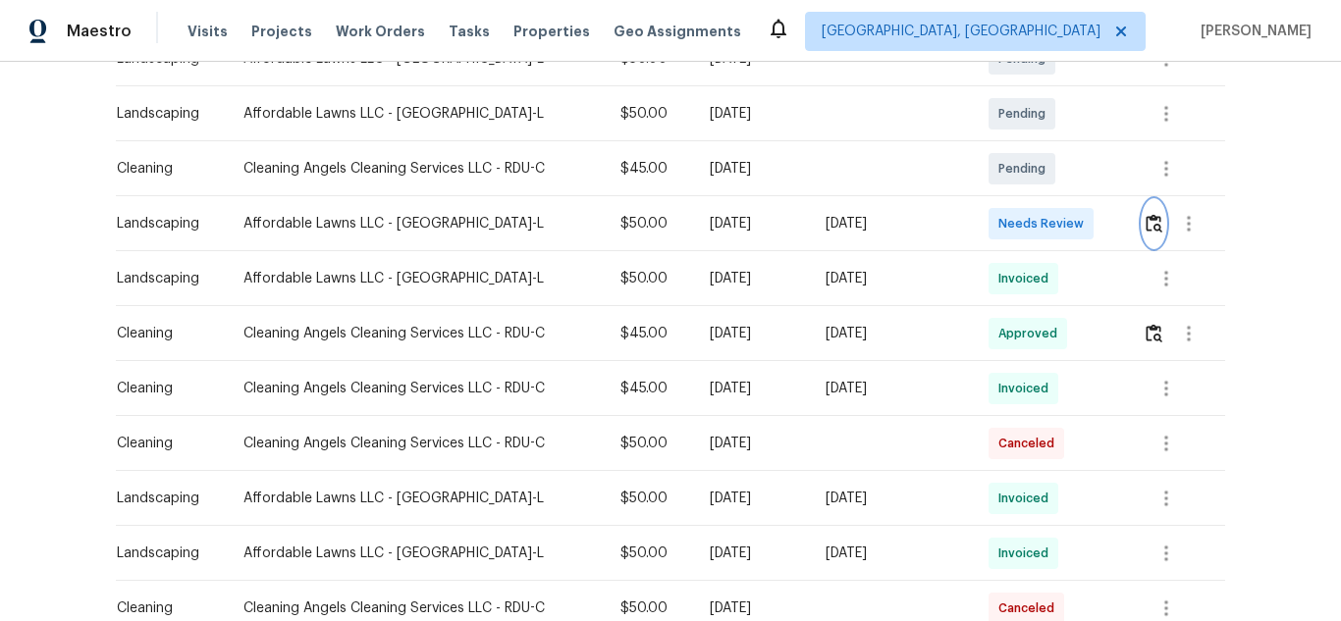
click at [1157, 223] on img "button" at bounding box center [1154, 223] width 17 height 19
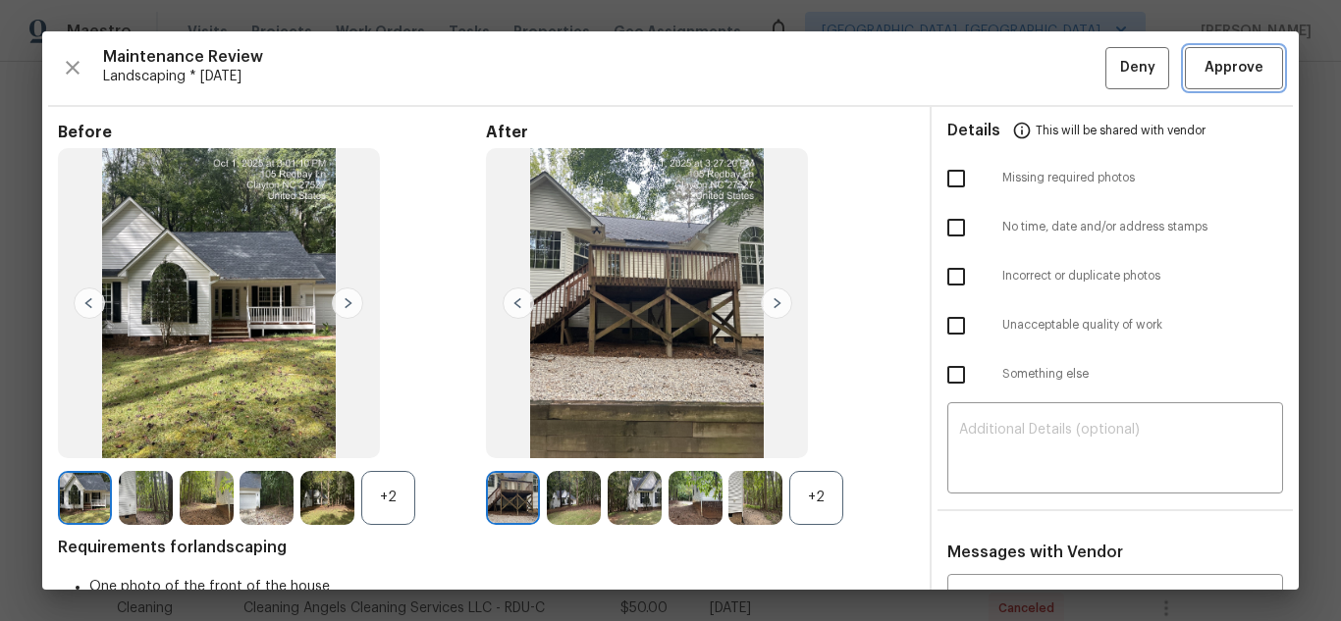
click at [1208, 59] on span "Approve" at bounding box center [1234, 68] width 59 height 25
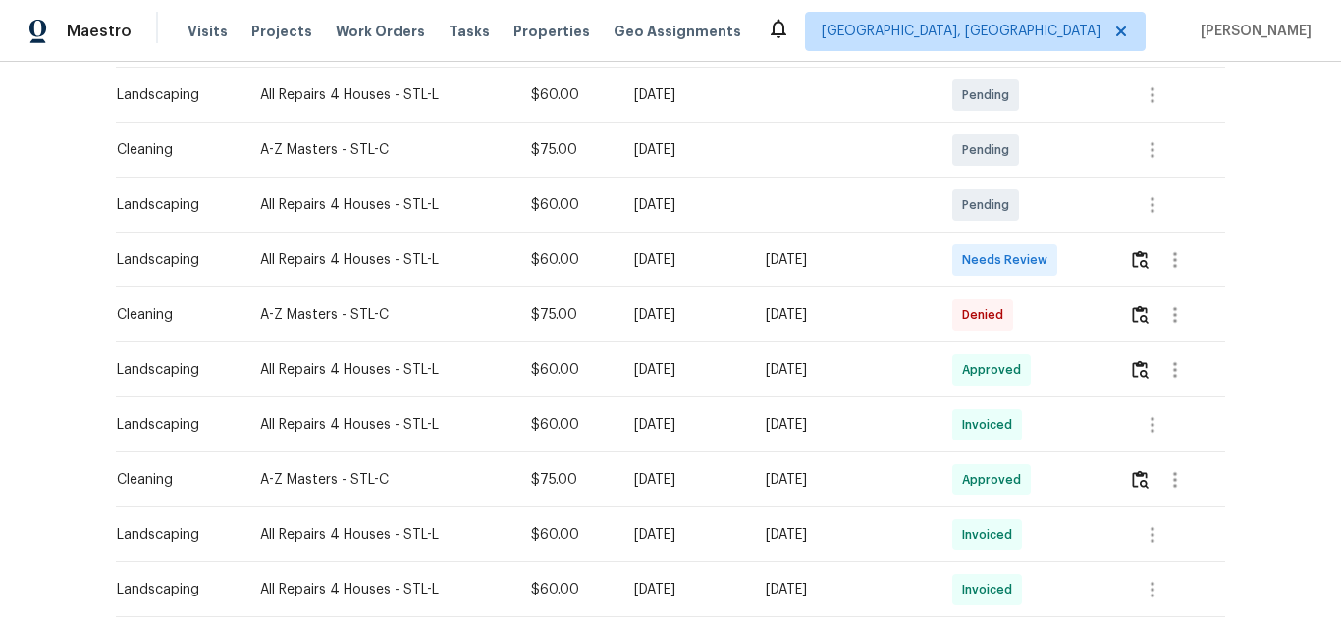
scroll to position [393, 0]
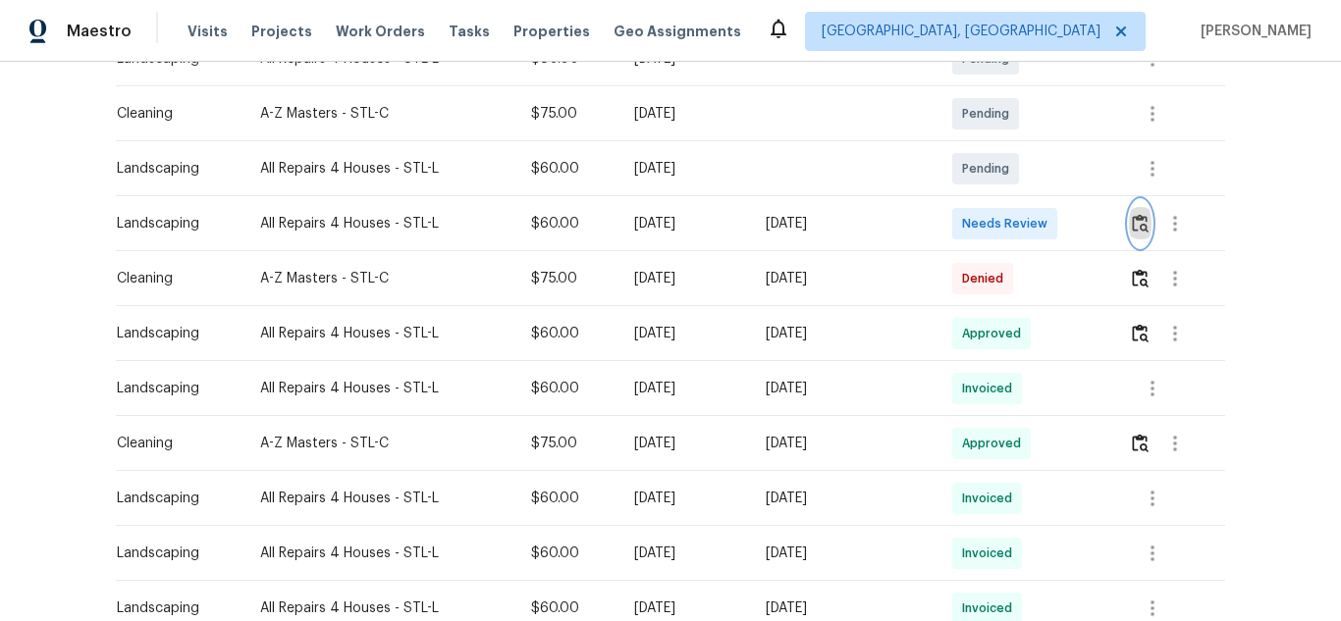
click at [1132, 215] on img "button" at bounding box center [1140, 223] width 17 height 19
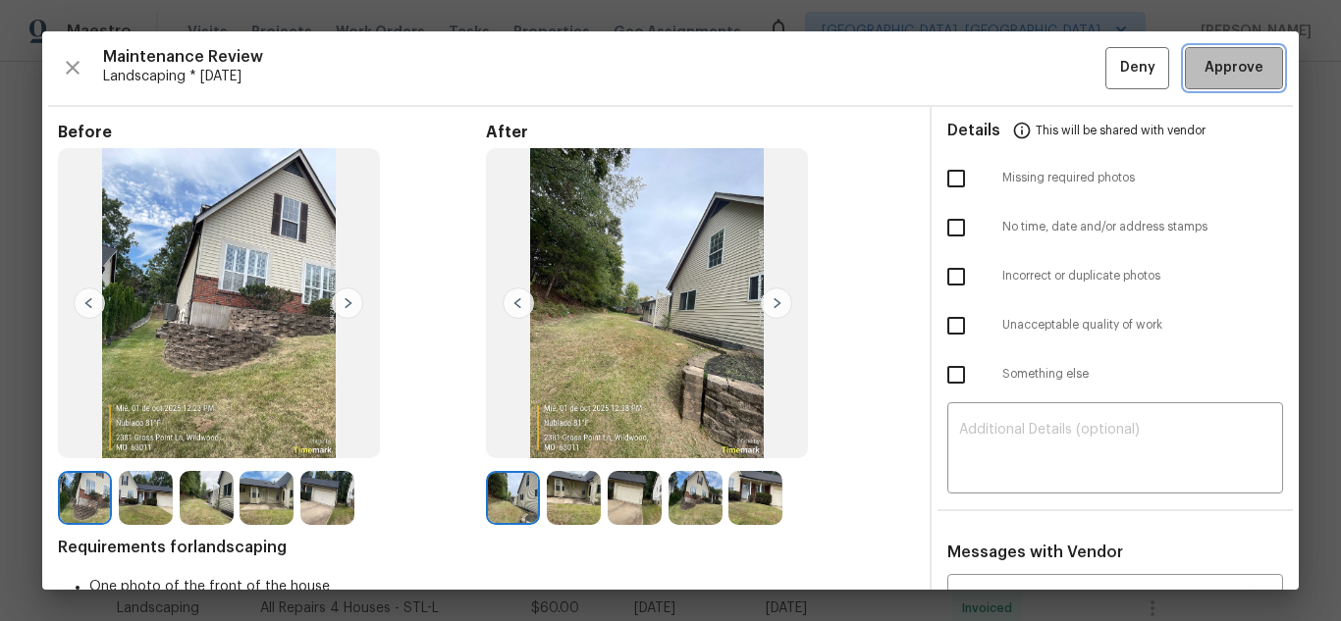
click at [1208, 59] on span "Approve" at bounding box center [1234, 68] width 59 height 25
